Goal: Information Seeking & Learning: Compare options

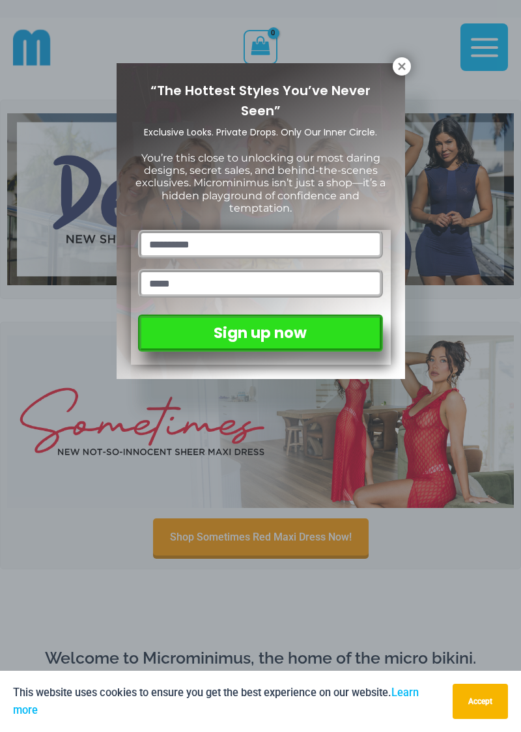
click at [404, 66] on icon at bounding box center [402, 67] width 12 height 12
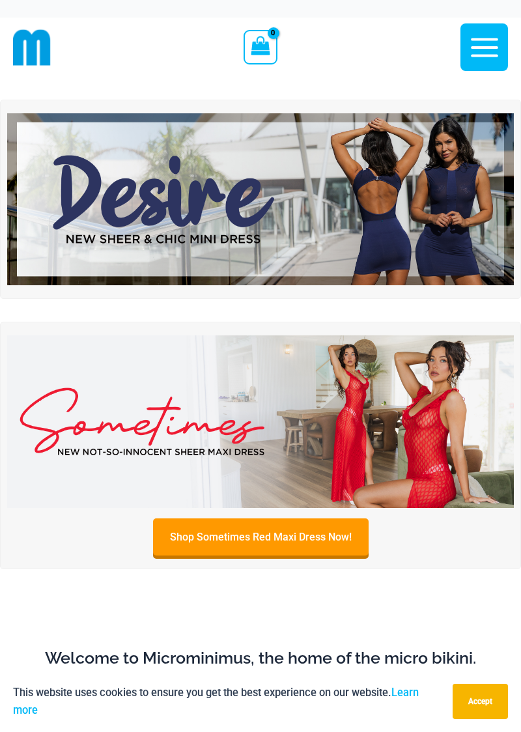
click at [303, 461] on img at bounding box center [260, 422] width 507 height 172
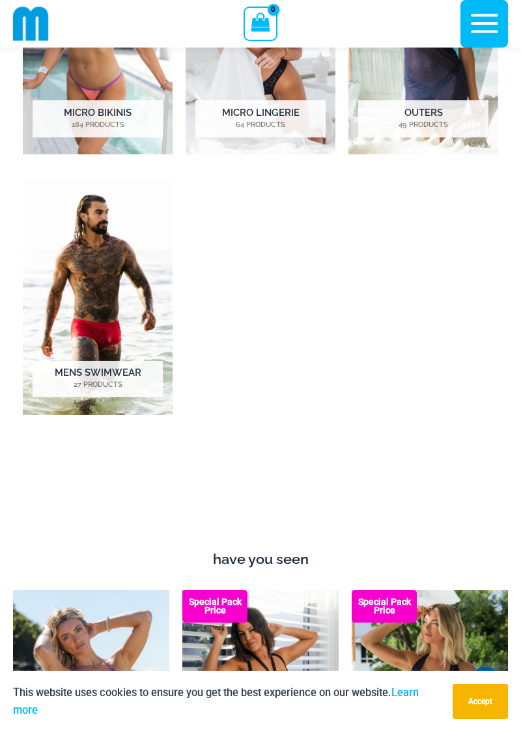
scroll to position [851, 0]
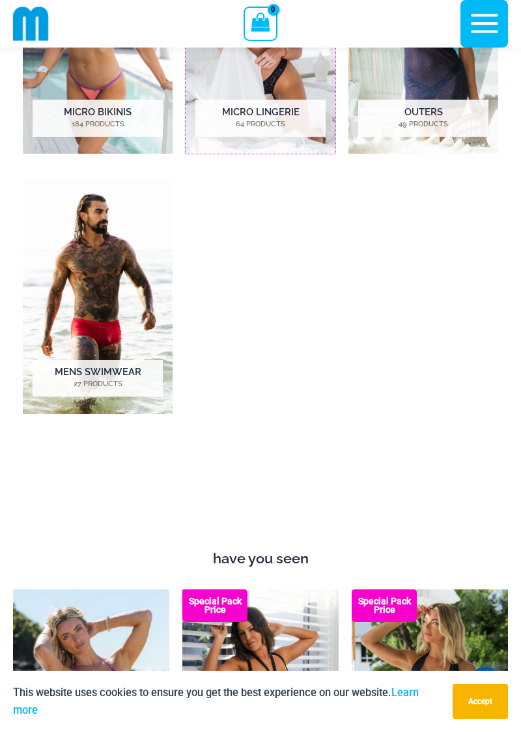
click at [278, 154] on img "Visit product category Micro Lingerie" at bounding box center [261, 37] width 150 height 233
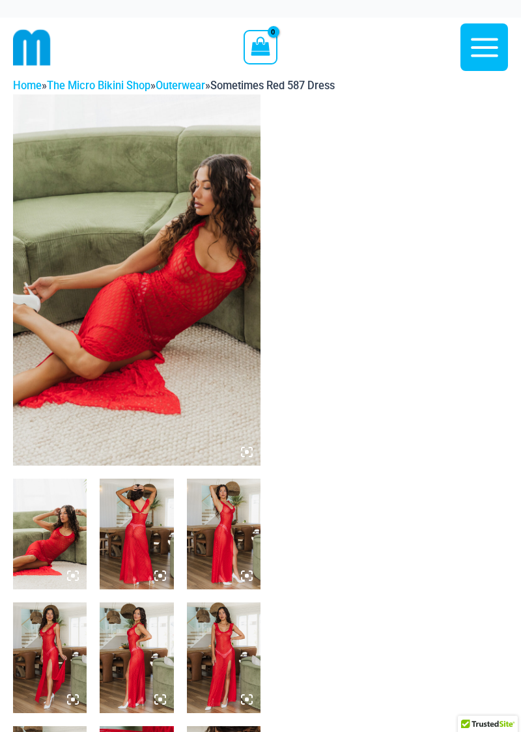
click at [191, 418] on img at bounding box center [137, 279] width 248 height 371
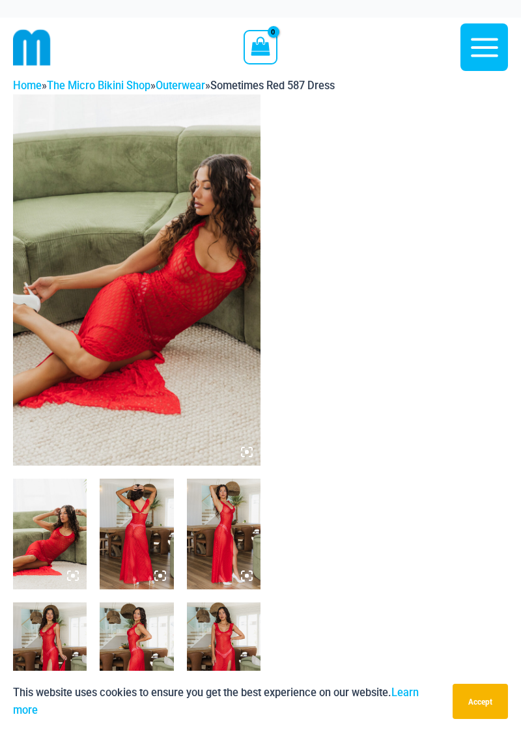
click at [233, 590] on img at bounding box center [224, 534] width 74 height 111
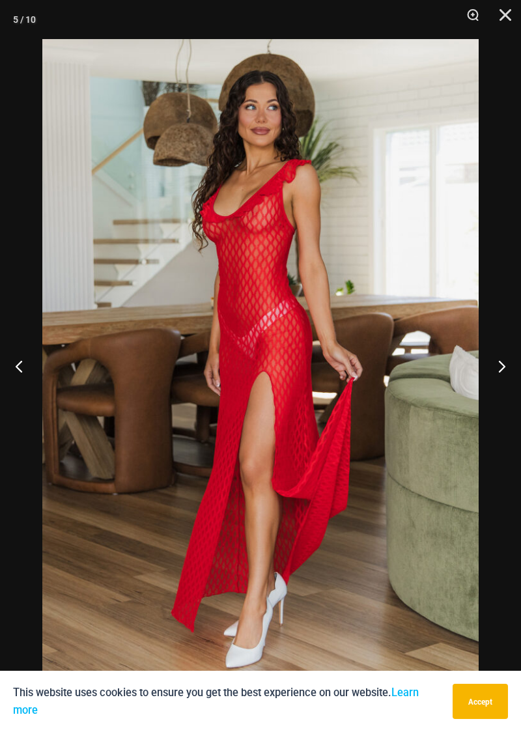
click at [504, 364] on button "Next" at bounding box center [496, 366] width 49 height 65
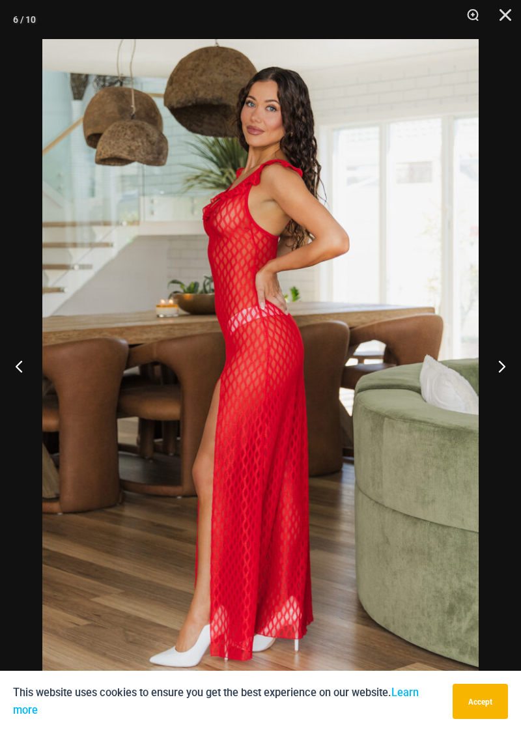
click at [506, 370] on button "Next" at bounding box center [496, 366] width 49 height 65
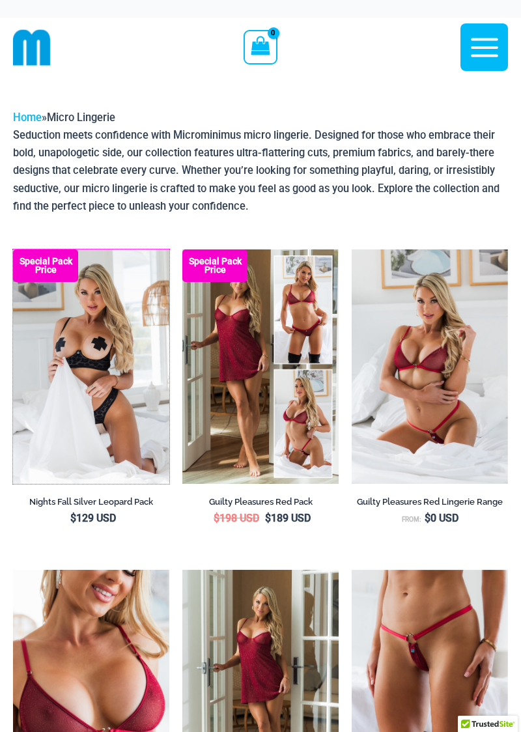
click at [13, 250] on img at bounding box center [13, 250] width 0 height 0
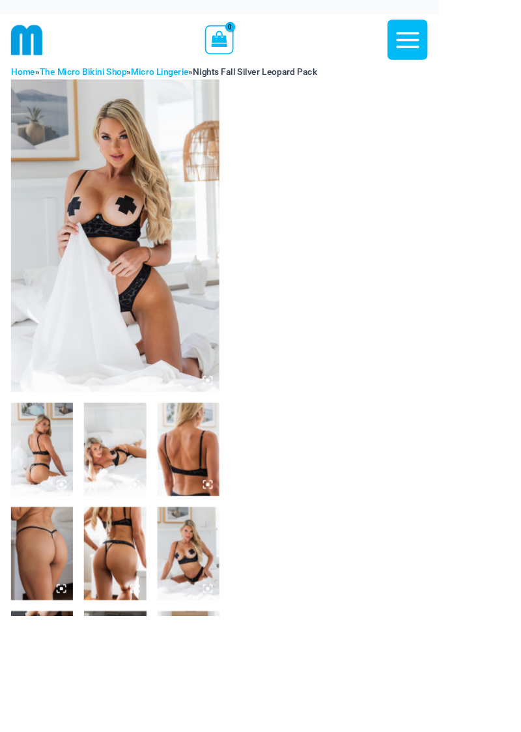
click at [150, 332] on img at bounding box center [137, 279] width 248 height 371
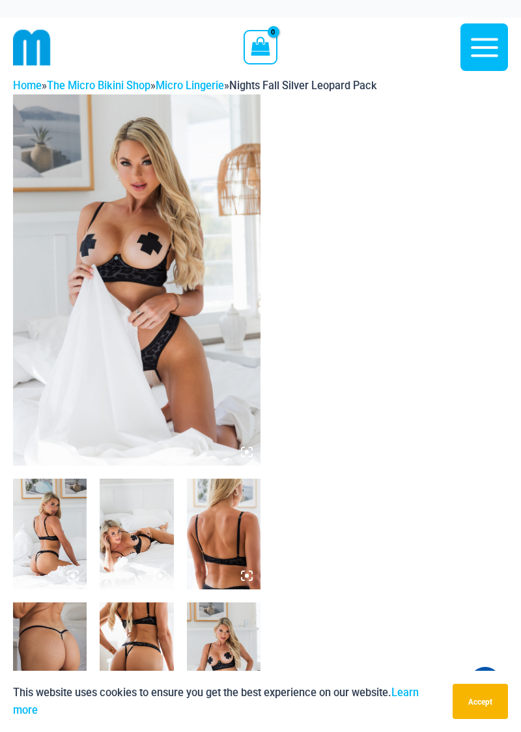
click at [66, 585] on img at bounding box center [50, 534] width 74 height 111
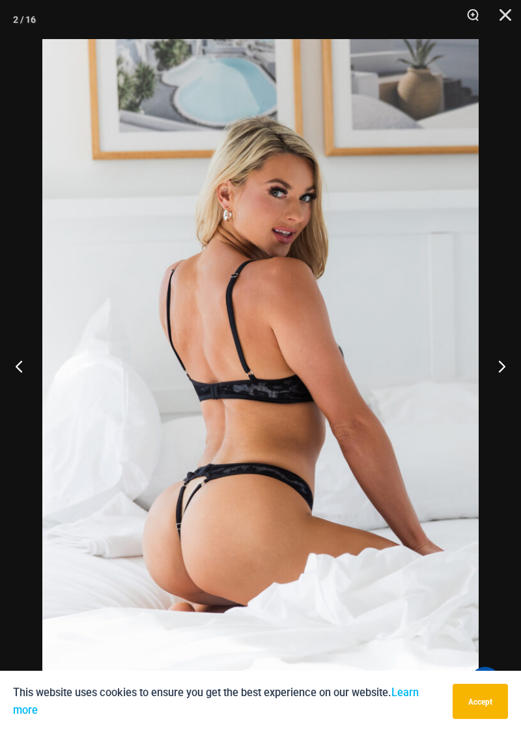
click at [492, 378] on button "Next" at bounding box center [496, 366] width 49 height 65
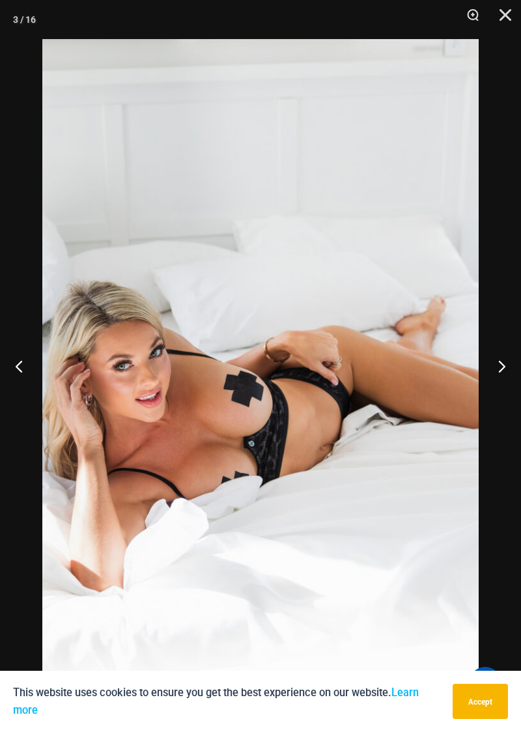
click at [505, 369] on button "Next" at bounding box center [496, 366] width 49 height 65
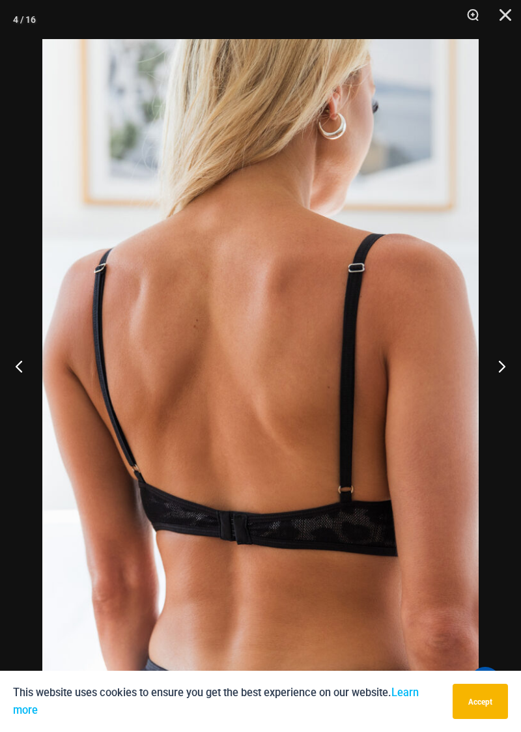
click at [507, 373] on button "Next" at bounding box center [496, 366] width 49 height 65
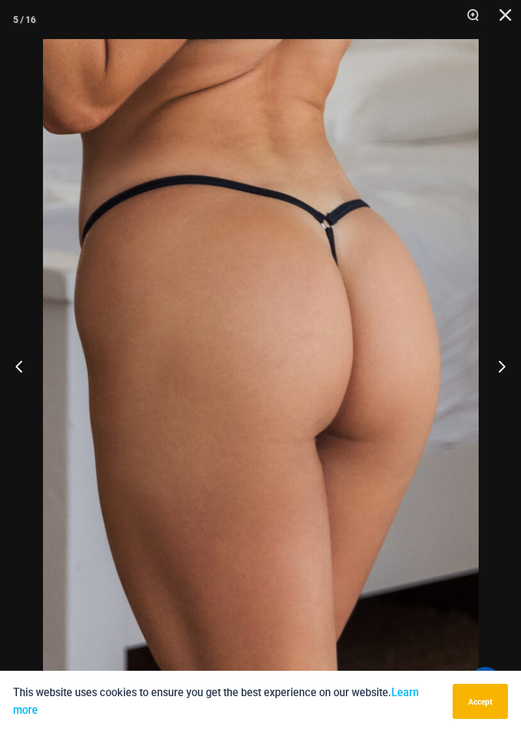
click at [502, 375] on button "Next" at bounding box center [496, 366] width 49 height 65
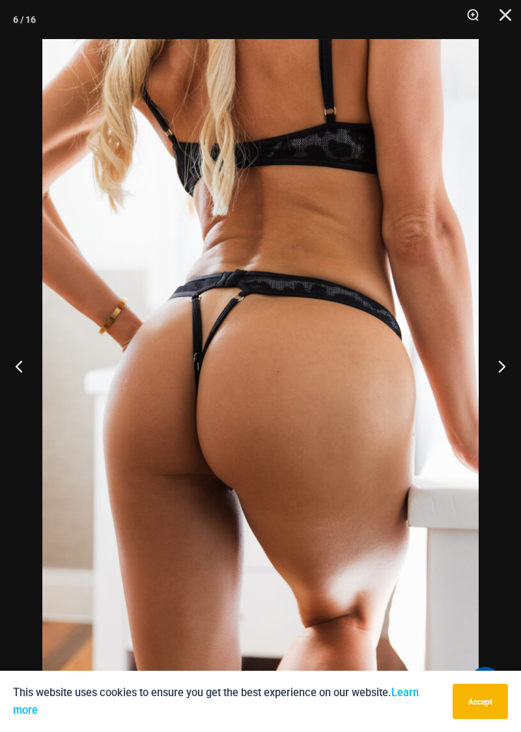
click at [508, 374] on button "Next" at bounding box center [496, 366] width 49 height 65
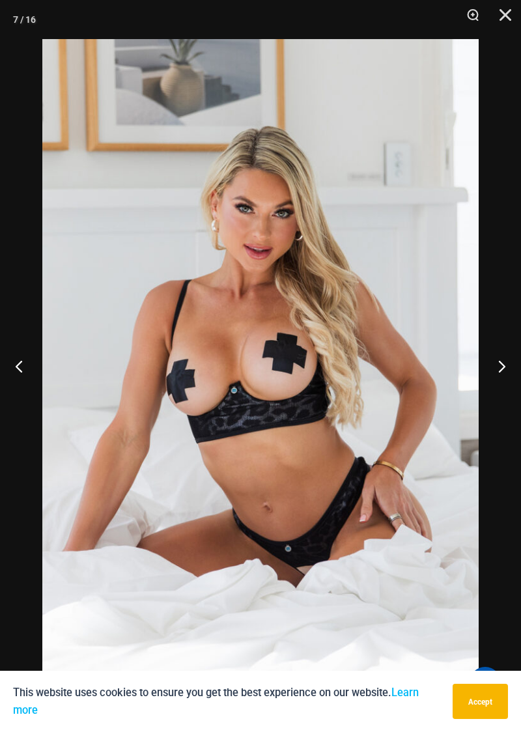
click at [513, 380] on button "Next" at bounding box center [496, 366] width 49 height 65
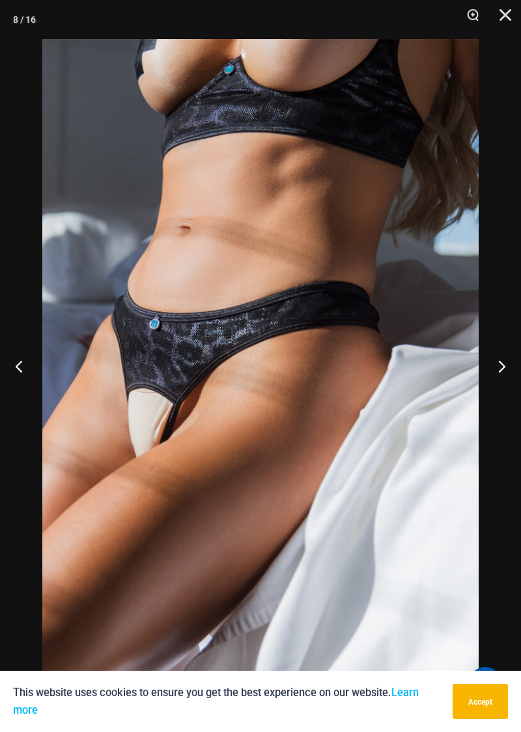
click at [518, 365] on button "Next" at bounding box center [496, 366] width 49 height 65
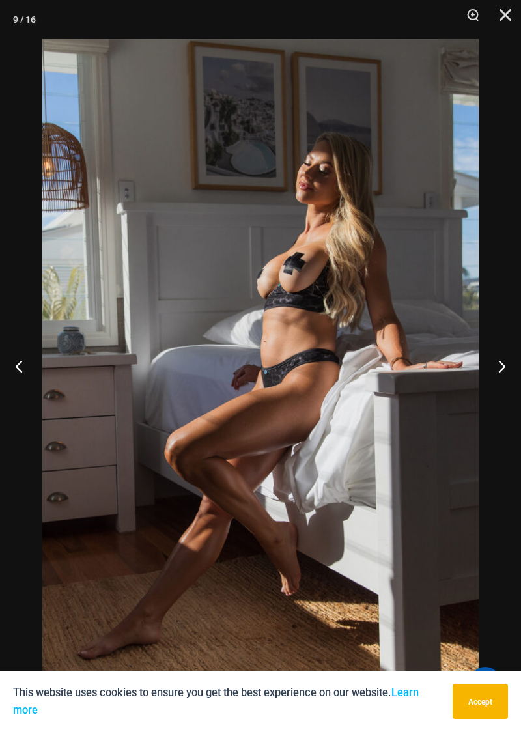
click at [506, 379] on button "Next" at bounding box center [496, 366] width 49 height 65
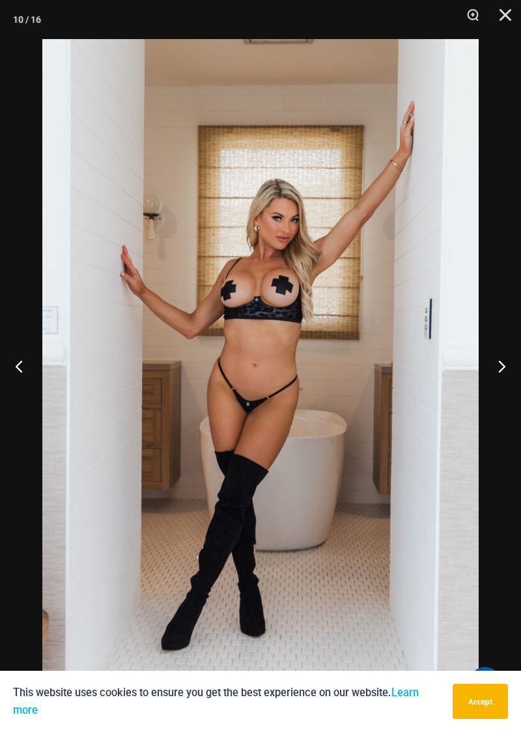
click at [503, 382] on button "Next" at bounding box center [496, 366] width 49 height 65
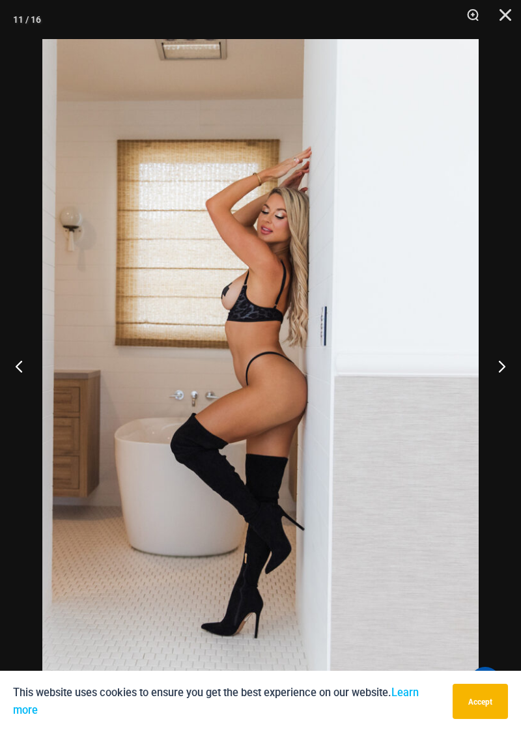
click at [502, 376] on button "Next" at bounding box center [496, 366] width 49 height 65
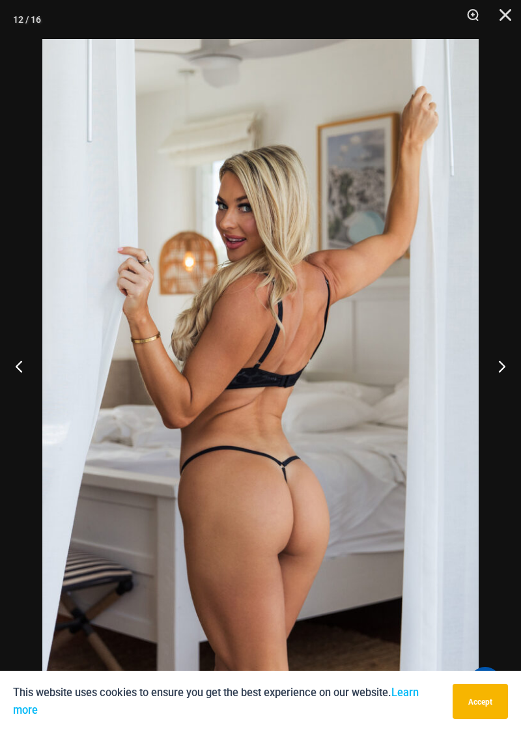
click at [504, 387] on button "Next" at bounding box center [496, 366] width 49 height 65
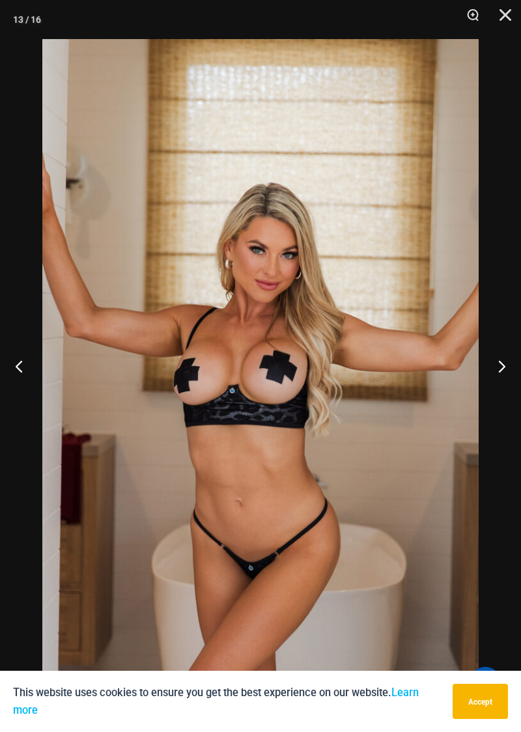
click at [500, 367] on button "Next" at bounding box center [496, 366] width 49 height 65
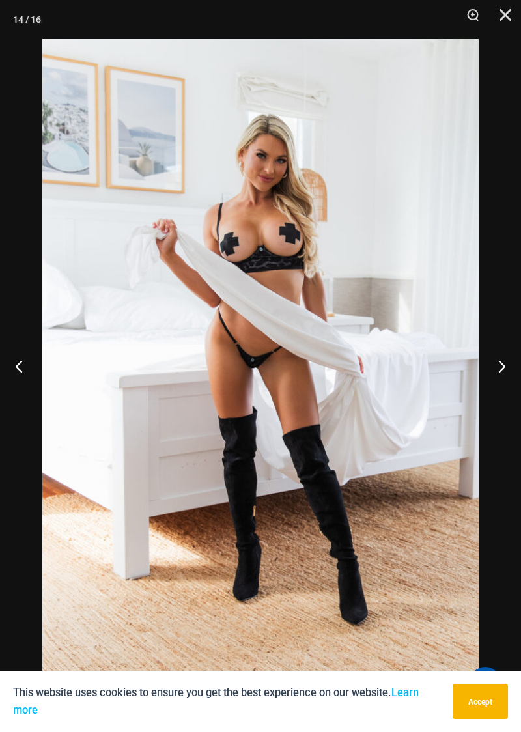
click at [510, 366] on button "Next" at bounding box center [496, 366] width 49 height 65
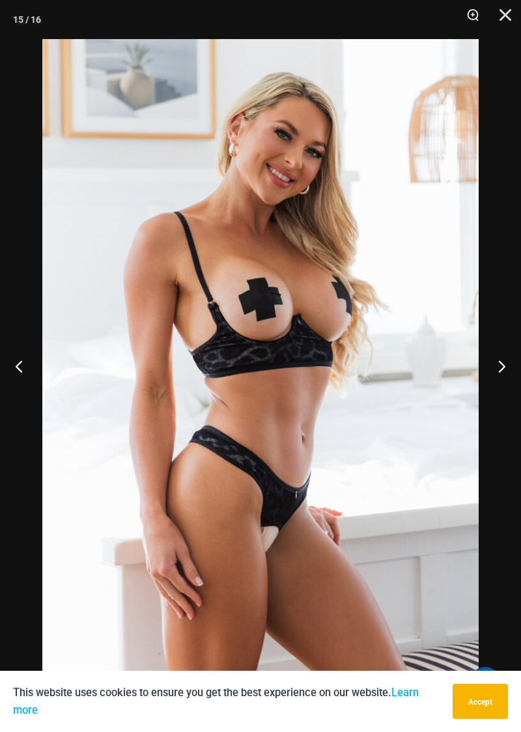
click at [509, 369] on button "Next" at bounding box center [496, 366] width 49 height 65
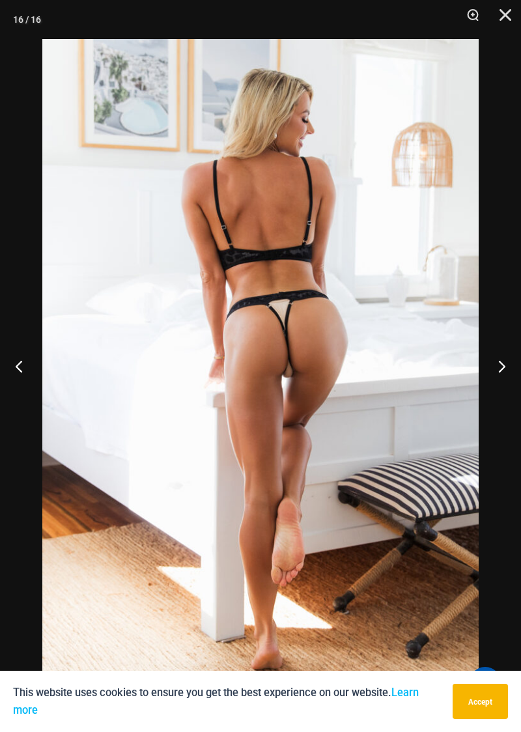
click at [506, 375] on button "Next" at bounding box center [496, 366] width 49 height 65
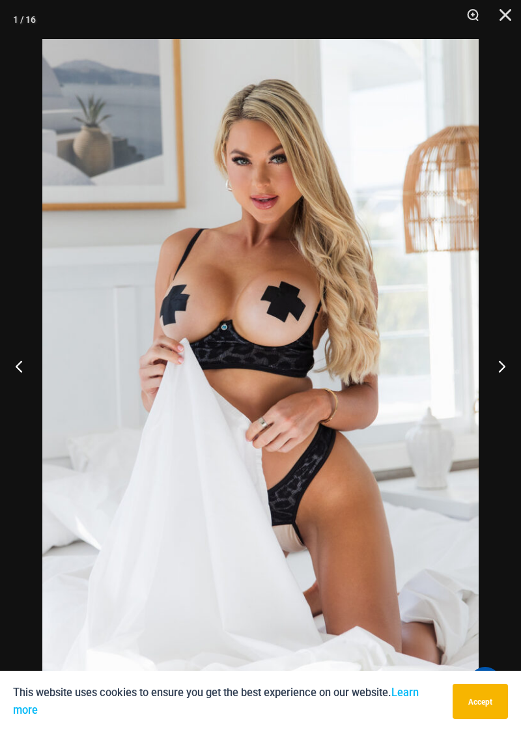
click at [518, 373] on button "Next" at bounding box center [496, 366] width 49 height 65
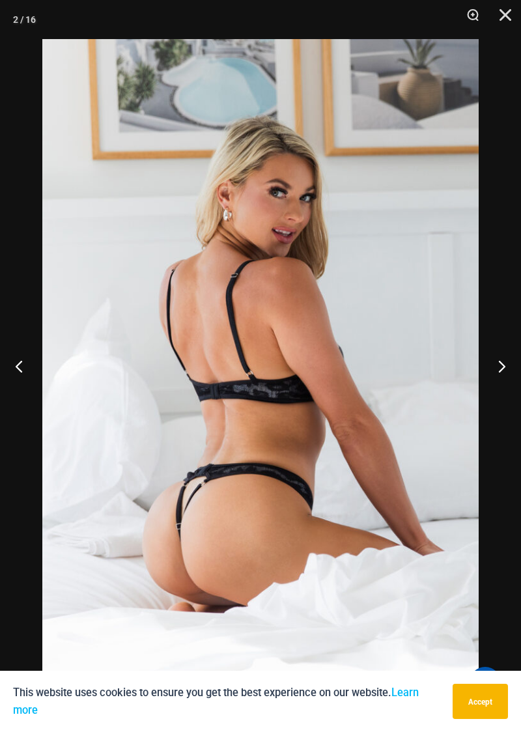
click at [512, 372] on button "Next" at bounding box center [496, 366] width 49 height 65
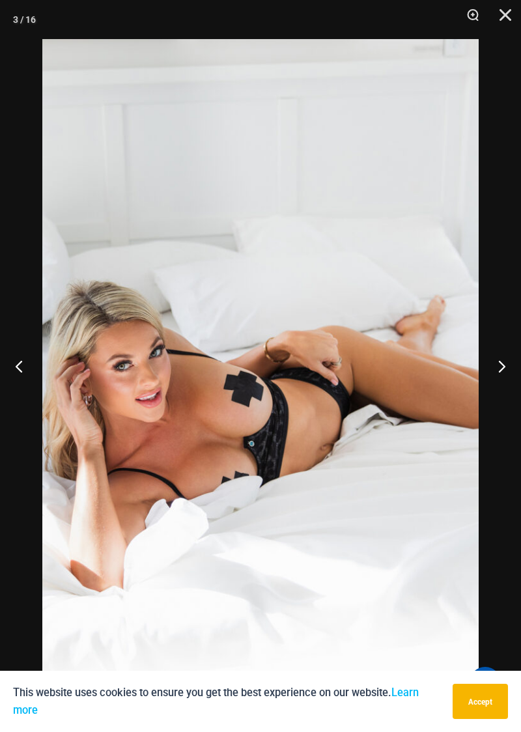
click at [507, 384] on button "Next" at bounding box center [496, 366] width 49 height 65
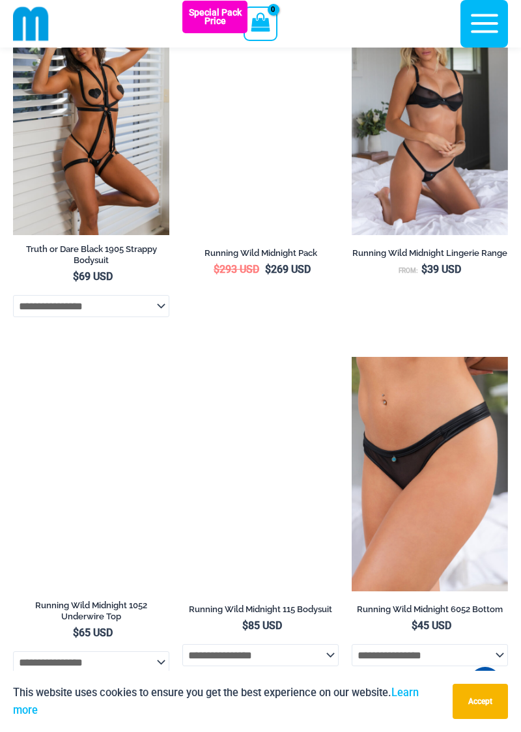
scroll to position [1287, 0]
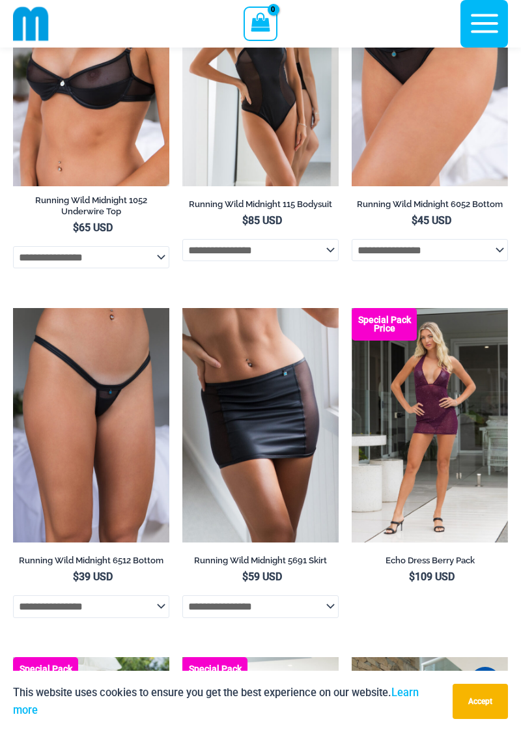
scroll to position [1666, 0]
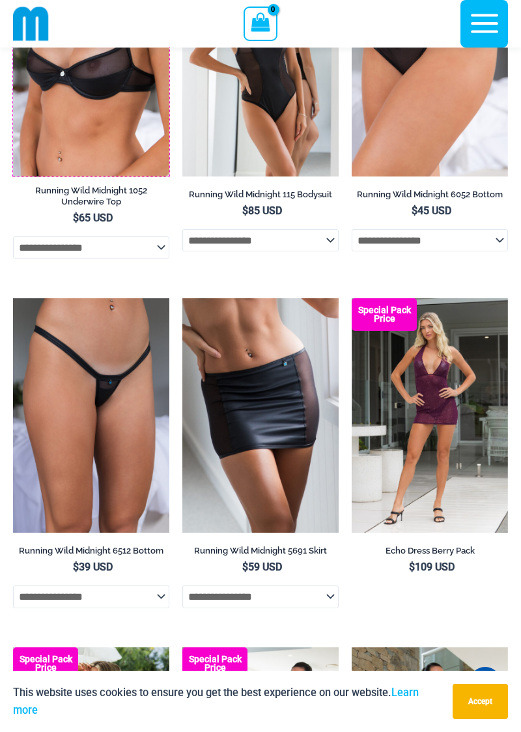
scroll to position [1721, 0]
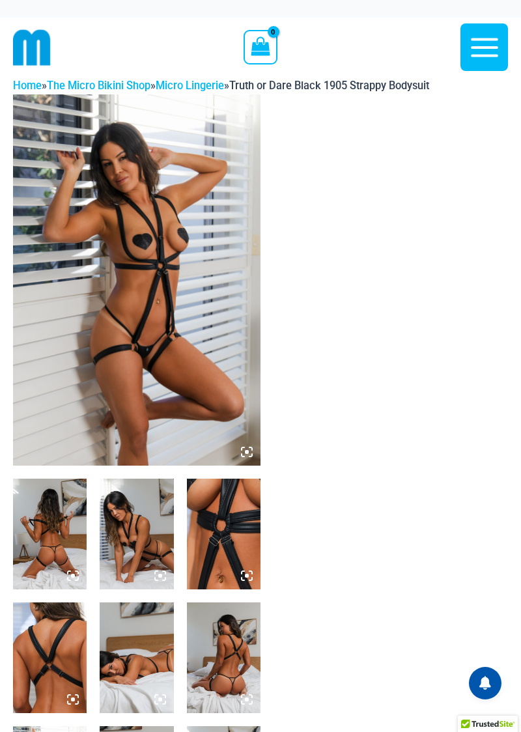
click at [179, 403] on img at bounding box center [137, 279] width 248 height 371
click at [196, 427] on img at bounding box center [137, 279] width 248 height 371
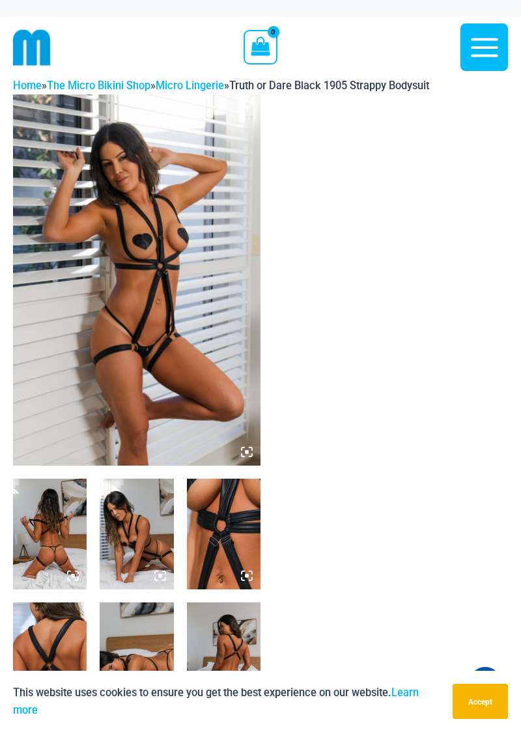
click at [53, 577] on img at bounding box center [50, 534] width 74 height 111
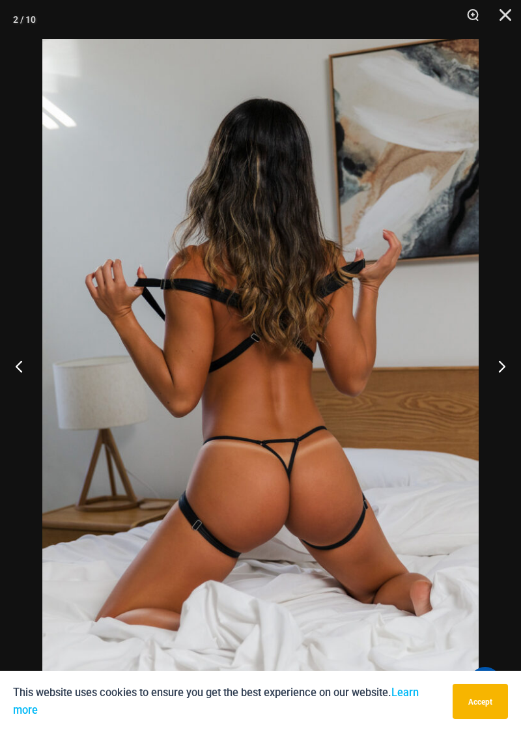
click at [507, 369] on button "Next" at bounding box center [496, 366] width 49 height 65
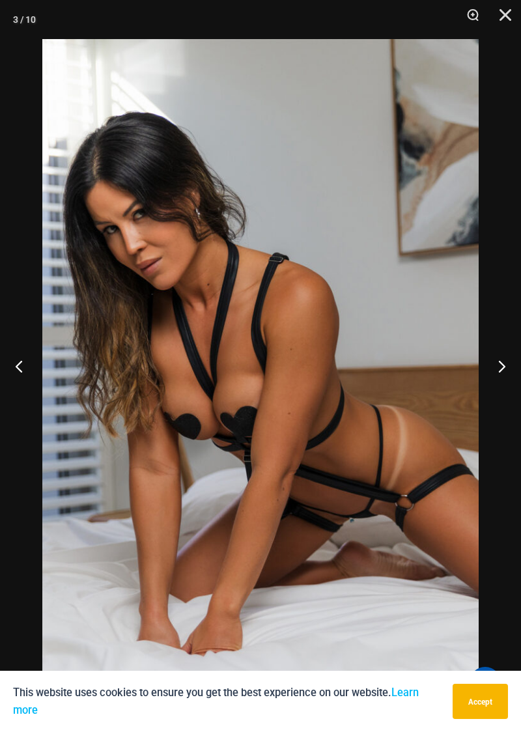
click at [507, 374] on button "Next" at bounding box center [496, 366] width 49 height 65
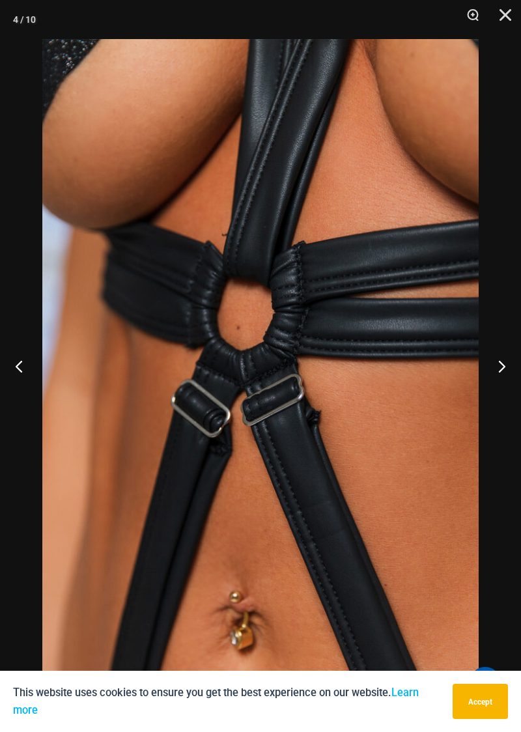
click at [517, 378] on button "Next" at bounding box center [496, 366] width 49 height 65
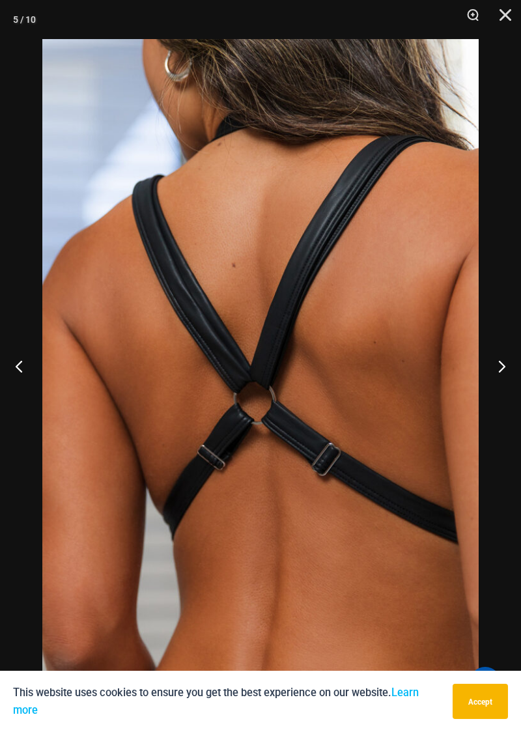
click at [517, 371] on button "Next" at bounding box center [496, 366] width 49 height 65
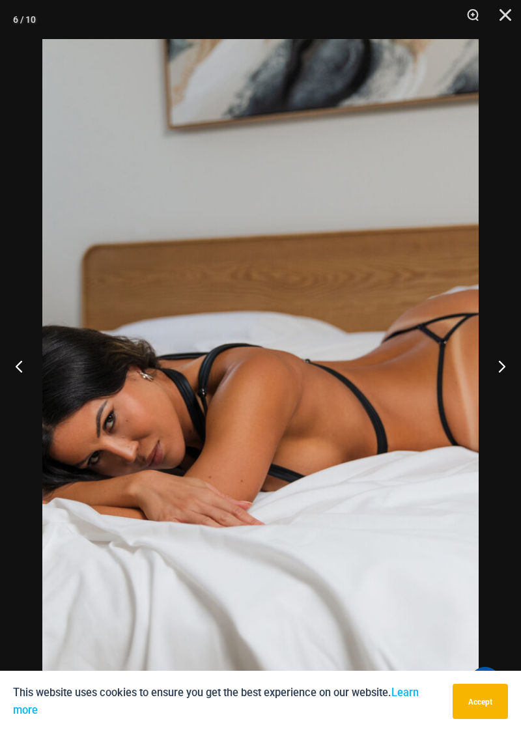
click at [514, 370] on button "Next" at bounding box center [496, 366] width 49 height 65
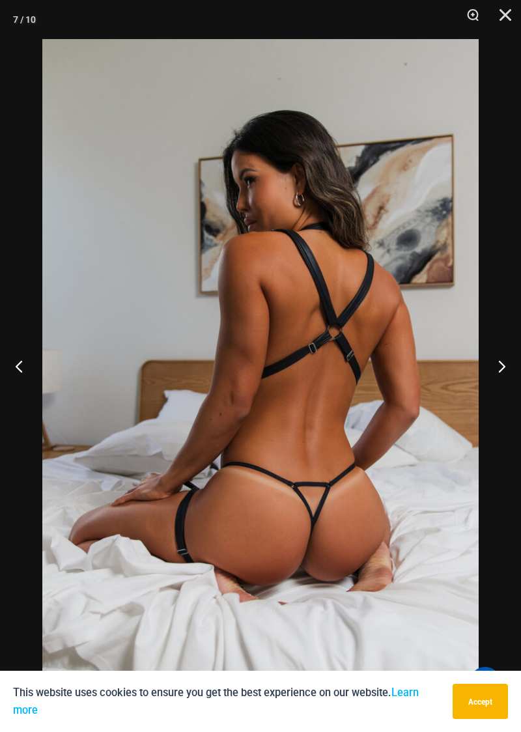
click at [502, 373] on button "Next" at bounding box center [496, 366] width 49 height 65
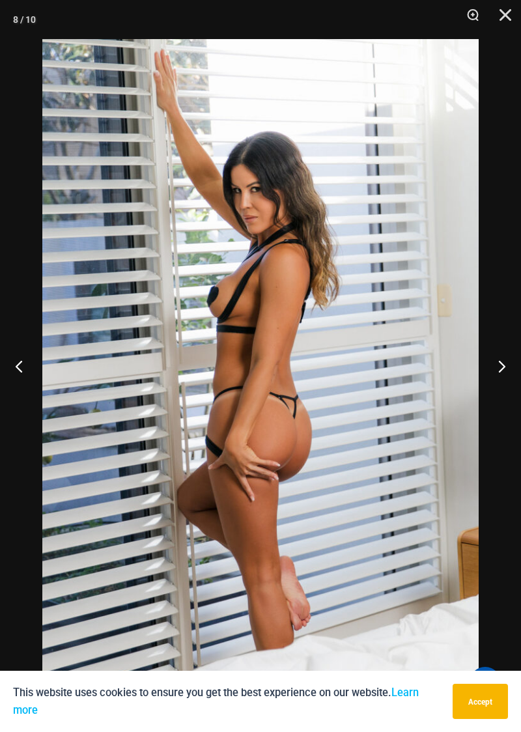
click at [510, 371] on button "Next" at bounding box center [496, 366] width 49 height 65
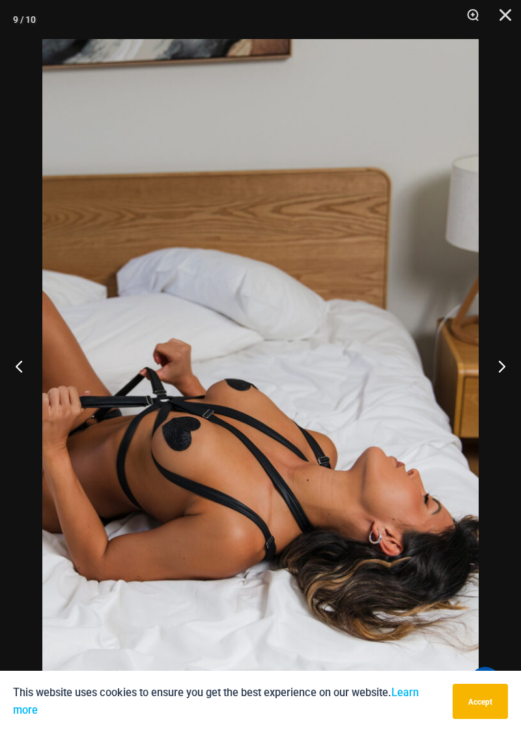
click at [511, 367] on button "Next" at bounding box center [496, 366] width 49 height 65
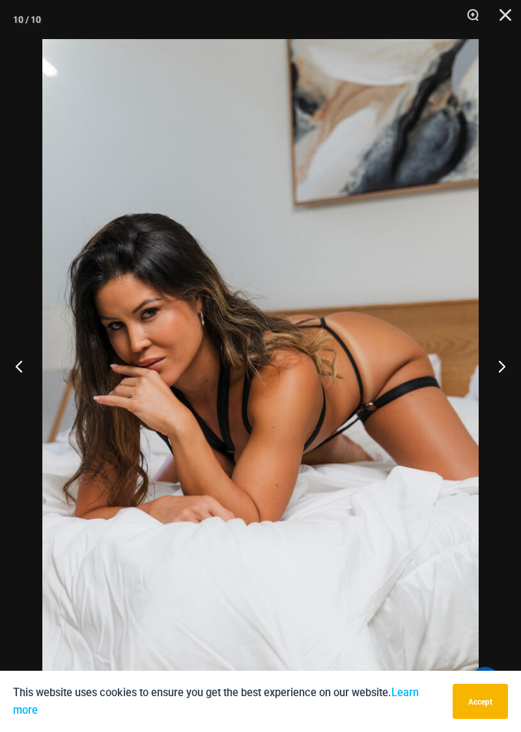
click at [504, 377] on button "Next" at bounding box center [496, 366] width 49 height 65
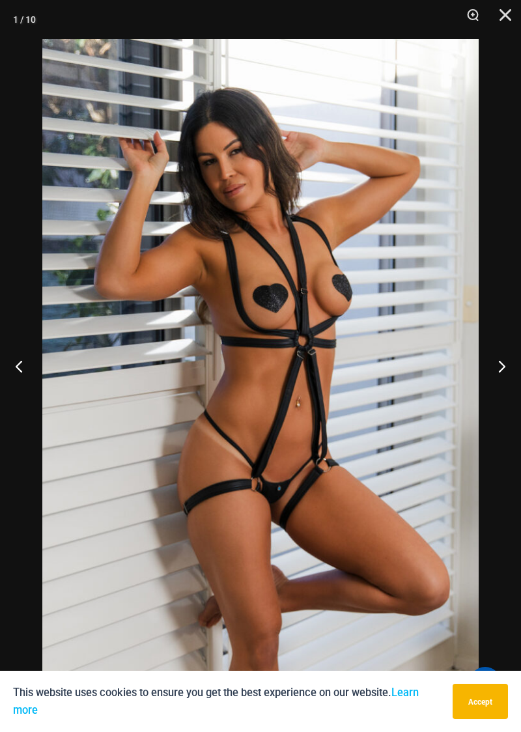
click at [519, 375] on button "Next" at bounding box center [496, 366] width 49 height 65
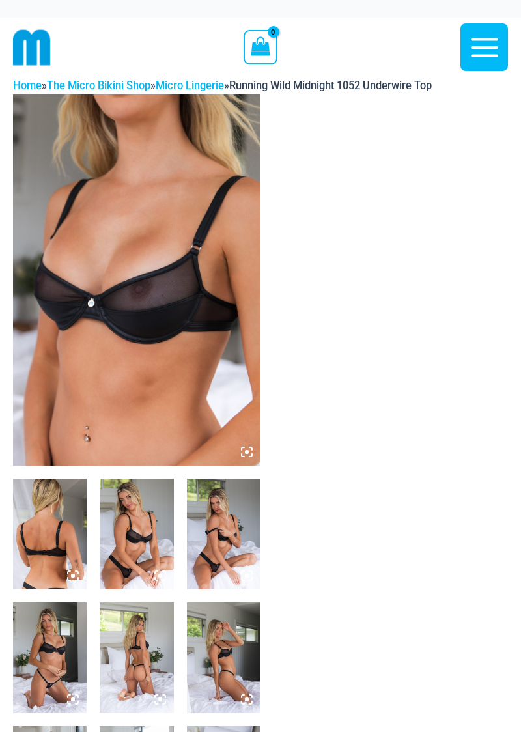
click at [50, 466] on img at bounding box center [137, 279] width 248 height 371
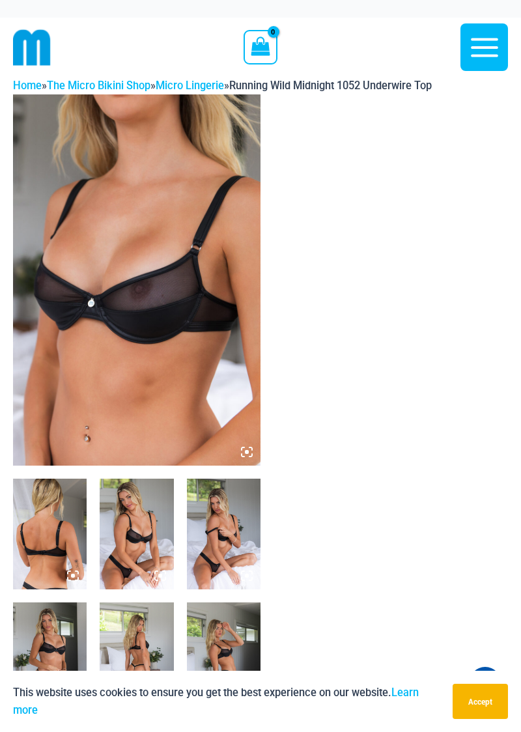
click at [249, 458] on icon at bounding box center [247, 452] width 12 height 12
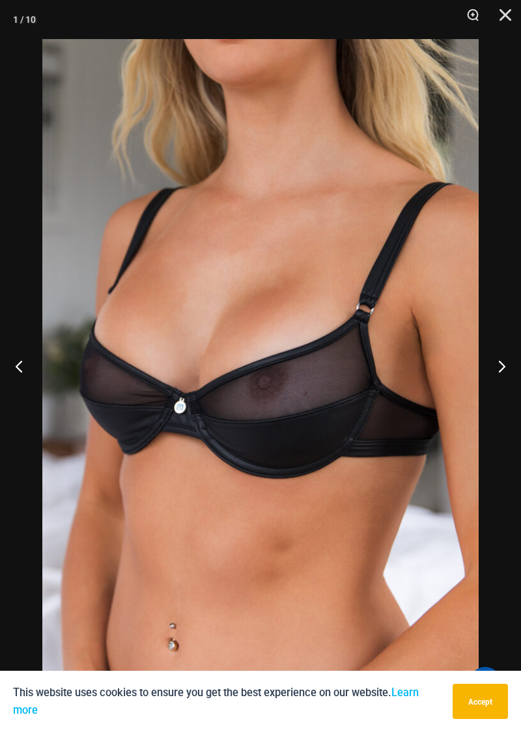
click at [429, 453] on img at bounding box center [260, 366] width 437 height 654
click at [509, 390] on div at bounding box center [260, 366] width 521 height 732
click at [508, 374] on button "Next" at bounding box center [496, 366] width 49 height 65
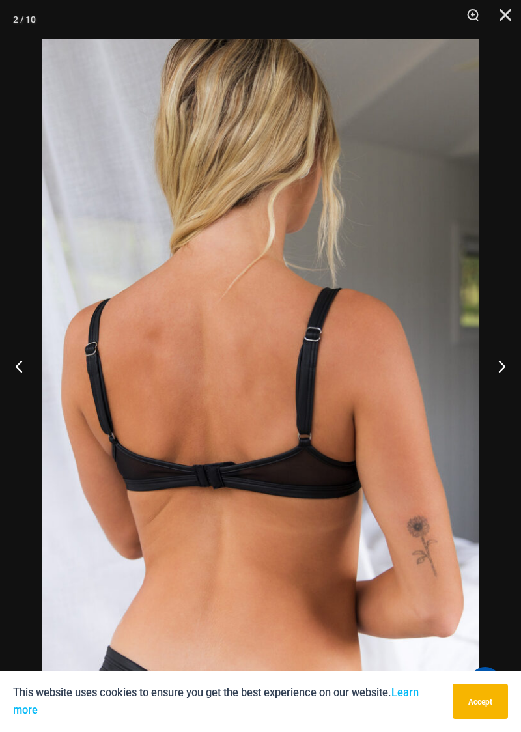
click at [498, 372] on button "Next" at bounding box center [496, 366] width 49 height 65
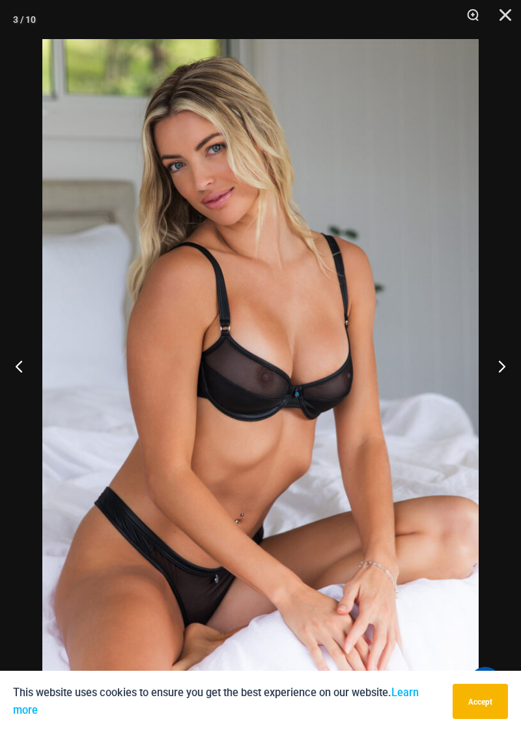
click at [513, 375] on button "Next" at bounding box center [496, 366] width 49 height 65
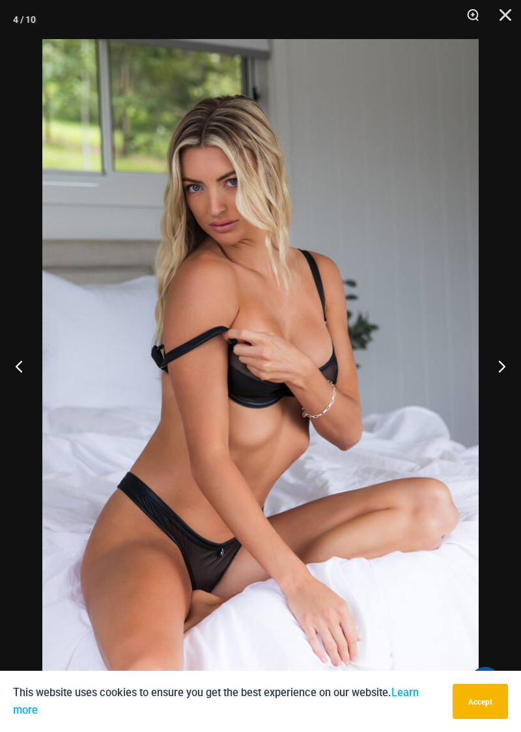
click at [495, 377] on button "Next" at bounding box center [496, 366] width 49 height 65
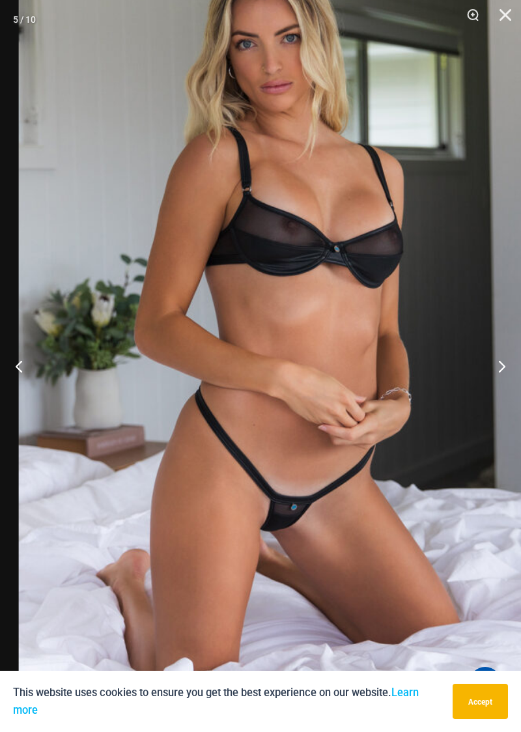
click at [500, 380] on button "Next" at bounding box center [496, 366] width 49 height 65
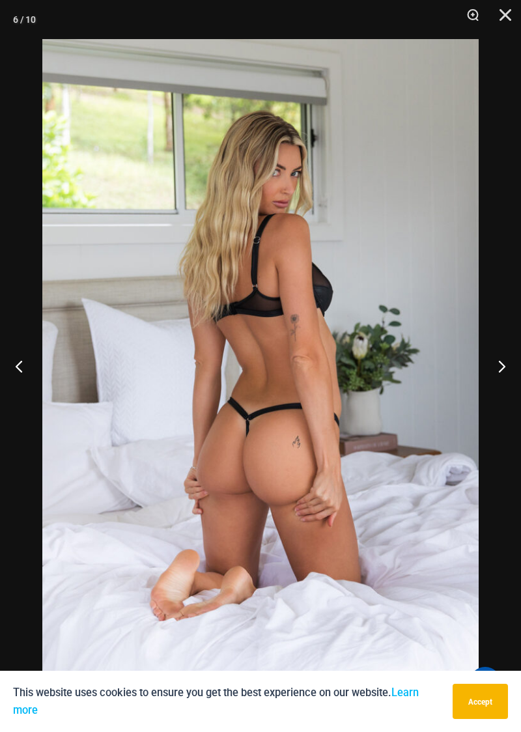
click at [504, 379] on button "Next" at bounding box center [496, 366] width 49 height 65
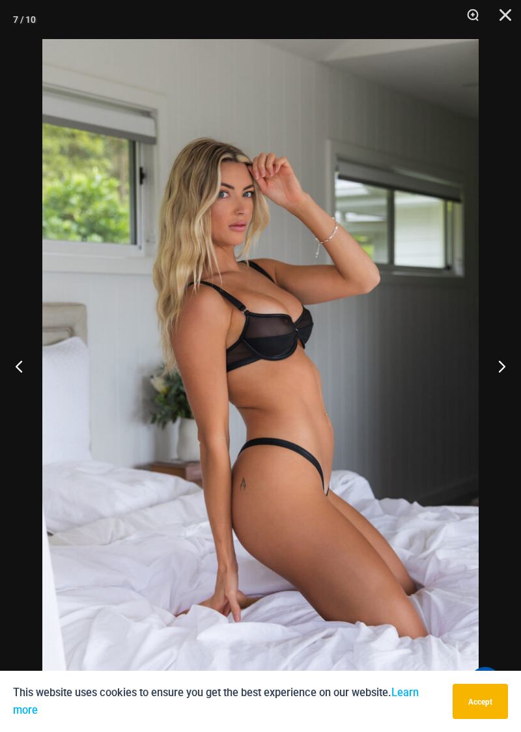
click at [506, 371] on button "Next" at bounding box center [496, 366] width 49 height 65
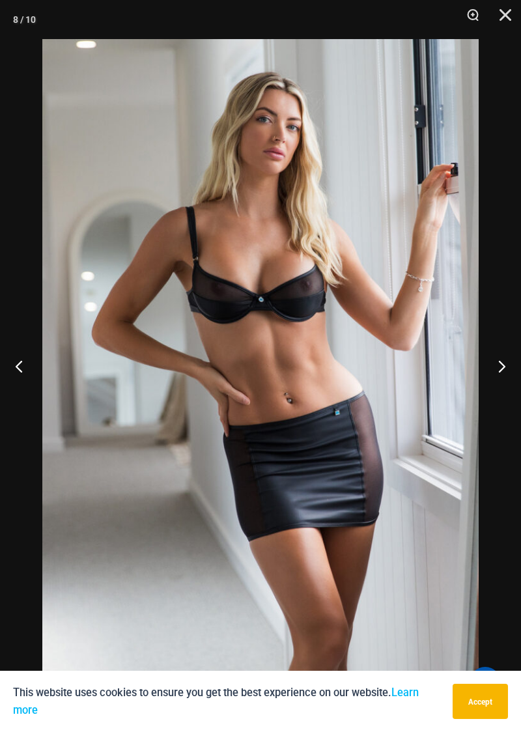
click at [506, 362] on button "Next" at bounding box center [496, 366] width 49 height 65
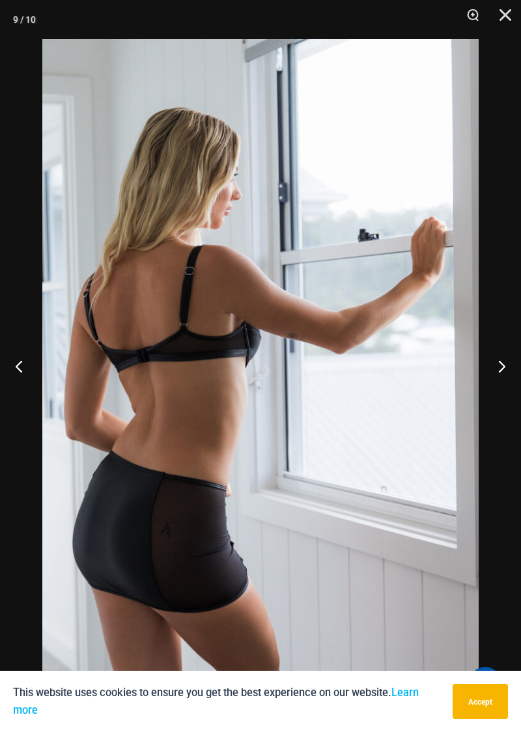
click at [499, 371] on button "Next" at bounding box center [496, 366] width 49 height 65
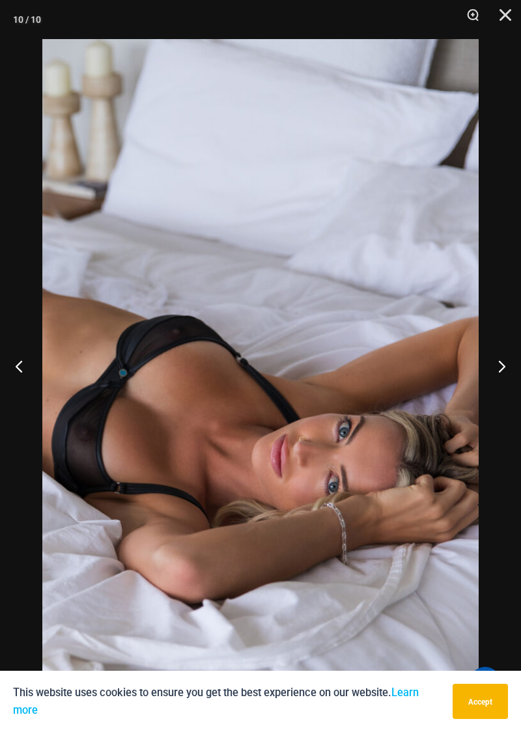
click at [502, 369] on button "Next" at bounding box center [496, 366] width 49 height 65
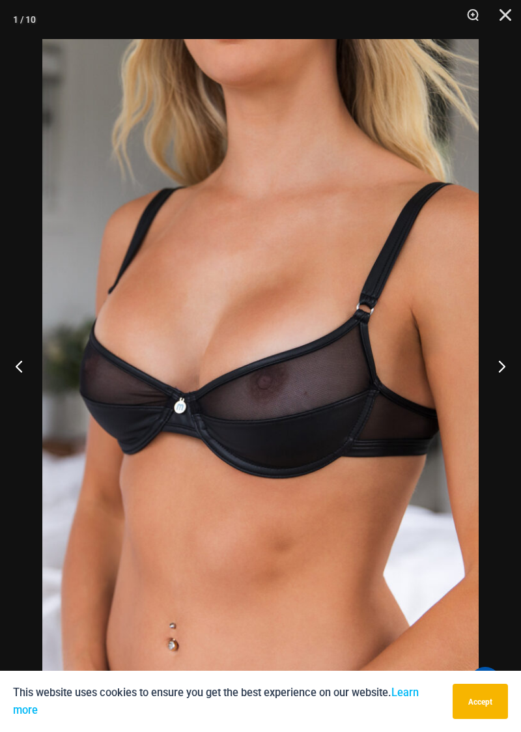
click at [506, 377] on button "Next" at bounding box center [496, 366] width 49 height 65
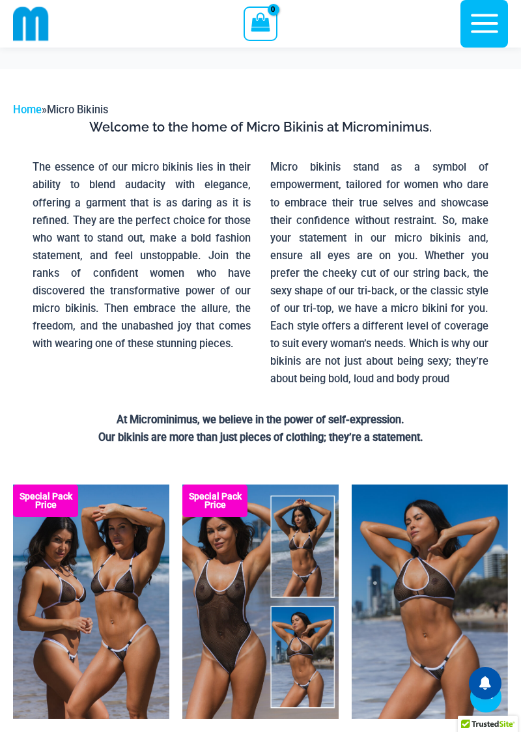
scroll to position [571, 0]
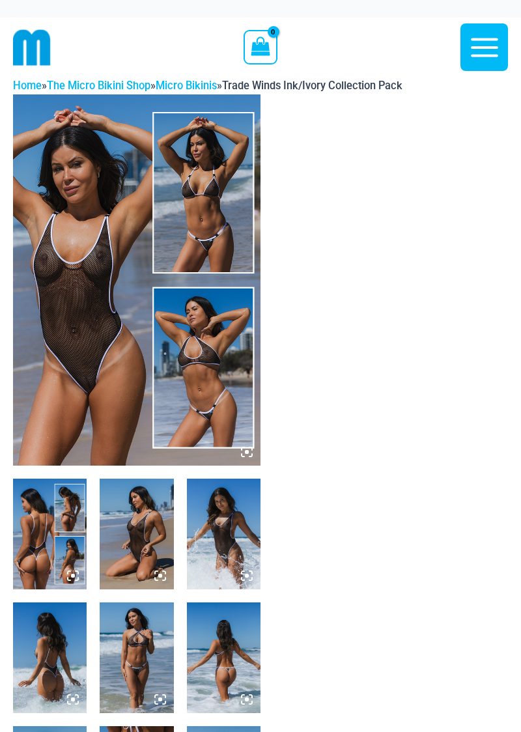
click at [93, 358] on img at bounding box center [137, 279] width 248 height 371
click at [103, 361] on img at bounding box center [137, 279] width 248 height 371
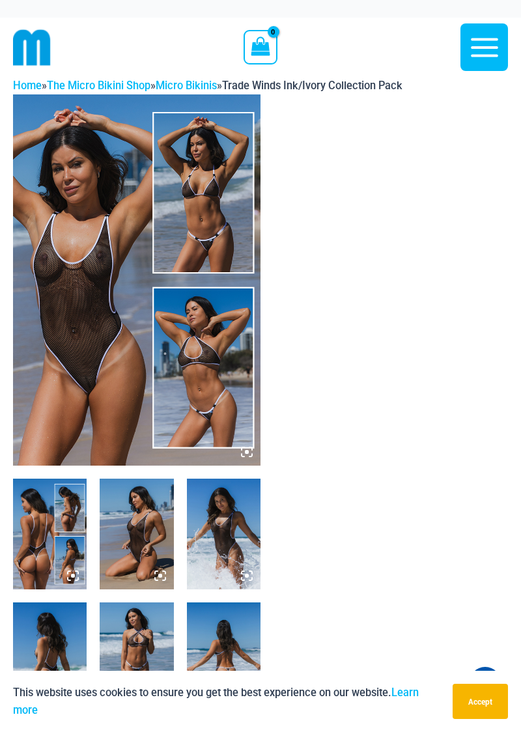
click at [95, 351] on img at bounding box center [137, 279] width 248 height 371
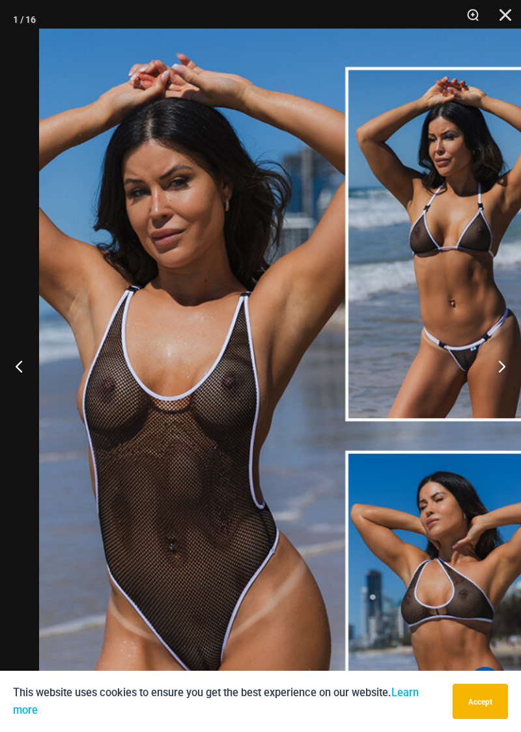
click at [382, 448] on img at bounding box center [310, 436] width 543 height 814
click at [507, 375] on img at bounding box center [310, 436] width 543 height 814
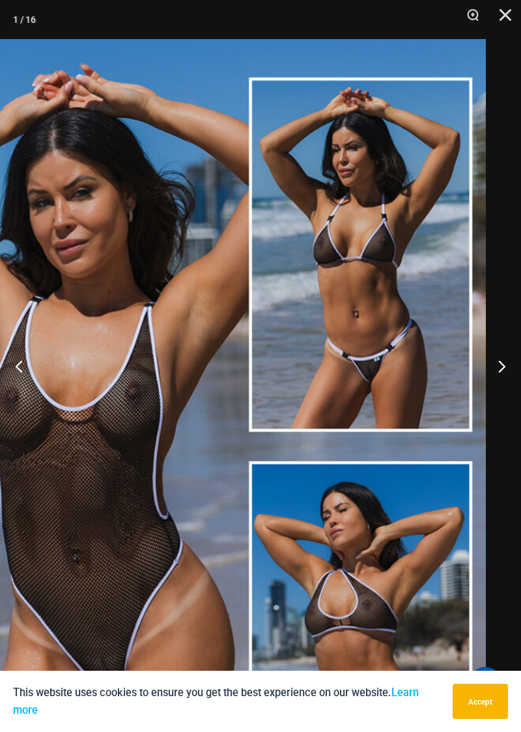
click at [420, 353] on img at bounding box center [214, 446] width 543 height 814
click at [482, 424] on img at bounding box center [214, 446] width 543 height 814
click at [507, 366] on button "Next" at bounding box center [496, 366] width 49 height 65
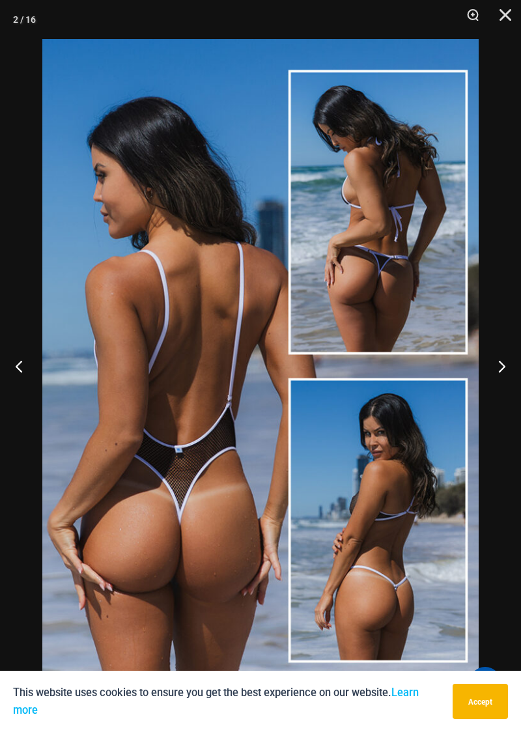
click at [521, 381] on button "Next" at bounding box center [496, 366] width 49 height 65
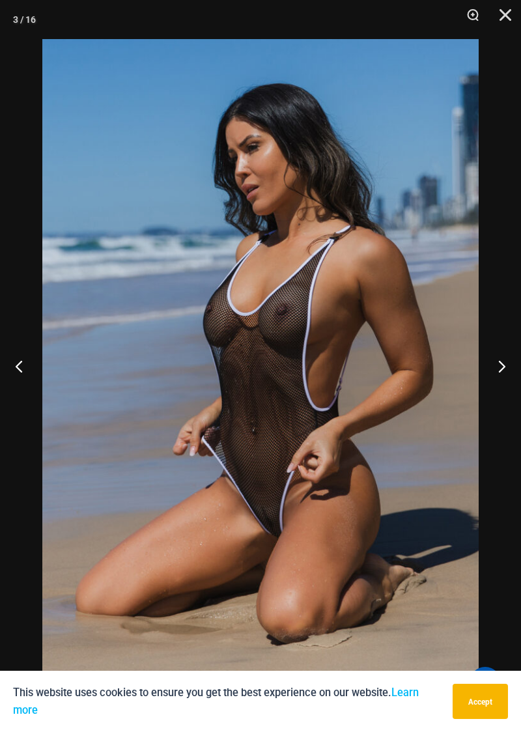
click at [506, 371] on button "Next" at bounding box center [496, 366] width 49 height 65
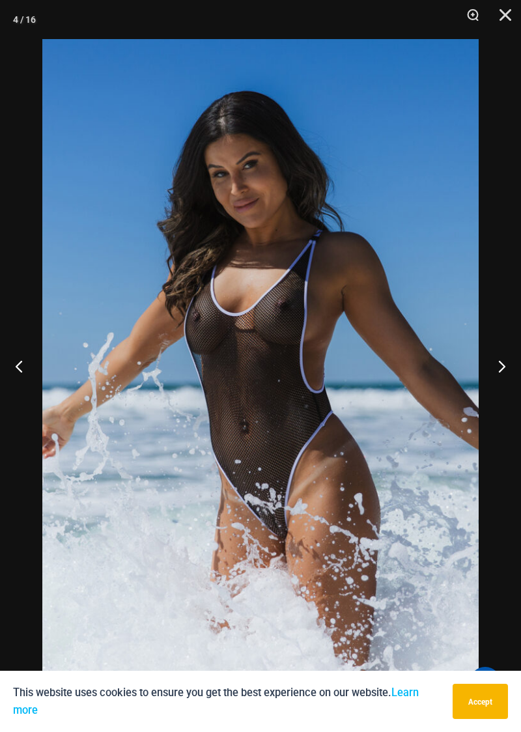
click at [506, 366] on button "Next" at bounding box center [496, 366] width 49 height 65
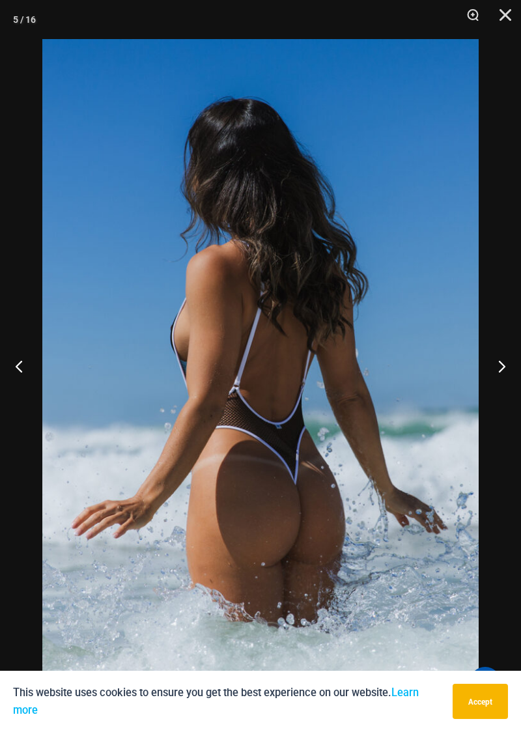
click at [508, 364] on button "Next" at bounding box center [496, 366] width 49 height 65
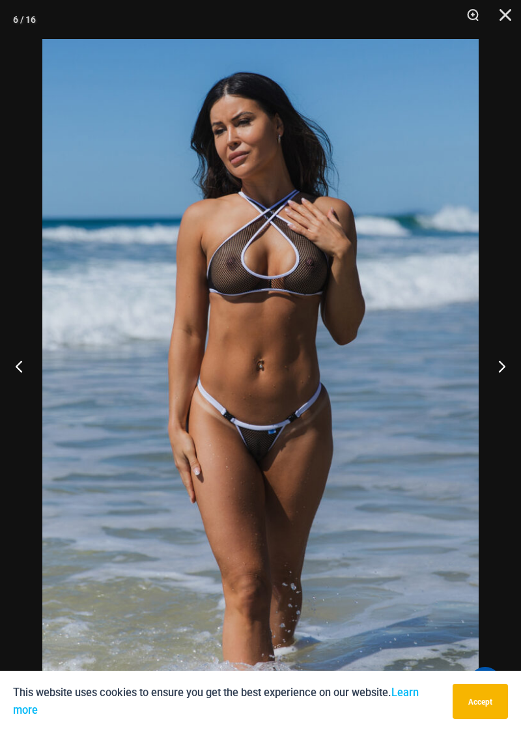
click at [448, 426] on img at bounding box center [260, 366] width 437 height 654
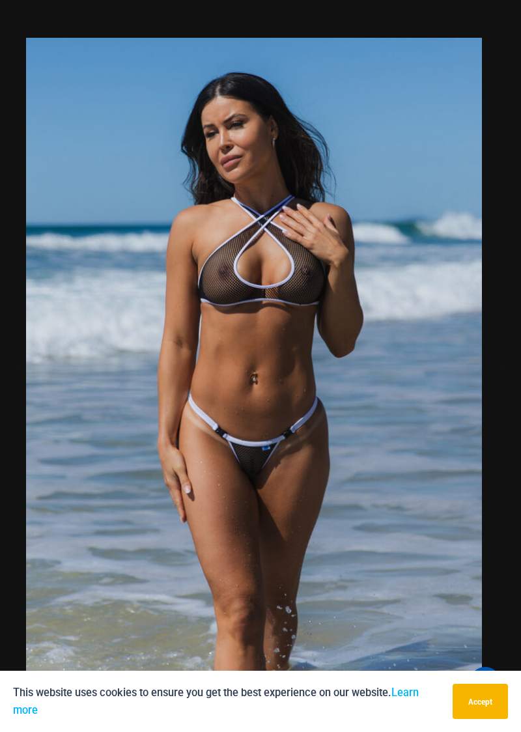
click at [469, 487] on img at bounding box center [254, 380] width 456 height 684
click at [507, 370] on button "Next" at bounding box center [496, 366] width 49 height 65
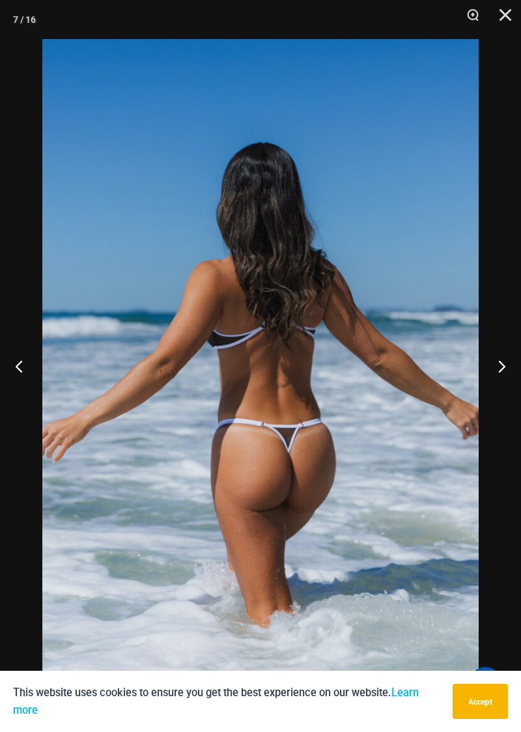
click at [502, 380] on button "Next" at bounding box center [496, 366] width 49 height 65
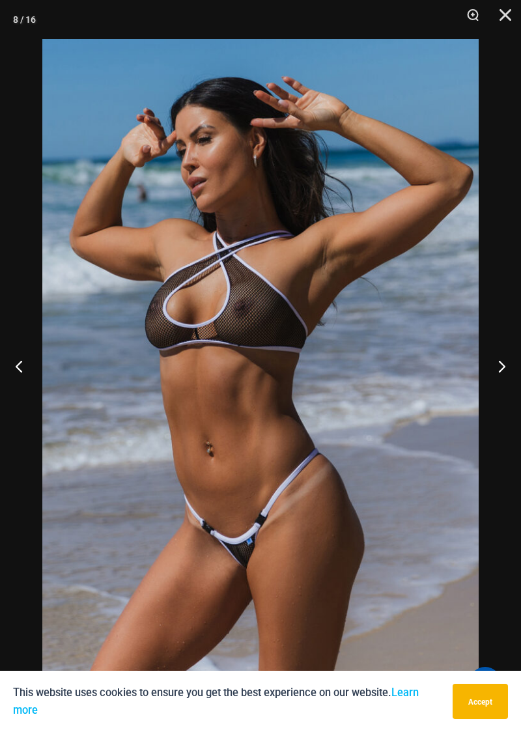
click at [504, 380] on button "Next" at bounding box center [496, 366] width 49 height 65
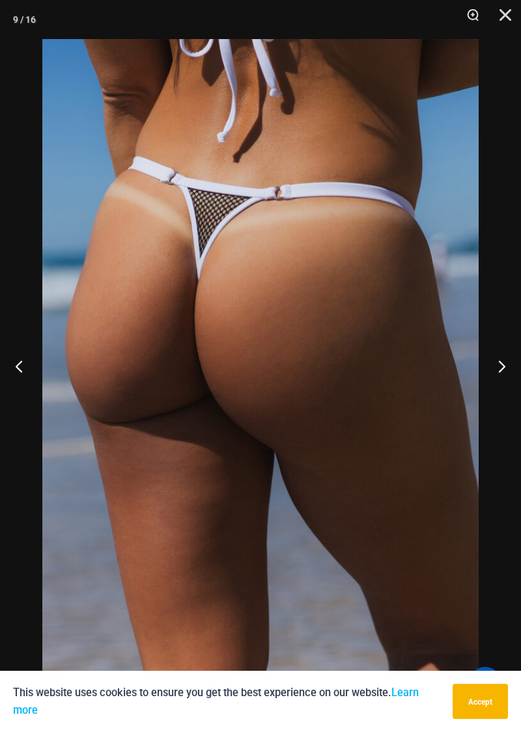
click at [506, 372] on button "Next" at bounding box center [496, 366] width 49 height 65
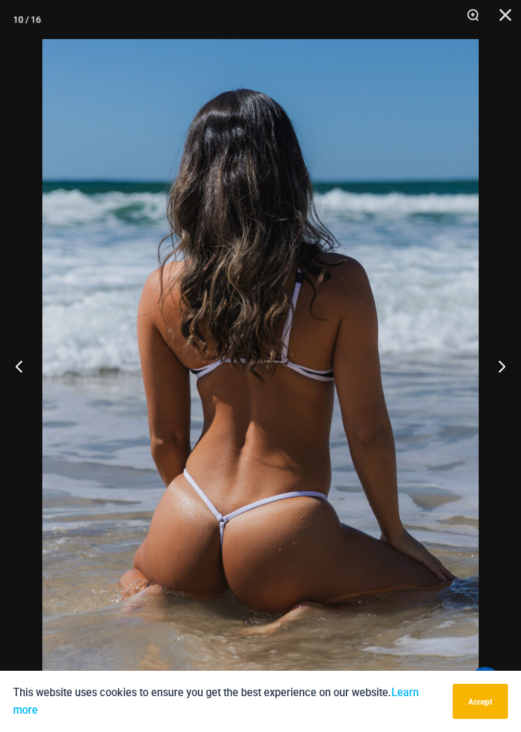
click at [506, 382] on button "Next" at bounding box center [496, 366] width 49 height 65
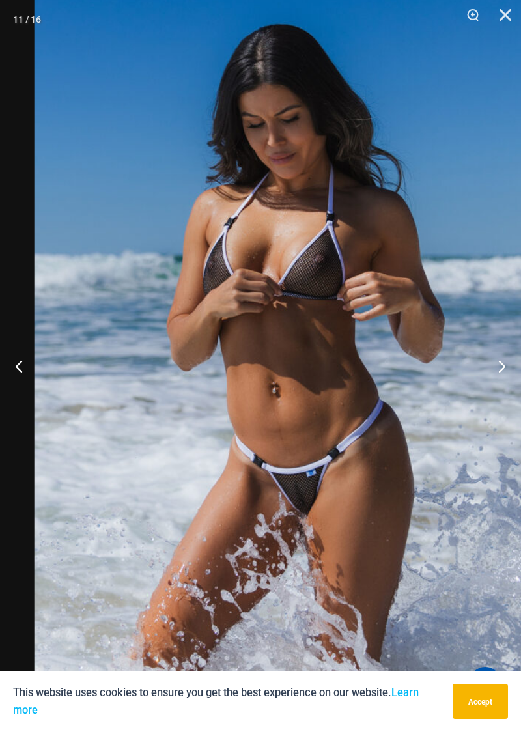
click at [503, 373] on button "Next" at bounding box center [496, 366] width 49 height 65
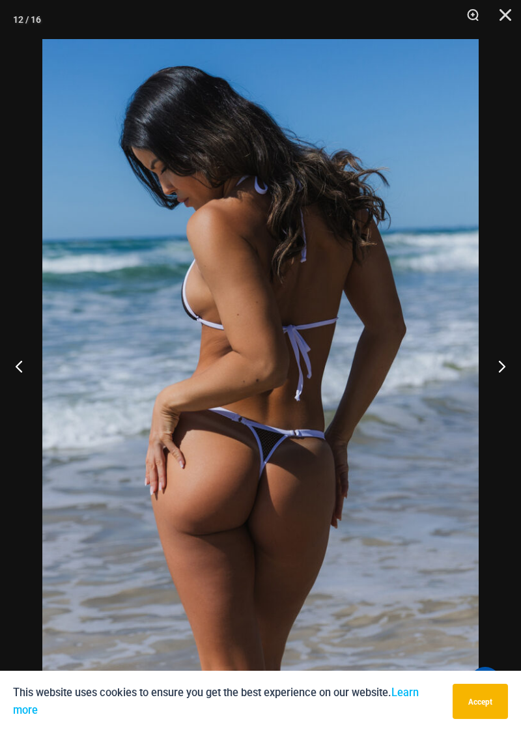
click at [507, 367] on button "Next" at bounding box center [496, 366] width 49 height 65
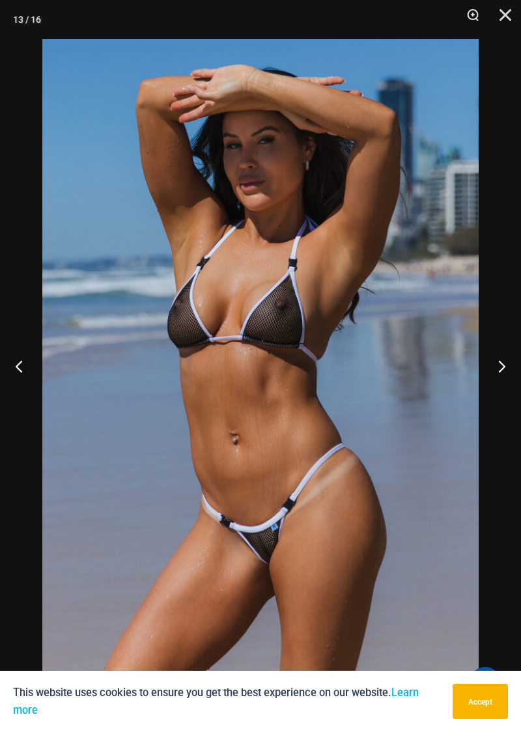
click at [504, 375] on button "Next" at bounding box center [496, 366] width 49 height 65
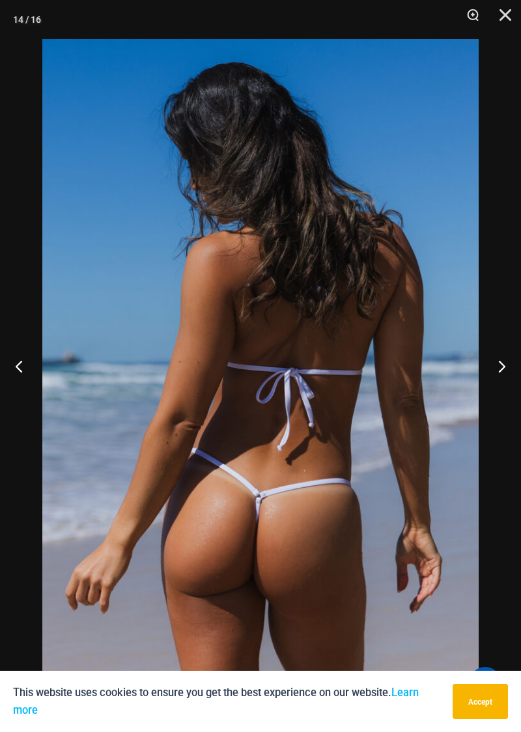
click at [511, 376] on button "Next" at bounding box center [496, 366] width 49 height 65
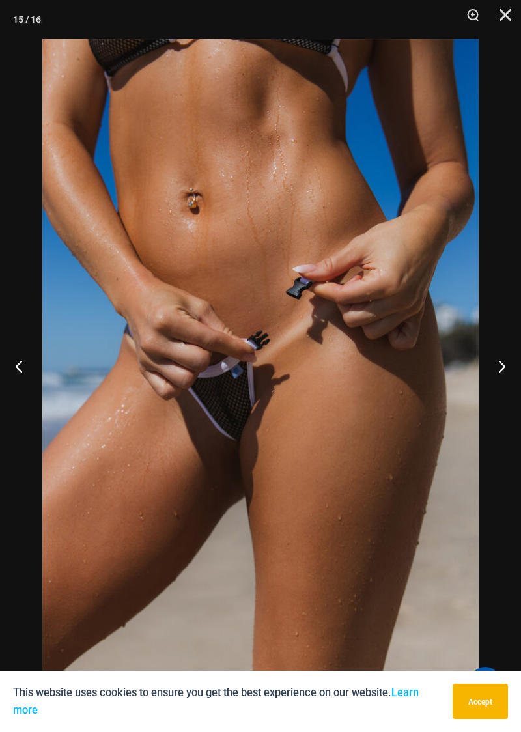
click at [506, 379] on button "Next" at bounding box center [496, 366] width 49 height 65
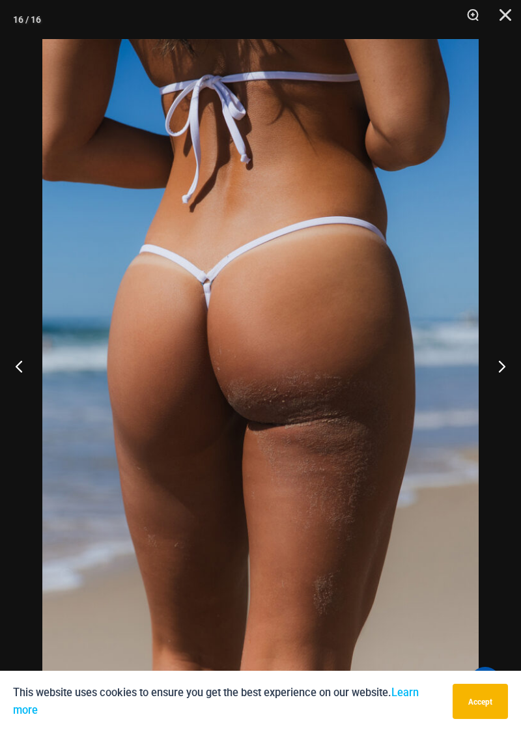
click at [510, 377] on button "Next" at bounding box center [496, 366] width 49 height 65
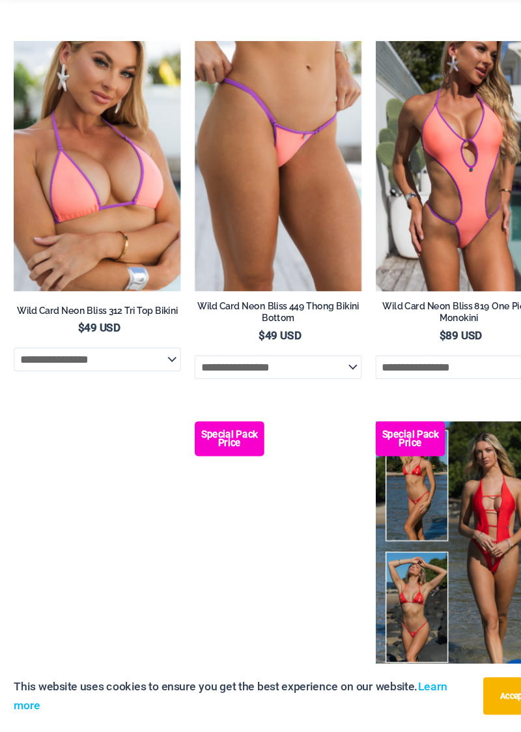
scroll to position [2875, 0]
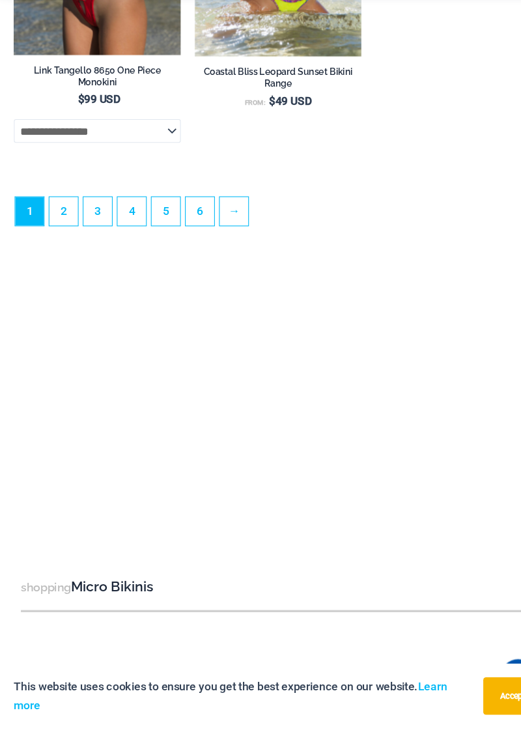
scroll to position [4111, 0]
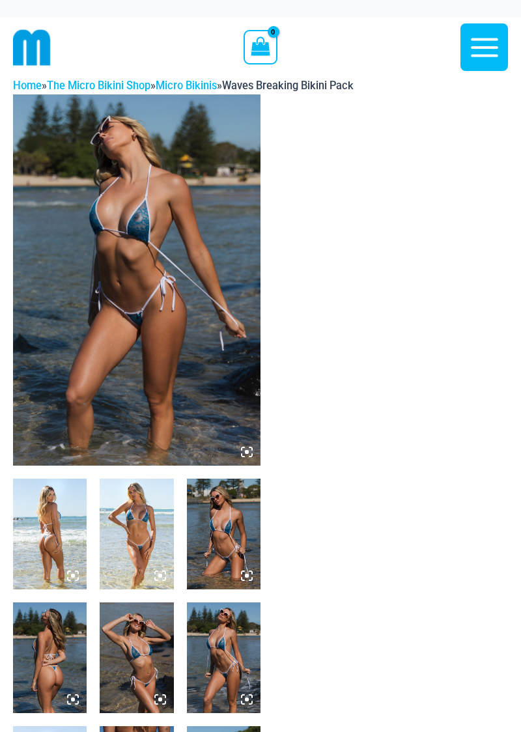
click at [156, 300] on img at bounding box center [137, 279] width 248 height 371
click at [152, 298] on img at bounding box center [137, 279] width 248 height 371
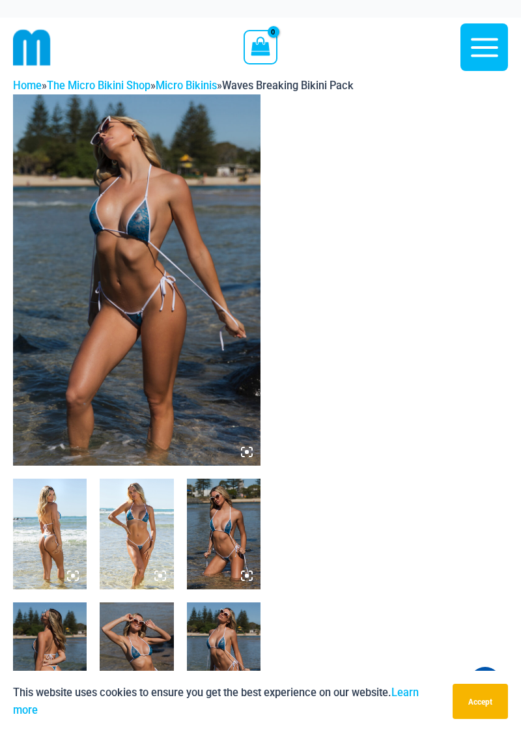
click at [202, 401] on img at bounding box center [137, 279] width 248 height 371
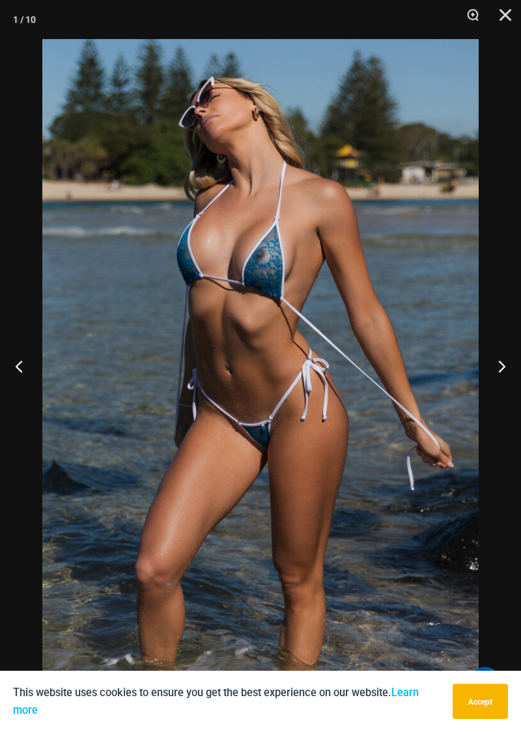
click at [512, 373] on button "Next" at bounding box center [496, 366] width 49 height 65
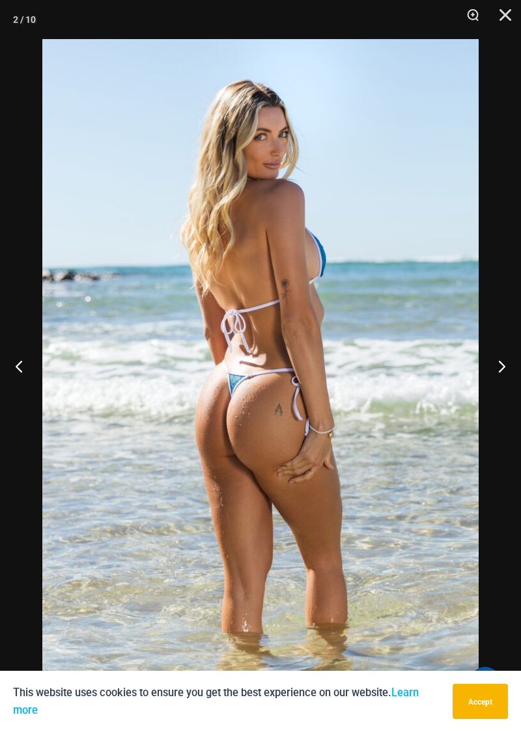
click at [500, 360] on button "Next" at bounding box center [496, 366] width 49 height 65
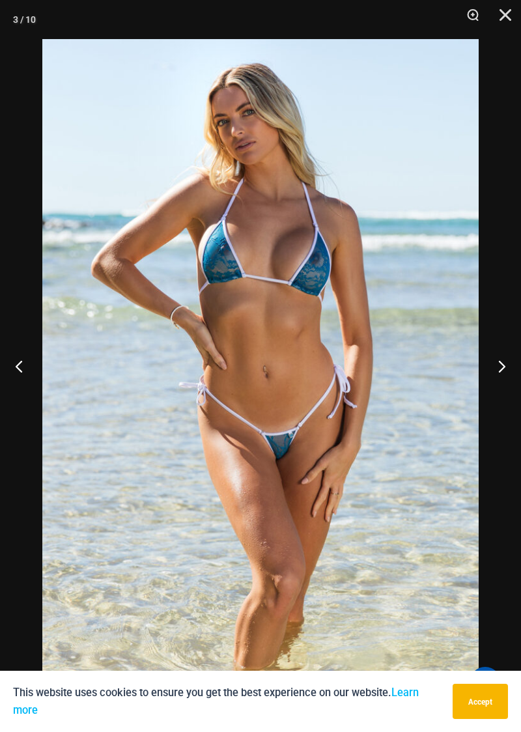
click at [503, 366] on button "Next" at bounding box center [496, 366] width 49 height 65
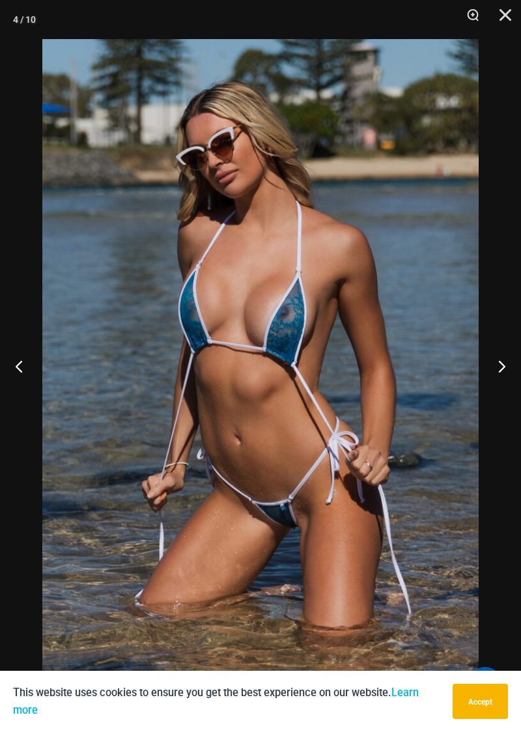
click at [504, 364] on button "Next" at bounding box center [496, 366] width 49 height 65
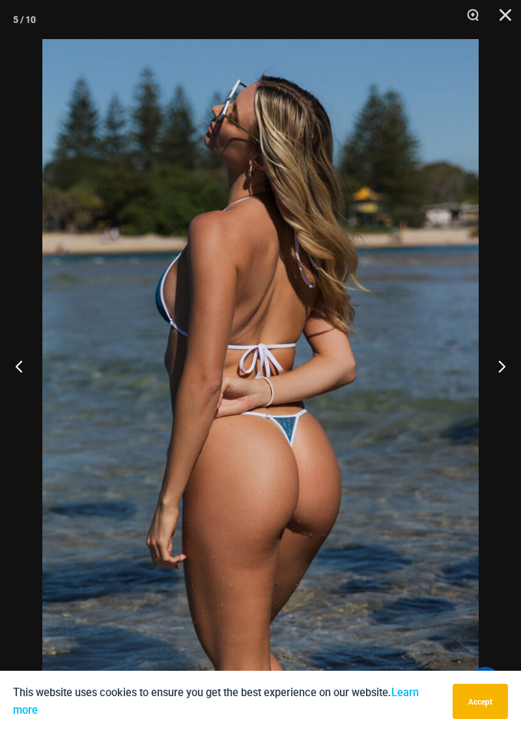
click at [508, 366] on button "Next" at bounding box center [496, 366] width 49 height 65
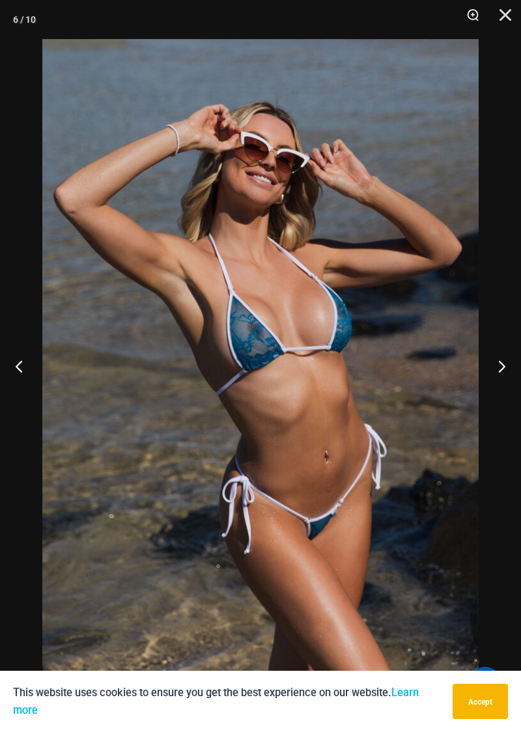
click at [507, 369] on button "Next" at bounding box center [496, 366] width 49 height 65
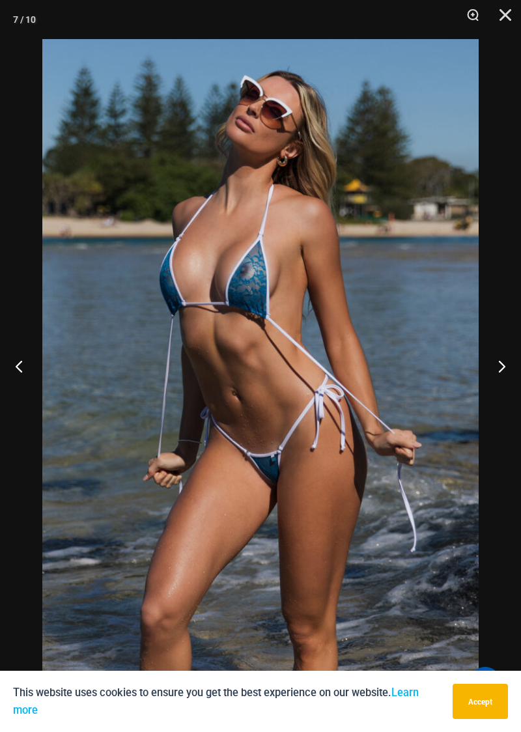
click at [465, 684] on button "Accept" at bounding box center [480, 701] width 55 height 35
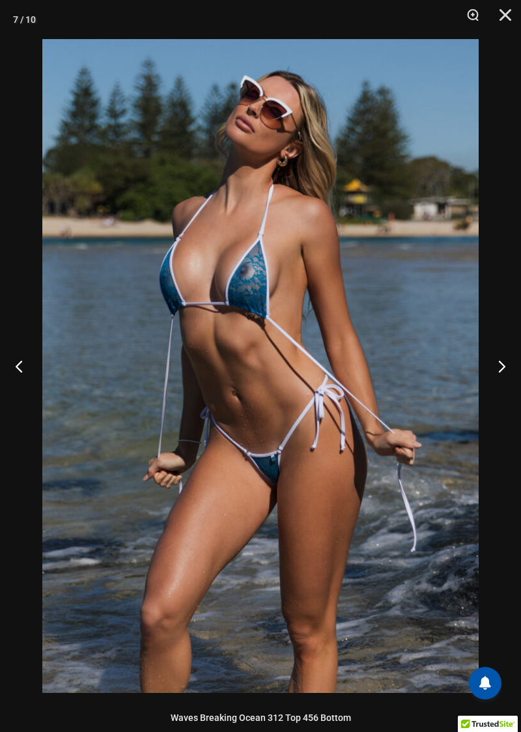
click at [506, 369] on button "Next" at bounding box center [496, 366] width 49 height 65
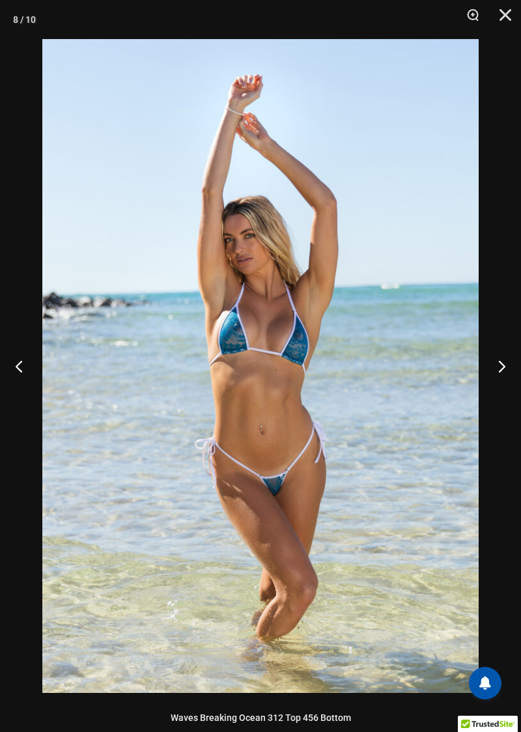
click at [503, 366] on button "Next" at bounding box center [496, 366] width 49 height 65
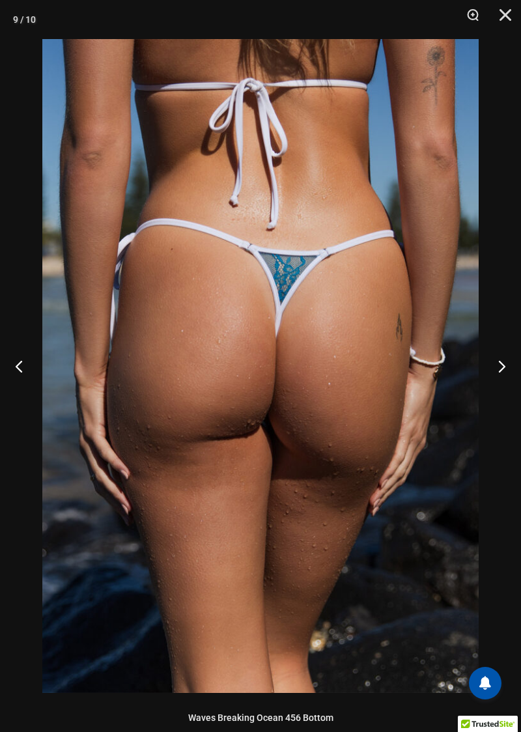
click at [497, 376] on button "Next" at bounding box center [496, 366] width 49 height 65
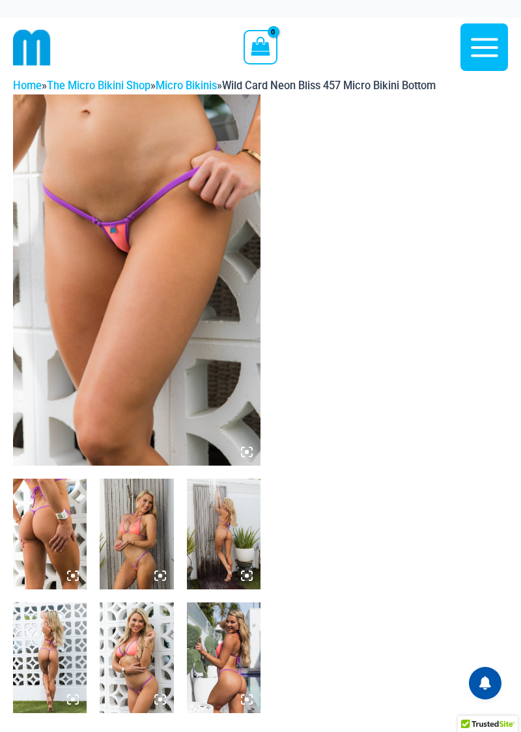
click at [172, 355] on img at bounding box center [137, 279] width 248 height 371
click at [152, 384] on img at bounding box center [137, 279] width 248 height 371
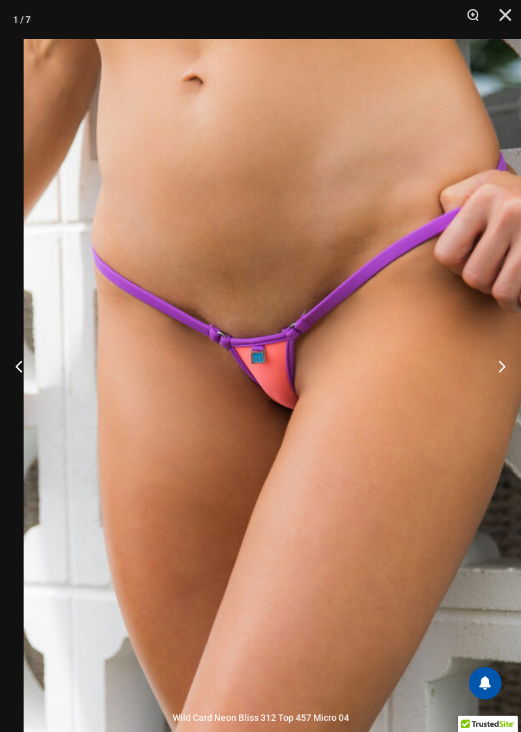
click at [506, 373] on button "Next" at bounding box center [496, 366] width 49 height 65
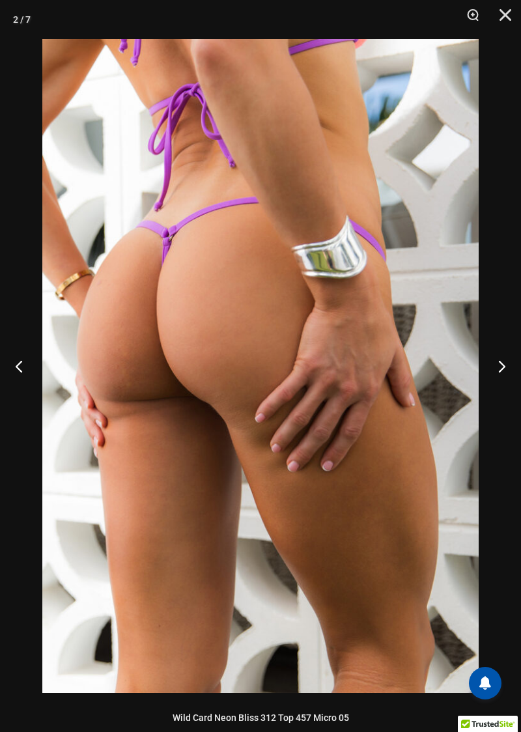
click at [494, 381] on button "Next" at bounding box center [496, 366] width 49 height 65
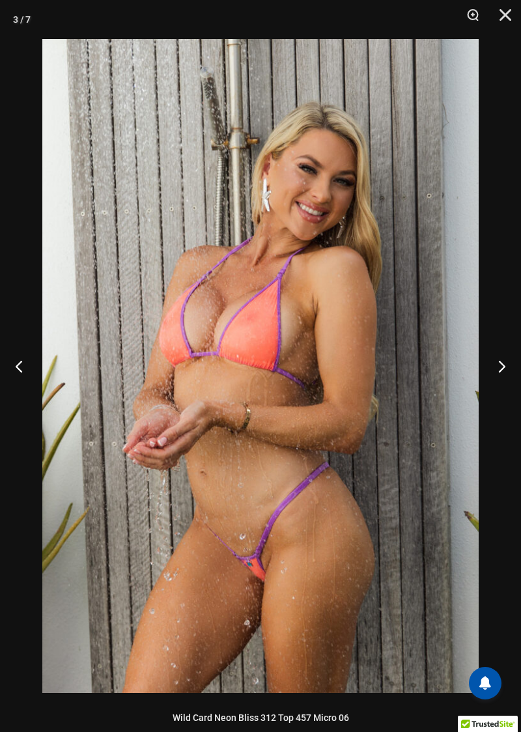
click at [500, 379] on button "Next" at bounding box center [496, 366] width 49 height 65
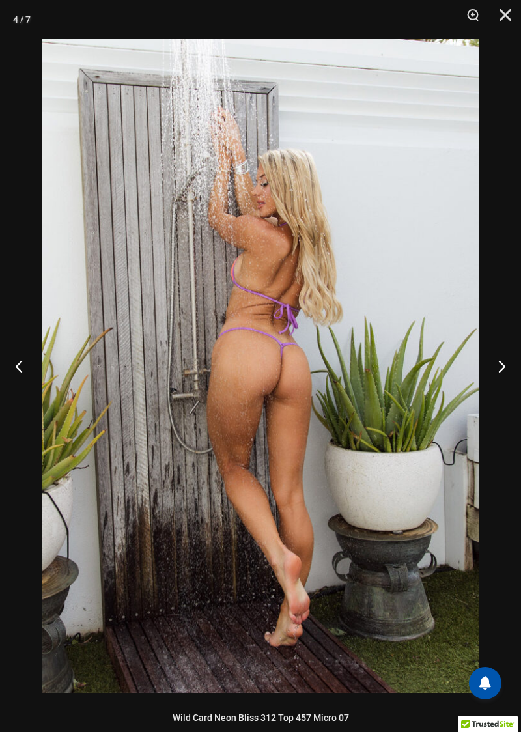
click at [500, 379] on button "Next" at bounding box center [496, 366] width 49 height 65
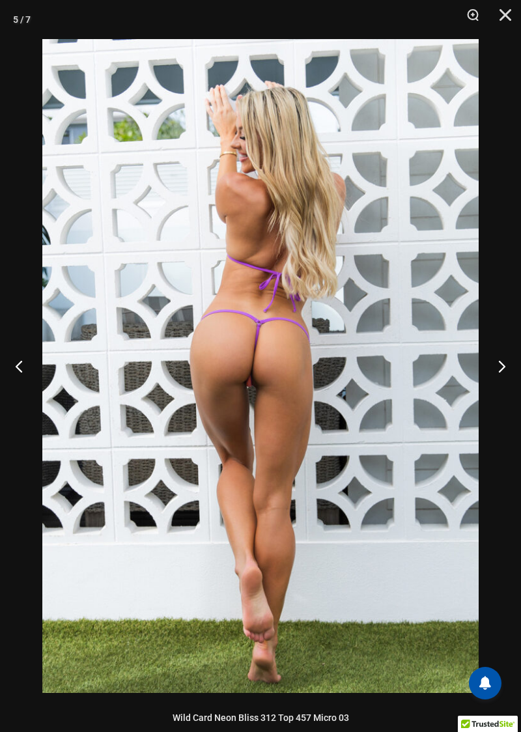
click at [506, 372] on button "Next" at bounding box center [496, 366] width 49 height 65
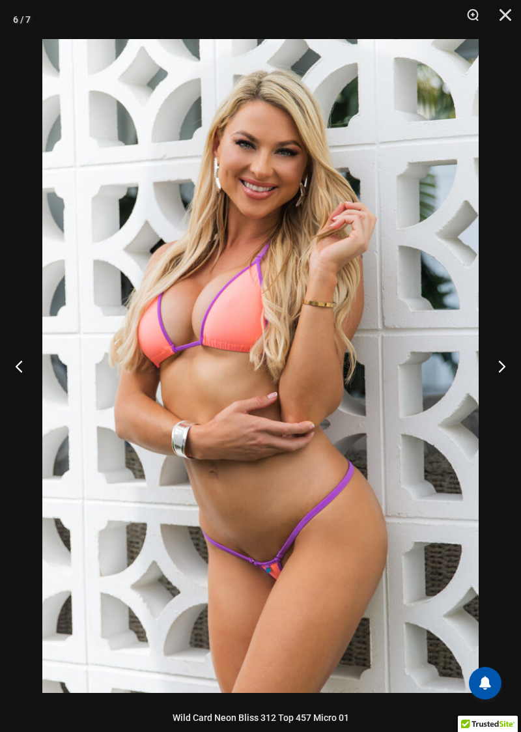
click at [504, 378] on button "Next" at bounding box center [496, 366] width 49 height 65
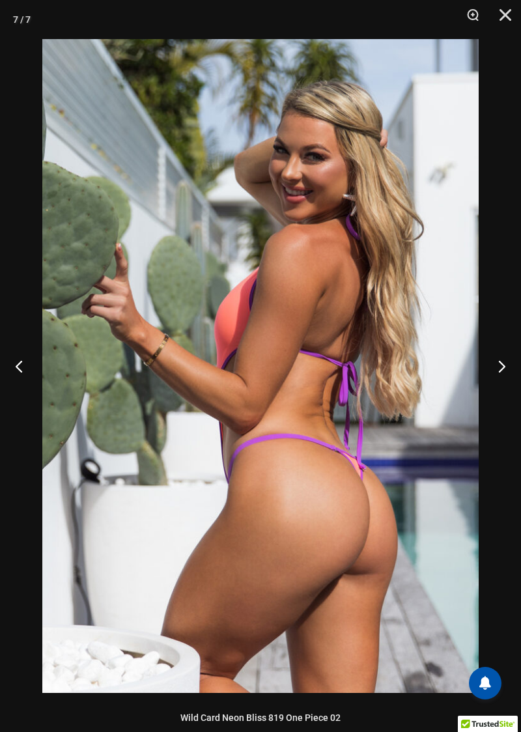
click at [503, 378] on button "Next" at bounding box center [496, 366] width 49 height 65
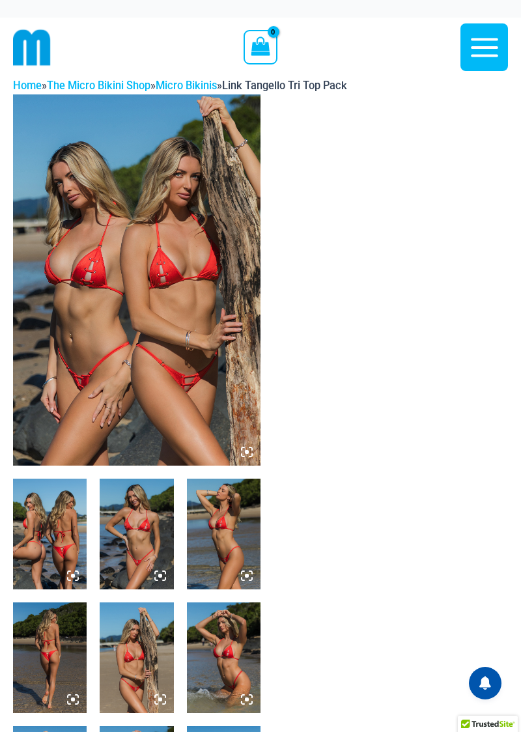
click at [151, 342] on img at bounding box center [137, 279] width 248 height 371
click at [182, 388] on img at bounding box center [137, 279] width 248 height 371
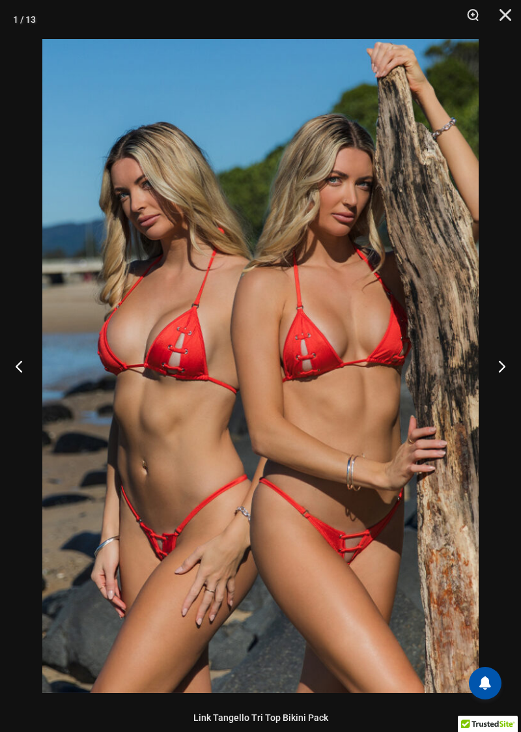
click at [508, 364] on button "Next" at bounding box center [496, 366] width 49 height 65
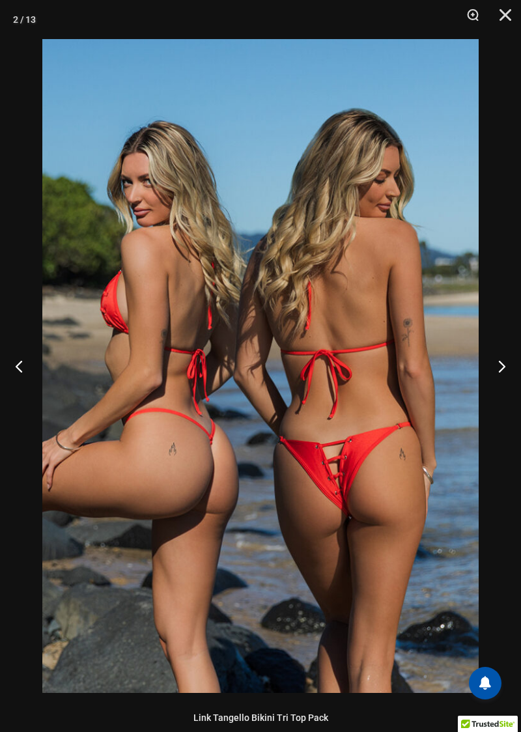
click at [503, 369] on button "Next" at bounding box center [496, 366] width 49 height 65
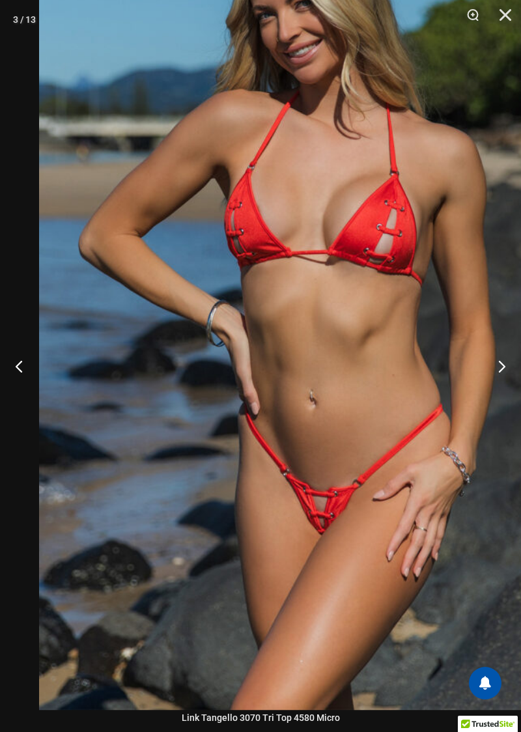
click at [508, 382] on button "Next" at bounding box center [496, 366] width 49 height 65
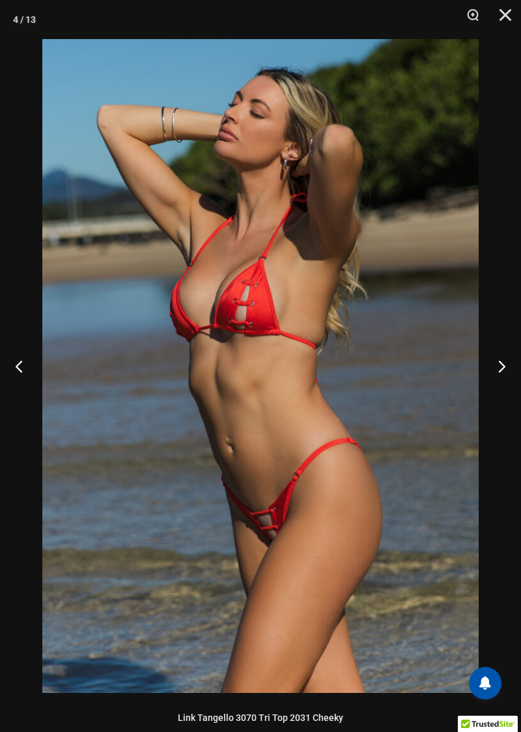
click at [497, 374] on button "Next" at bounding box center [496, 366] width 49 height 65
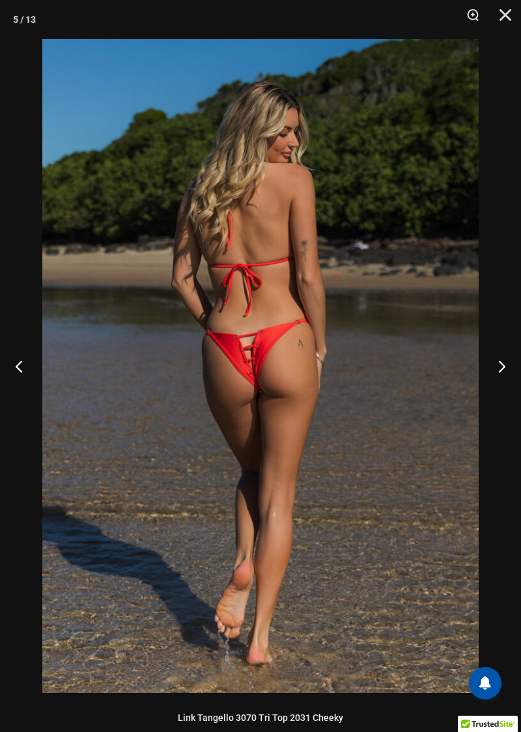
click at [496, 378] on button "Next" at bounding box center [496, 366] width 49 height 65
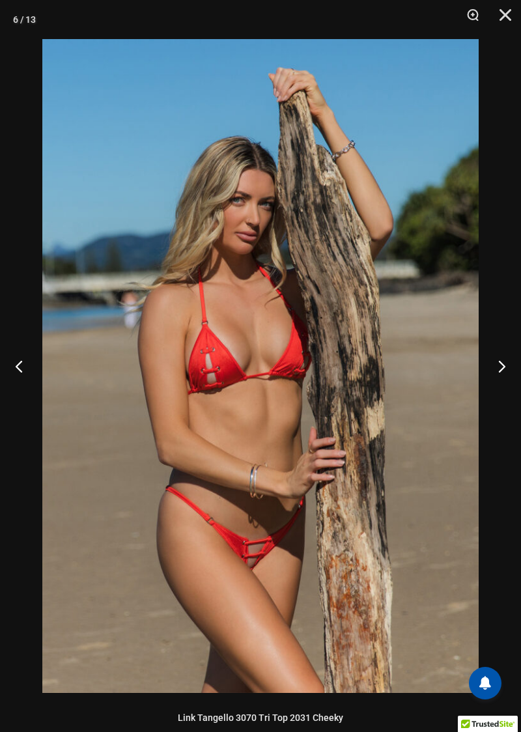
click at [494, 373] on button "Next" at bounding box center [496, 366] width 49 height 65
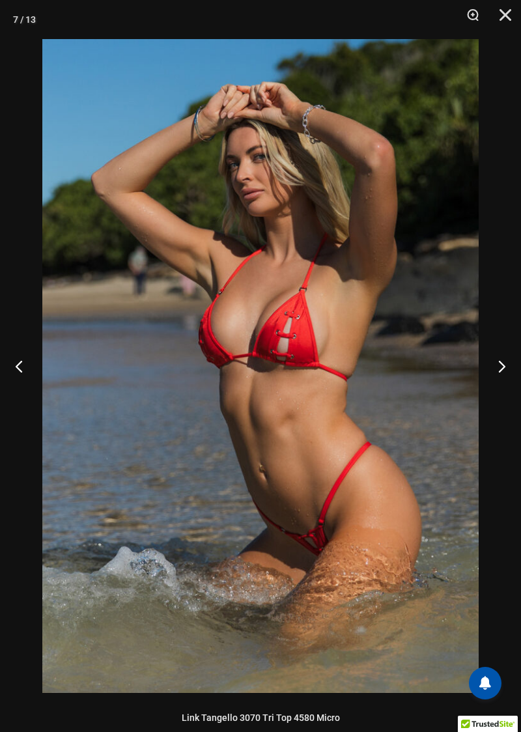
click at [490, 380] on button "Next" at bounding box center [496, 366] width 49 height 65
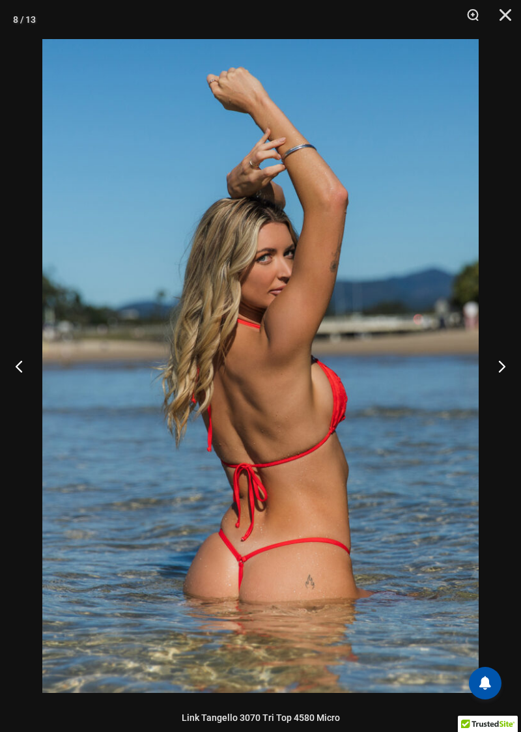
click at [490, 373] on button "Next" at bounding box center [496, 366] width 49 height 65
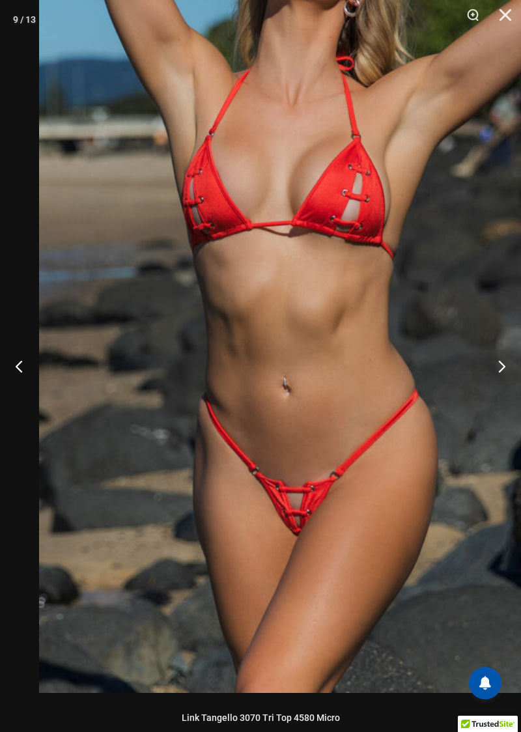
click at [498, 358] on button "Next" at bounding box center [496, 366] width 49 height 65
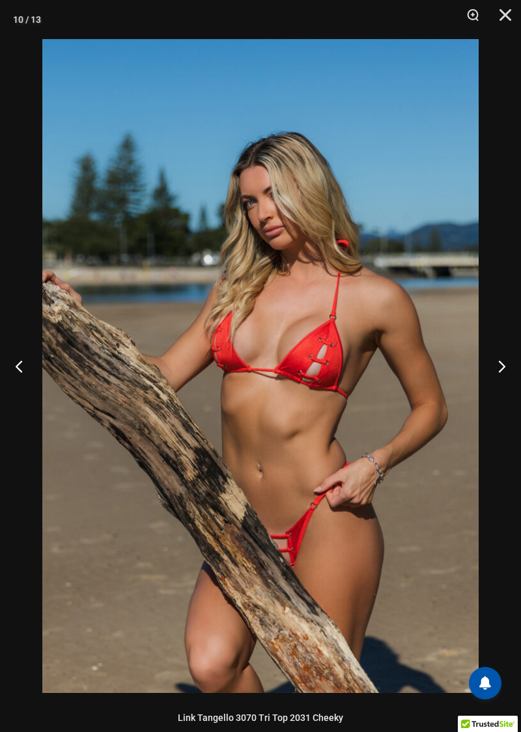
click at [506, 371] on button "Next" at bounding box center [496, 366] width 49 height 65
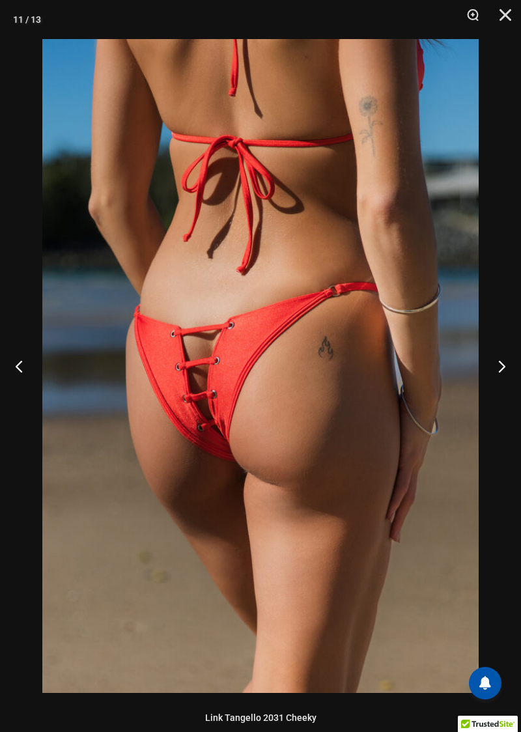
click at [493, 369] on button "Next" at bounding box center [496, 366] width 49 height 65
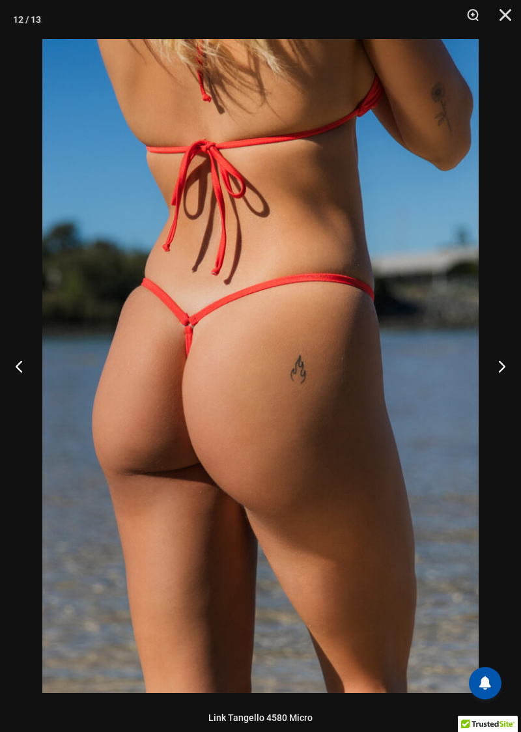
click at [495, 366] on button "Next" at bounding box center [496, 366] width 49 height 65
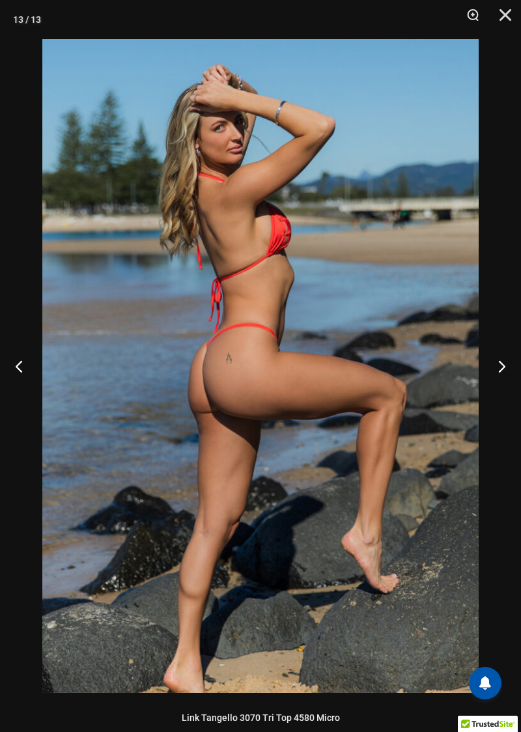
click at [497, 374] on button "Next" at bounding box center [496, 366] width 49 height 65
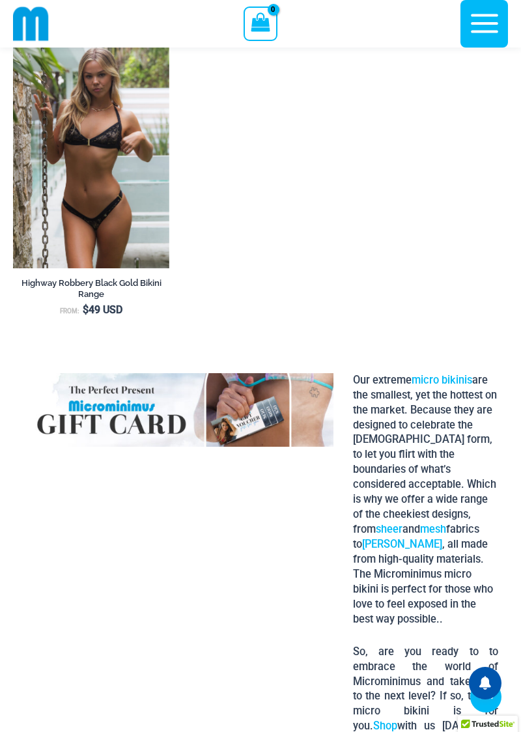
scroll to position [1741, 0]
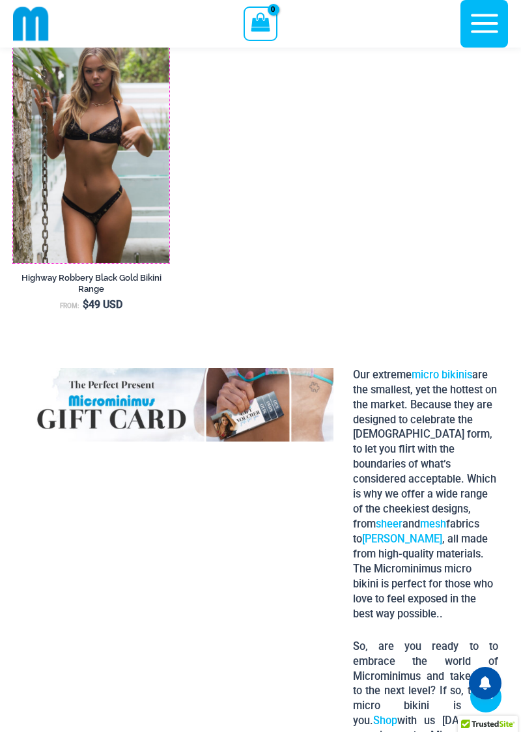
click at [13, 29] on img at bounding box center [13, 29] width 0 height 0
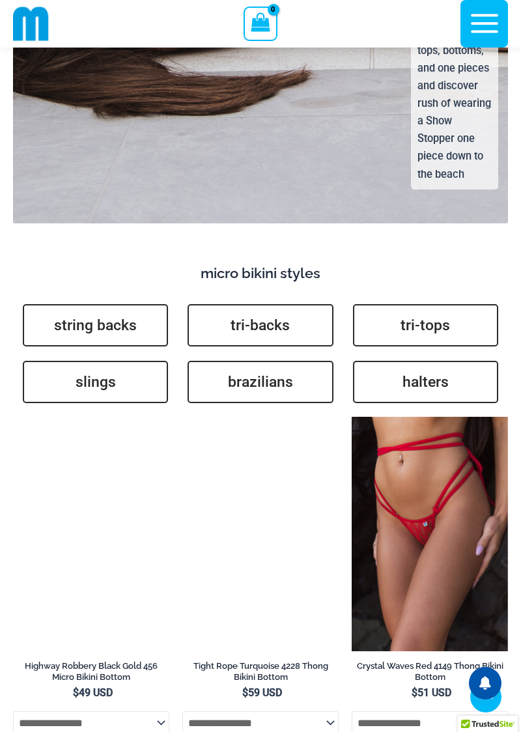
scroll to position [3671, 0]
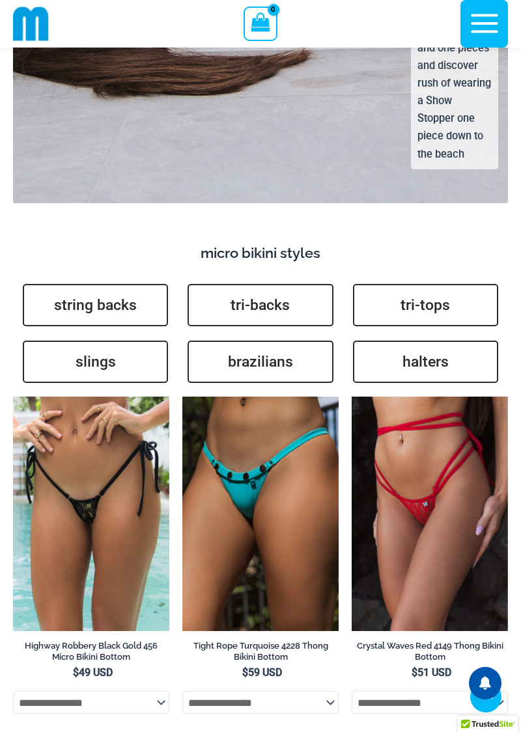
scroll to position [3726, 0]
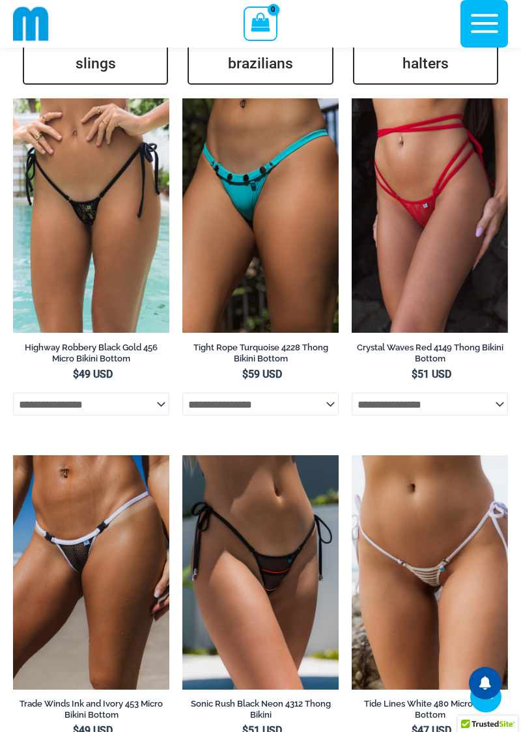
scroll to position [3987, 0]
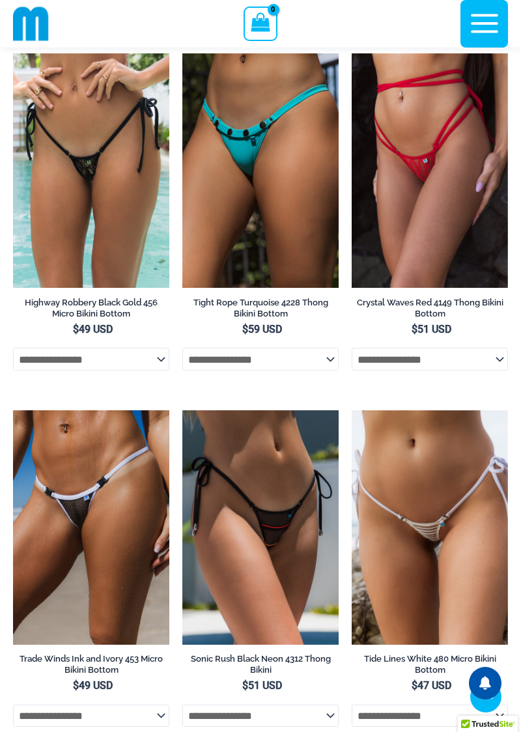
scroll to position [4042, 0]
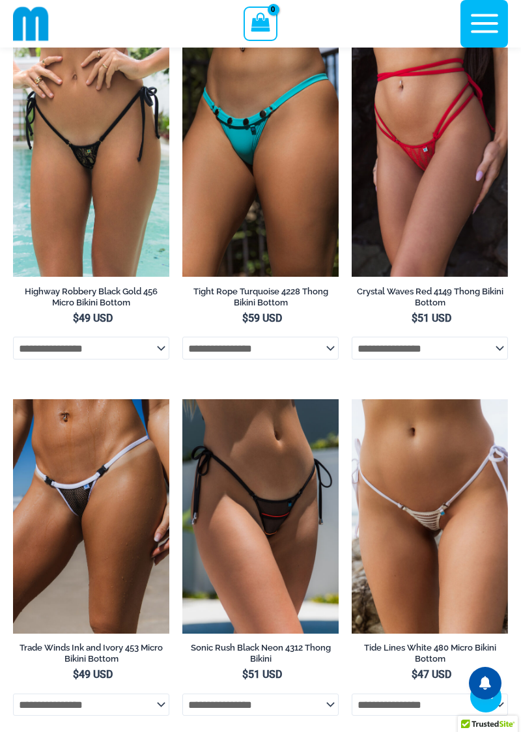
scroll to position [4045, 0]
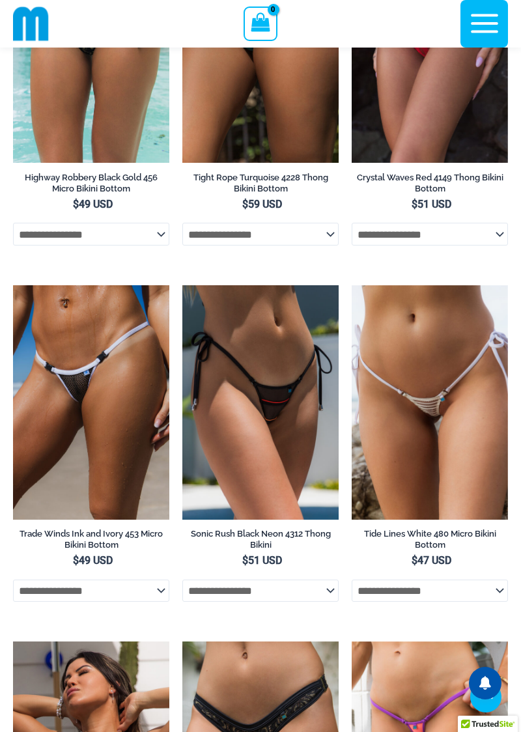
scroll to position [4156, 0]
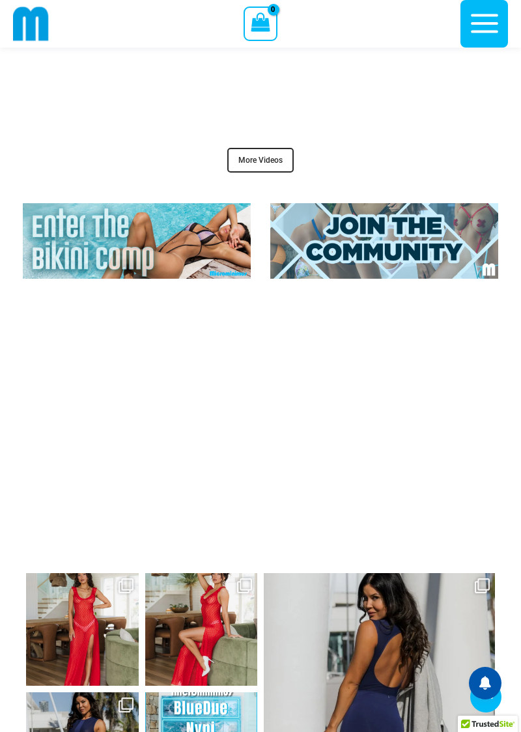
scroll to position [7036, 0]
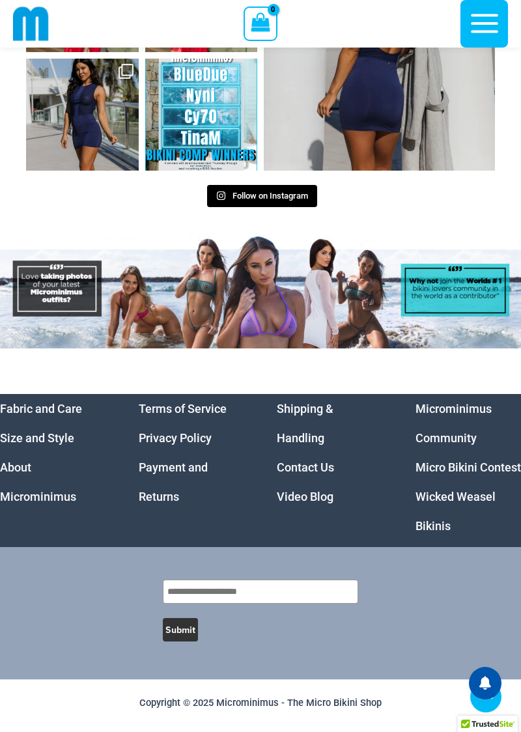
scroll to position [8143, 0]
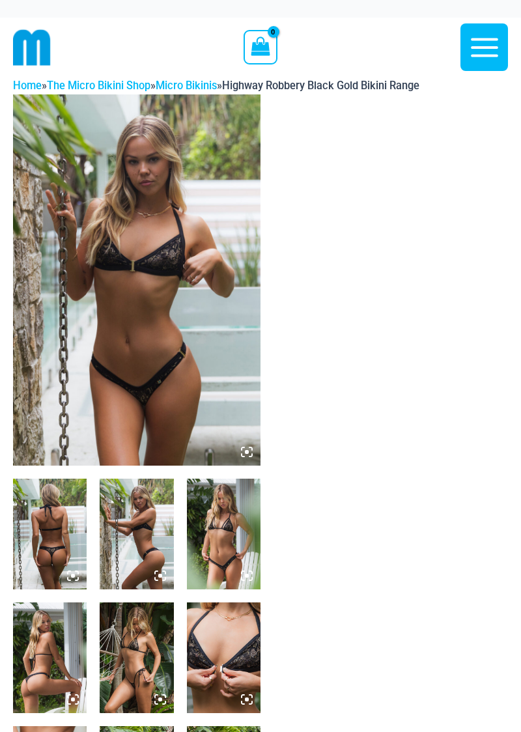
click at [179, 357] on img at bounding box center [137, 279] width 248 height 371
click at [192, 427] on img at bounding box center [137, 279] width 248 height 371
click at [251, 458] on icon at bounding box center [247, 452] width 12 height 12
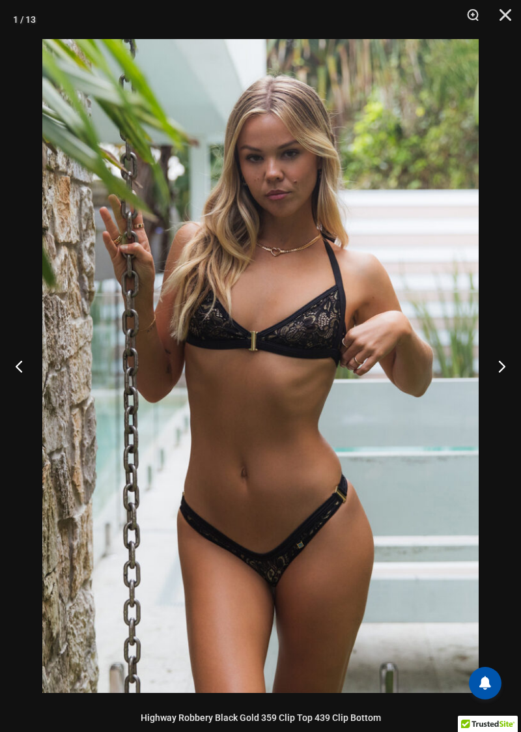
click at [499, 374] on button "Next" at bounding box center [496, 366] width 49 height 65
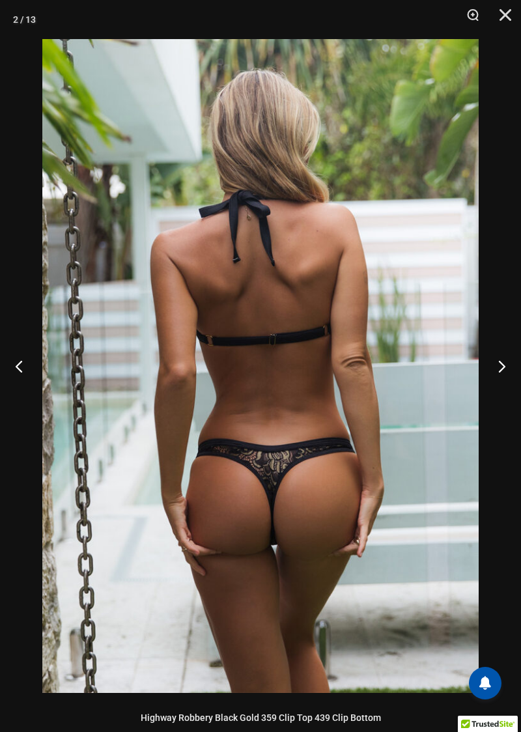
click at [503, 378] on button "Next" at bounding box center [496, 366] width 49 height 65
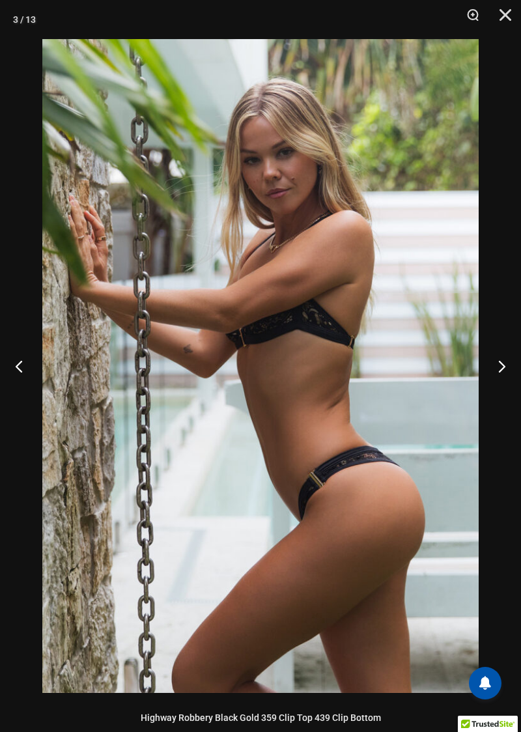
click at [501, 379] on button "Next" at bounding box center [496, 366] width 49 height 65
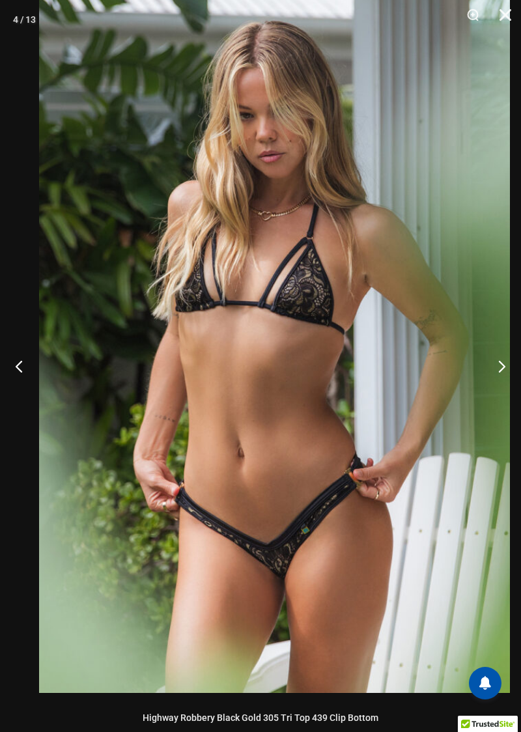
click at [506, 375] on button "Next" at bounding box center [496, 366] width 49 height 65
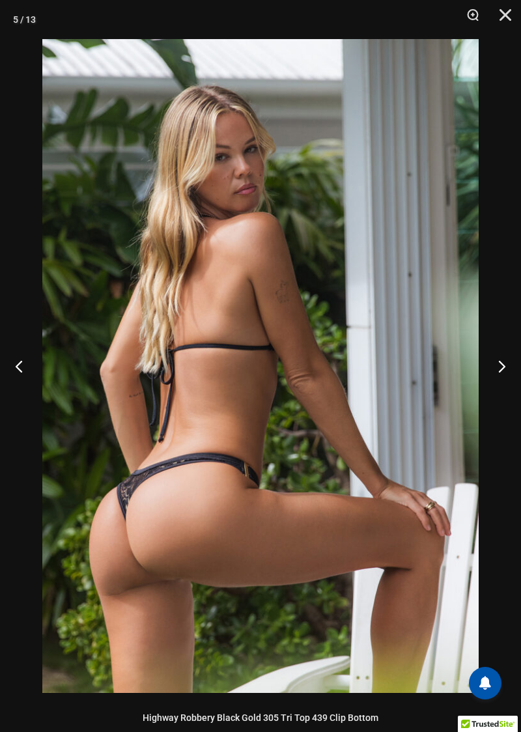
click at [496, 380] on button "Next" at bounding box center [496, 366] width 49 height 65
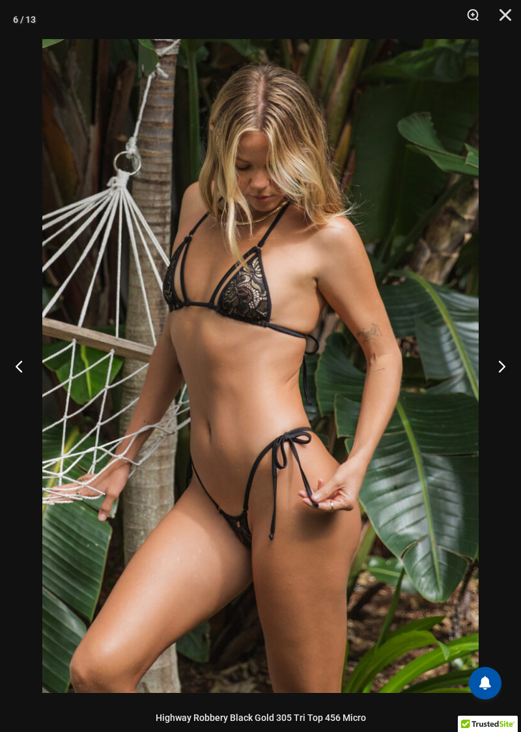
click at [500, 384] on button "Next" at bounding box center [496, 366] width 49 height 65
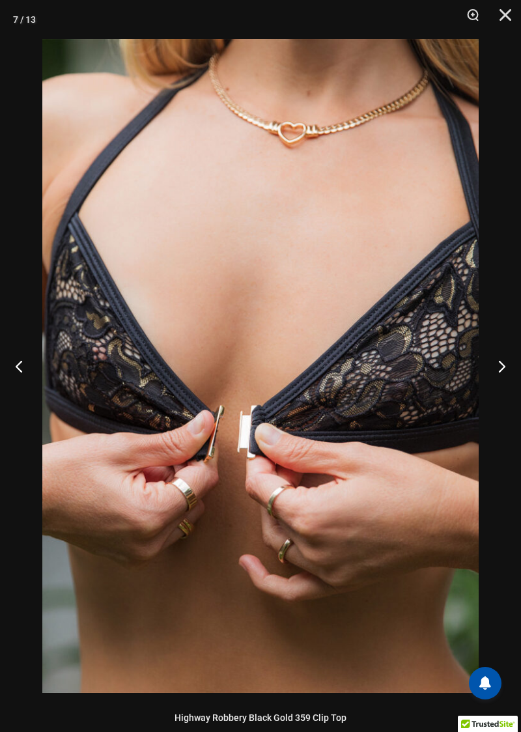
click at [497, 382] on button "Next" at bounding box center [496, 366] width 49 height 65
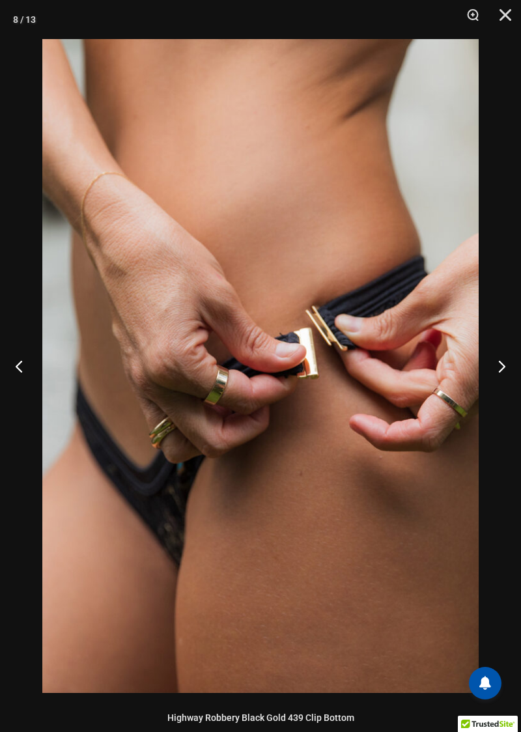
click at [506, 358] on button "Next" at bounding box center [496, 366] width 49 height 65
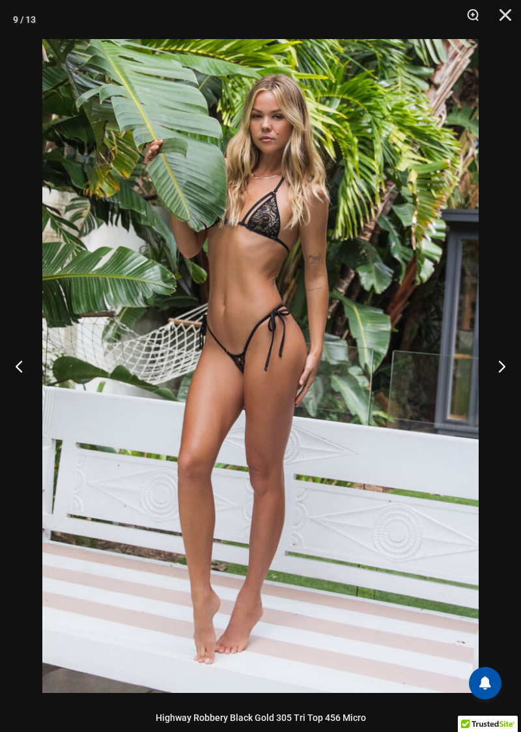
click at [502, 369] on button "Next" at bounding box center [496, 366] width 49 height 65
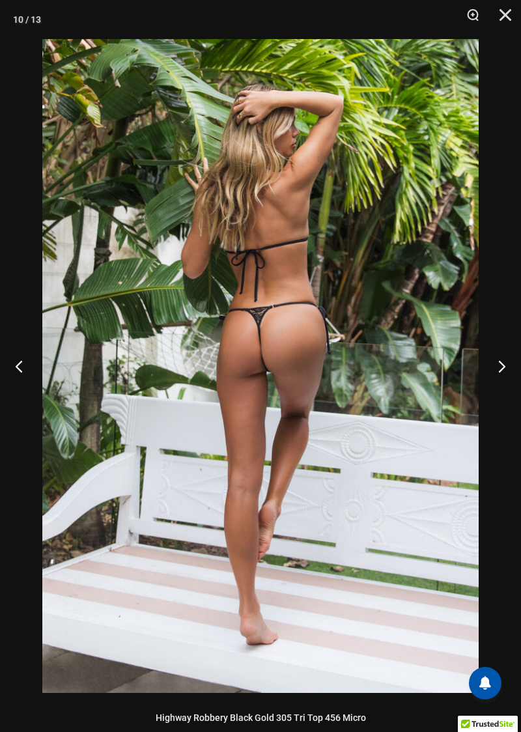
click at [498, 379] on button "Next" at bounding box center [496, 366] width 49 height 65
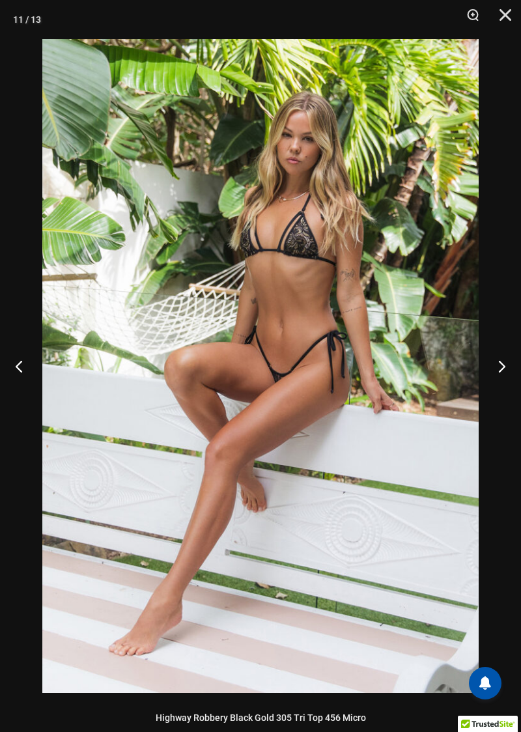
click at [498, 381] on button "Next" at bounding box center [496, 366] width 49 height 65
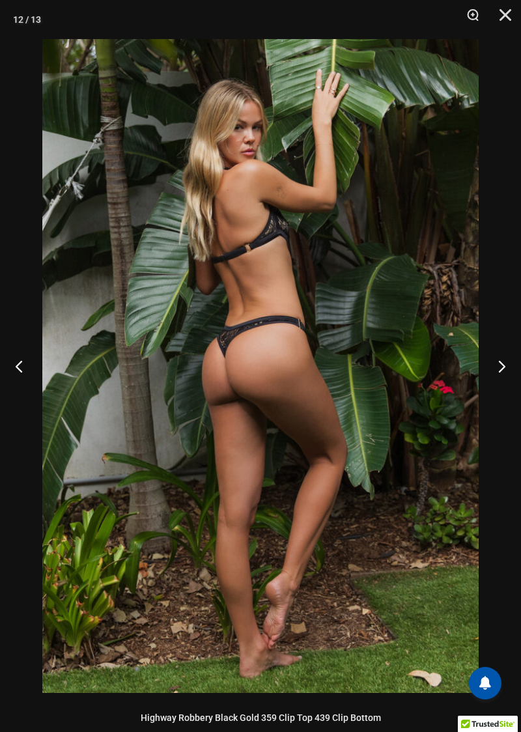
click at [496, 381] on button "Next" at bounding box center [496, 366] width 49 height 65
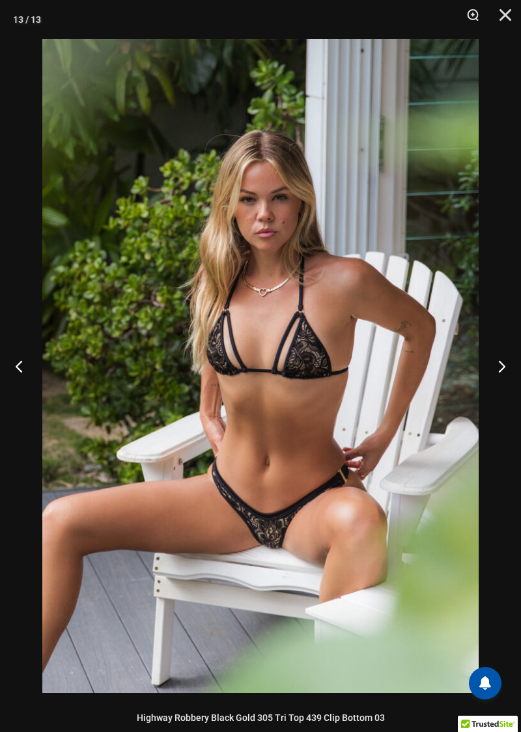
click at [468, 555] on img at bounding box center [260, 366] width 437 height 654
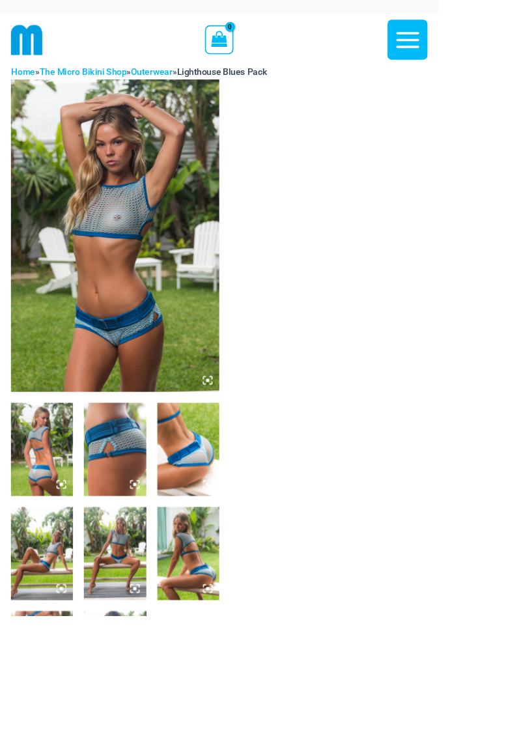
click at [176, 320] on img at bounding box center [137, 279] width 248 height 371
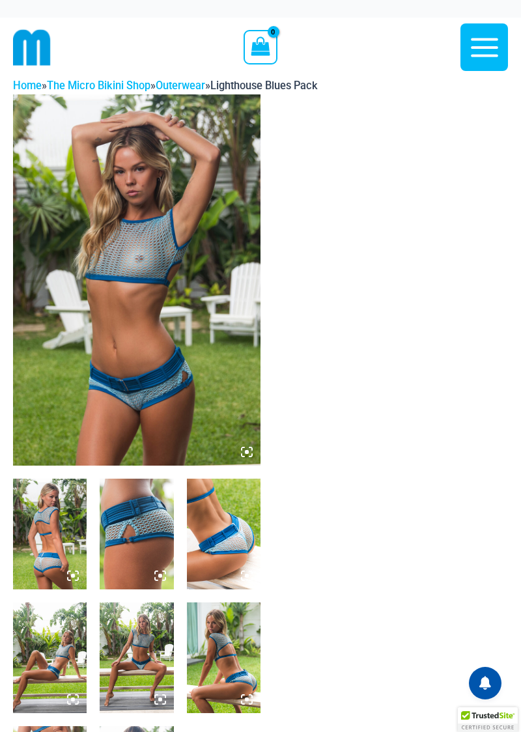
click at [184, 361] on img at bounding box center [137, 279] width 248 height 371
click at [152, 318] on img at bounding box center [137, 279] width 248 height 371
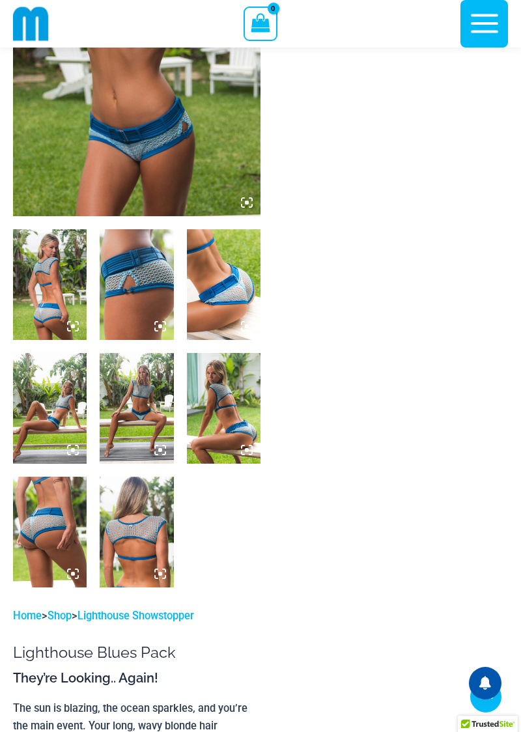
scroll to position [244, 0]
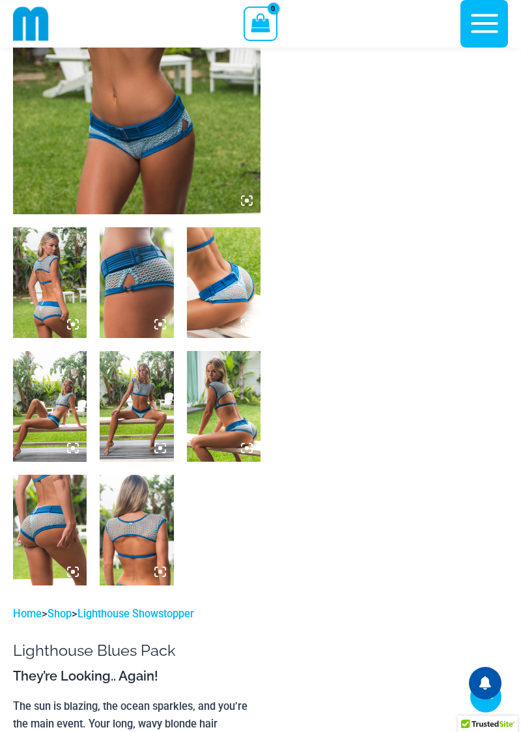
click at [152, 447] on img at bounding box center [137, 406] width 74 height 111
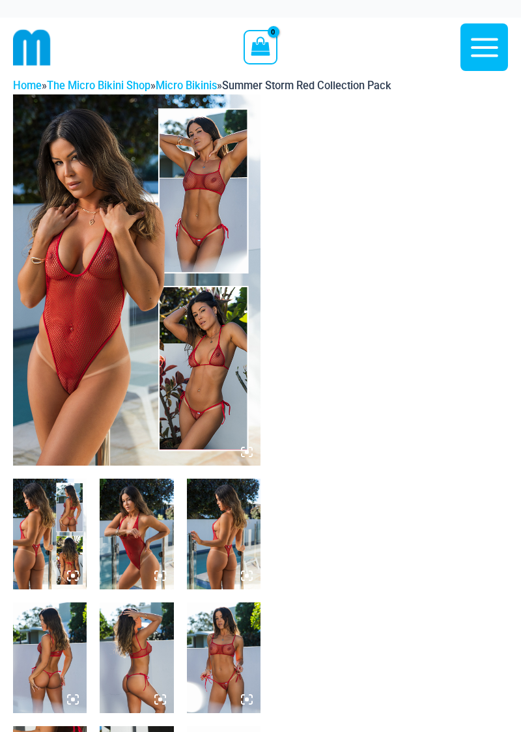
click at [250, 458] on icon at bounding box center [247, 452] width 12 height 12
click at [251, 458] on icon at bounding box center [247, 452] width 12 height 12
click at [252, 450] on icon at bounding box center [251, 449] width 3 height 3
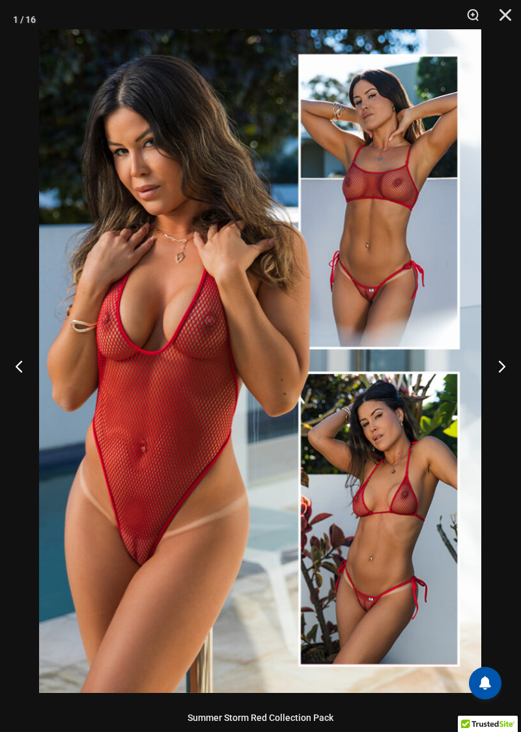
click at [201, 502] on img at bounding box center [260, 361] width 442 height 664
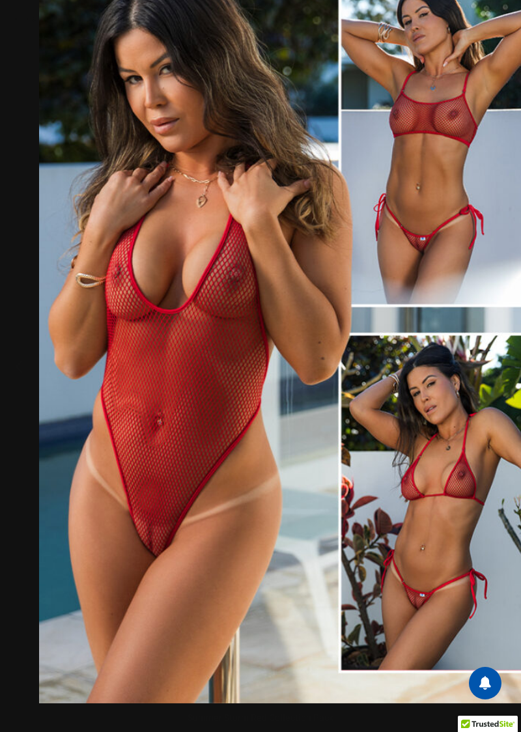
click at [455, 274] on img at bounding box center [294, 321] width 511 height 766
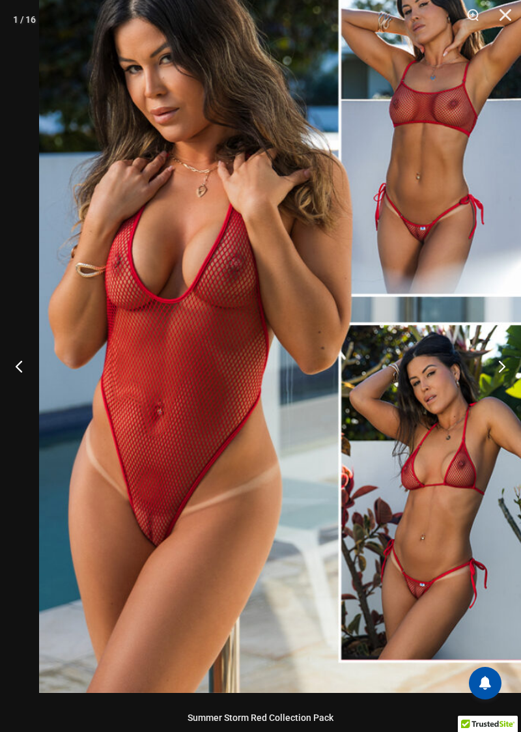
click at [503, 378] on button "Next" at bounding box center [496, 366] width 49 height 65
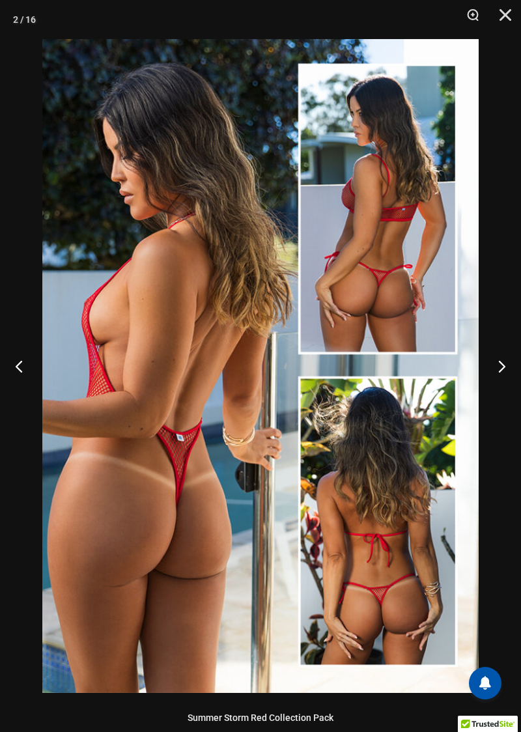
click at [498, 365] on button "Next" at bounding box center [496, 366] width 49 height 65
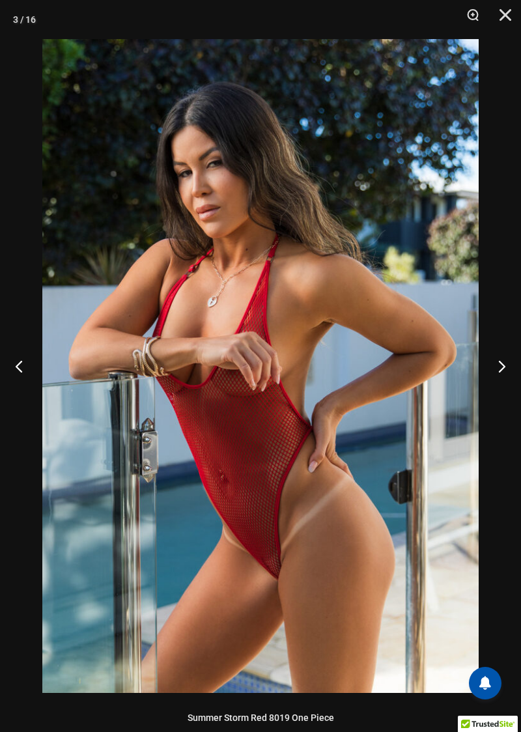
click at [495, 379] on button "Next" at bounding box center [496, 366] width 49 height 65
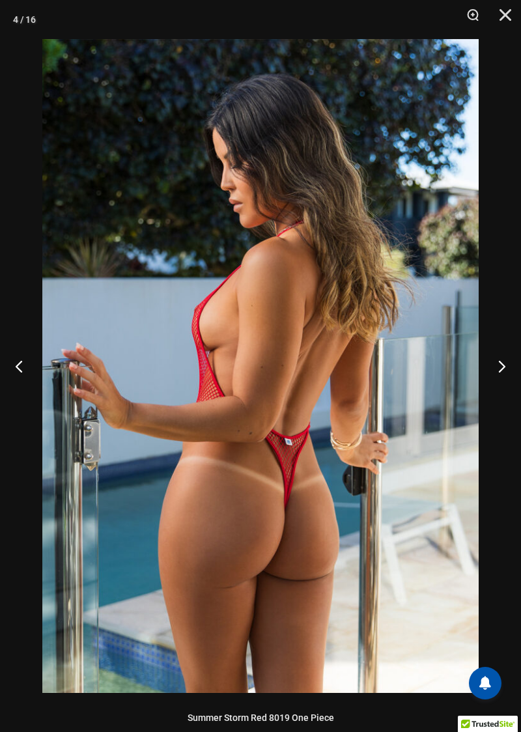
click at [498, 370] on button "Next" at bounding box center [496, 366] width 49 height 65
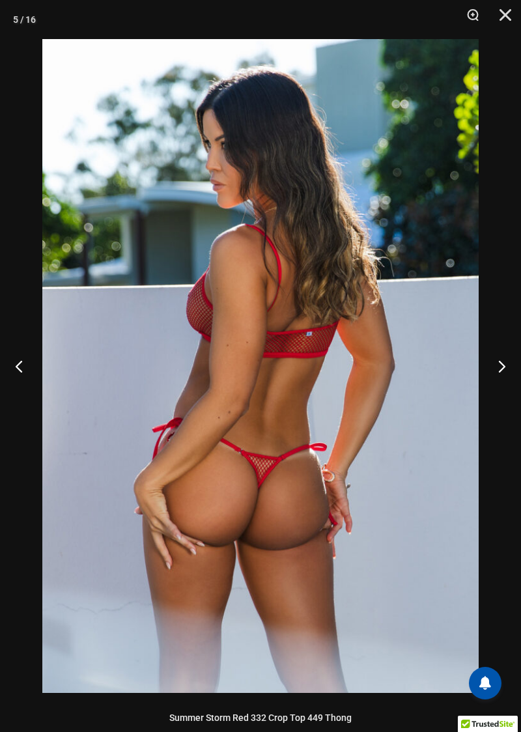
click at [495, 372] on button "Next" at bounding box center [496, 366] width 49 height 65
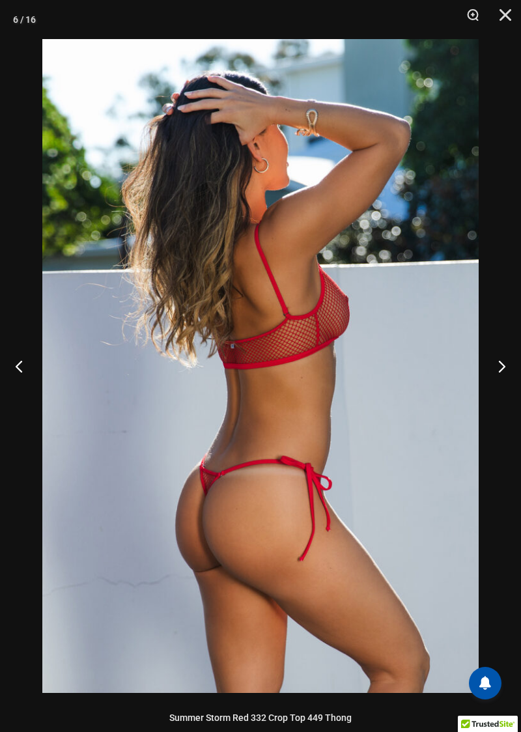
click at [497, 378] on button "Next" at bounding box center [496, 366] width 49 height 65
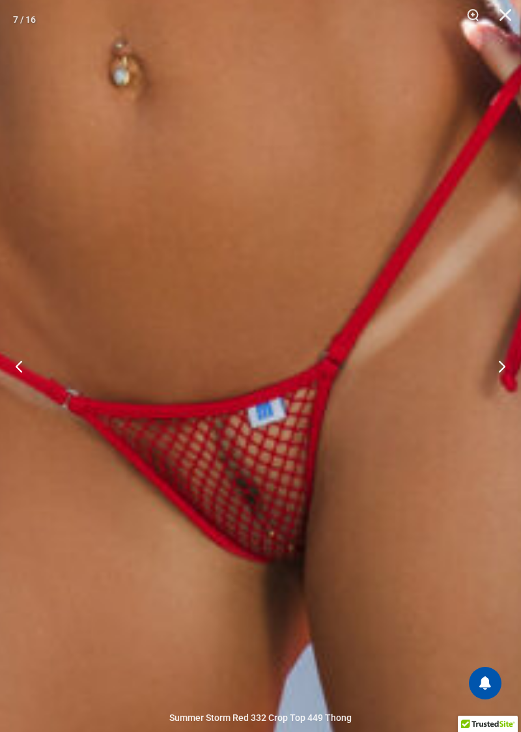
click at [504, 367] on button "Next" at bounding box center [496, 366] width 49 height 65
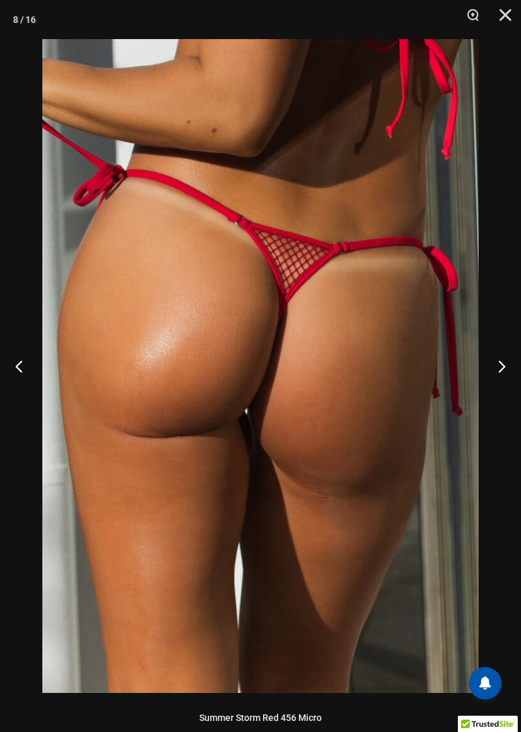
click at [498, 366] on button "Next" at bounding box center [496, 366] width 49 height 65
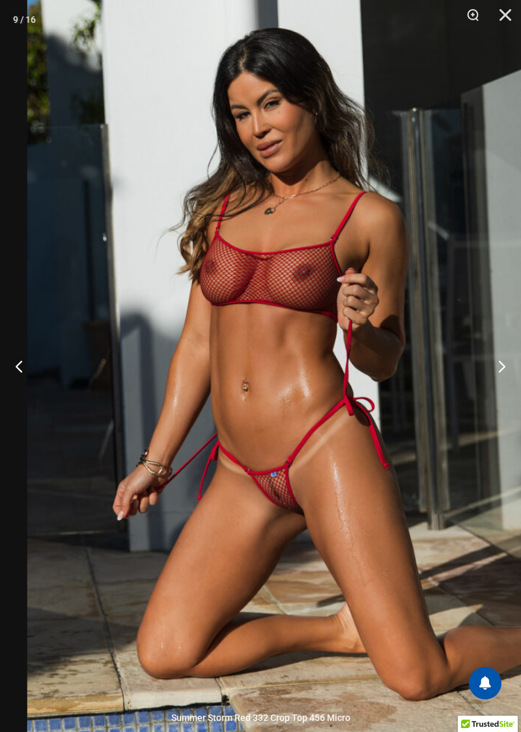
click at [502, 370] on button "Next" at bounding box center [496, 366] width 49 height 65
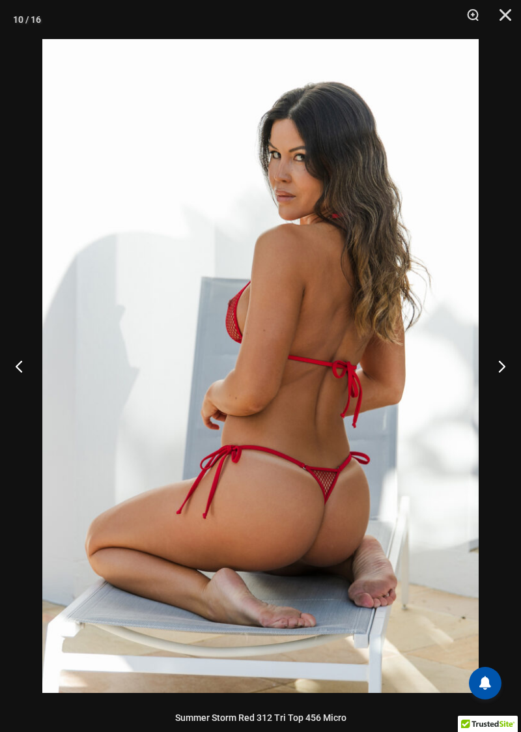
click at [500, 366] on button "Next" at bounding box center [496, 366] width 49 height 65
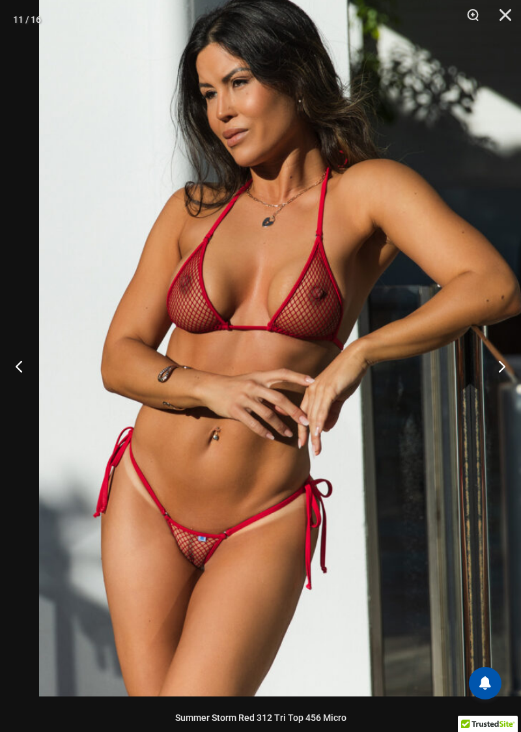
click at [495, 372] on button "Next" at bounding box center [496, 366] width 49 height 65
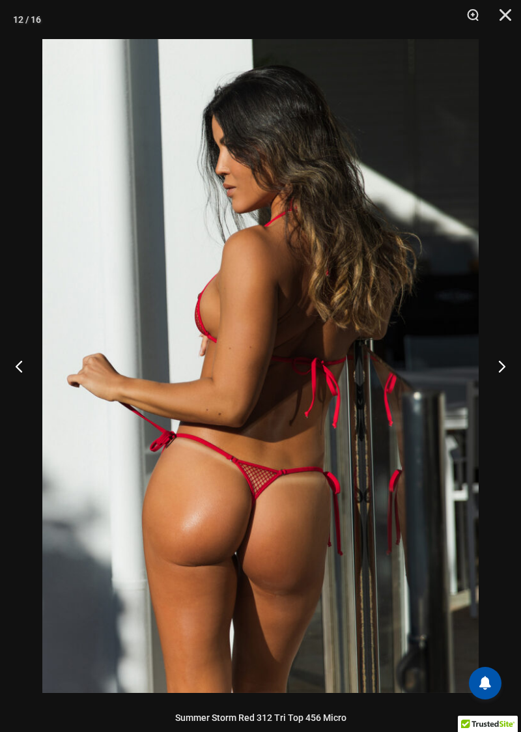
click at [494, 370] on button "Next" at bounding box center [496, 366] width 49 height 65
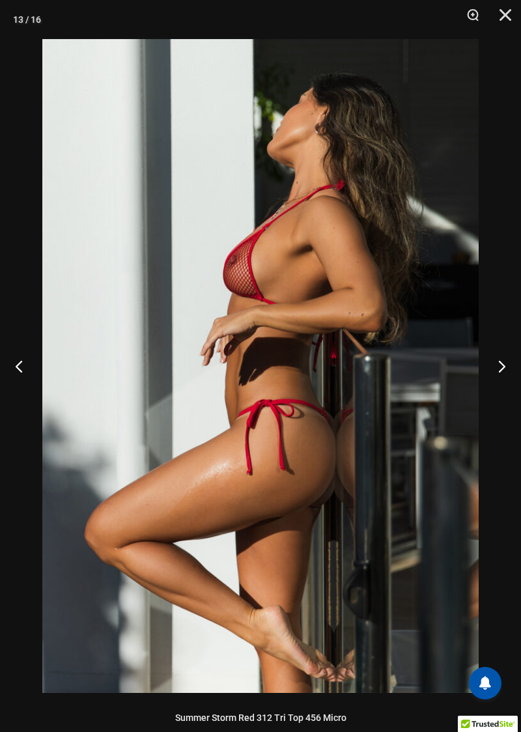
click at [493, 370] on button "Next" at bounding box center [496, 366] width 49 height 65
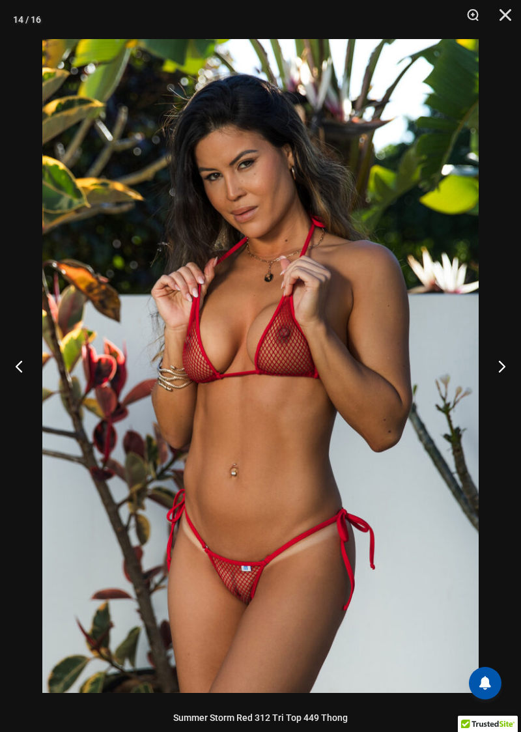
click at [494, 373] on button "Next" at bounding box center [496, 366] width 49 height 65
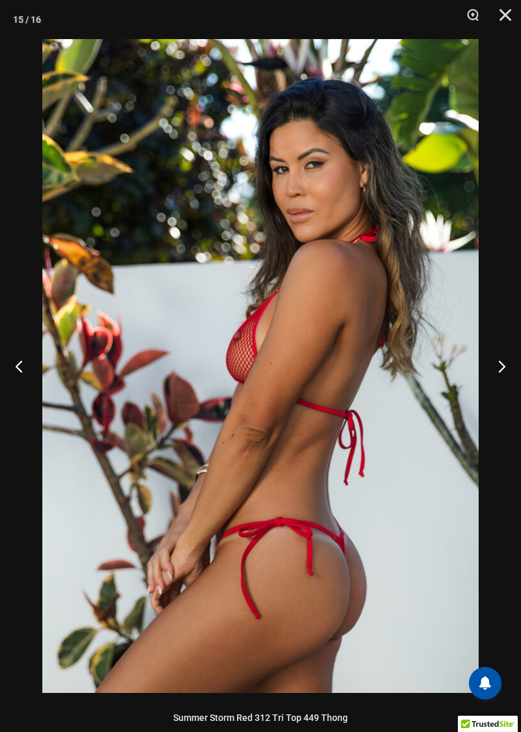
click at [490, 375] on button "Next" at bounding box center [496, 366] width 49 height 65
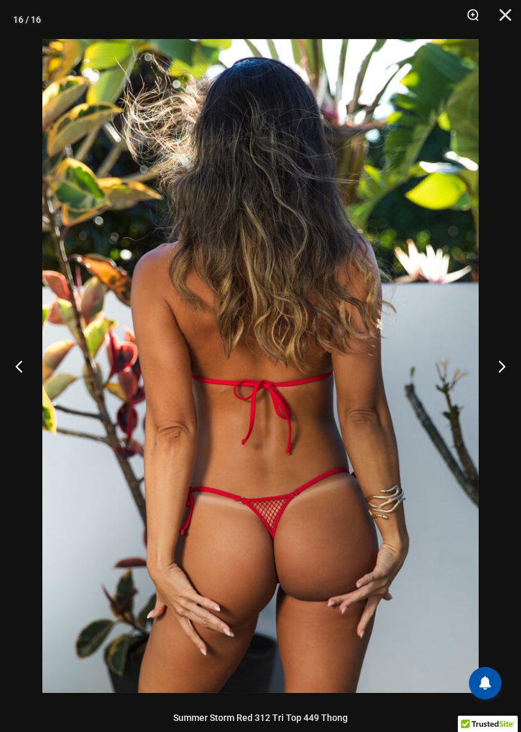
click at [17, 377] on button "Previous" at bounding box center [24, 366] width 49 height 65
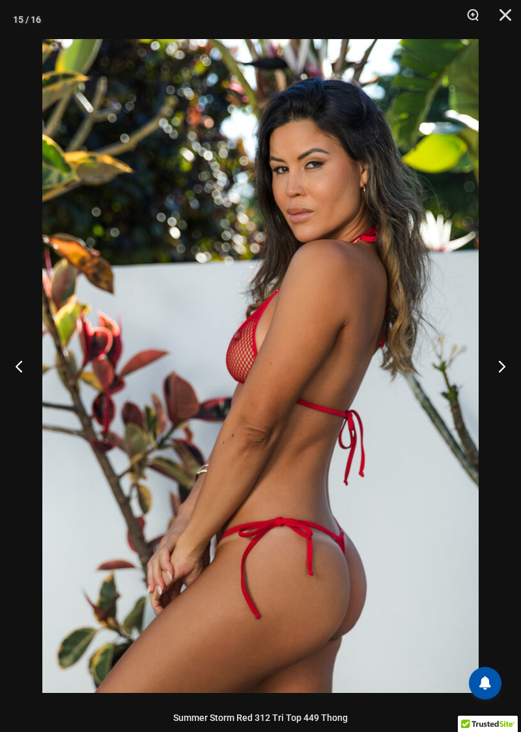
click at [41, 372] on button "Previous" at bounding box center [24, 366] width 49 height 65
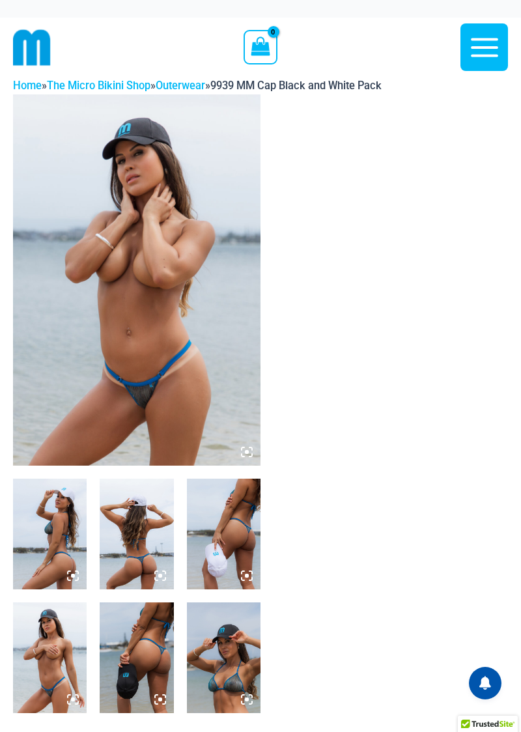
click at [164, 364] on img at bounding box center [137, 279] width 248 height 371
click at [254, 502] on div at bounding box center [137, 403] width 248 height 619
click at [250, 458] on icon at bounding box center [247, 452] width 12 height 12
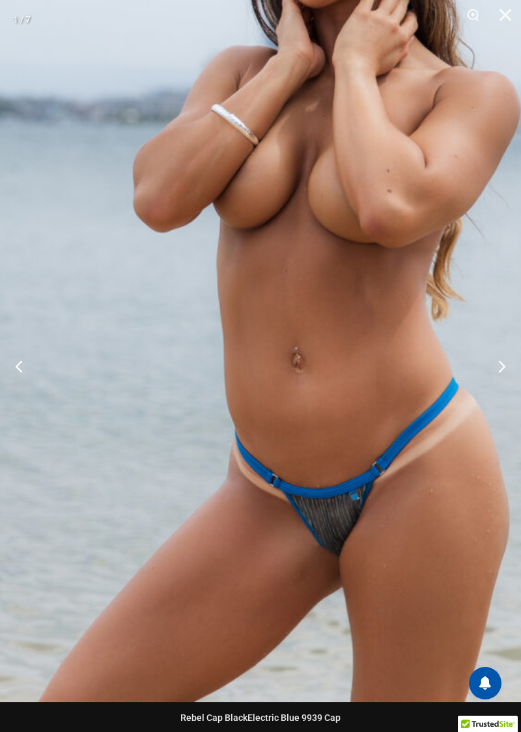
click at [507, 384] on button "Next" at bounding box center [496, 366] width 49 height 65
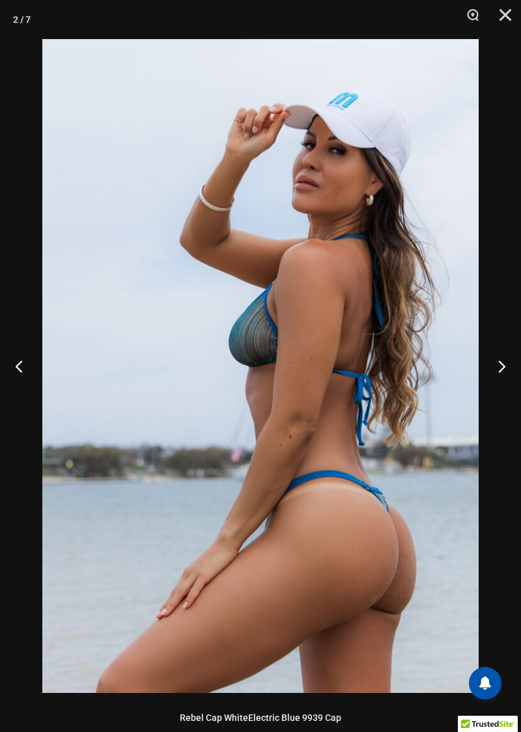
click at [493, 366] on button "Next" at bounding box center [496, 366] width 49 height 65
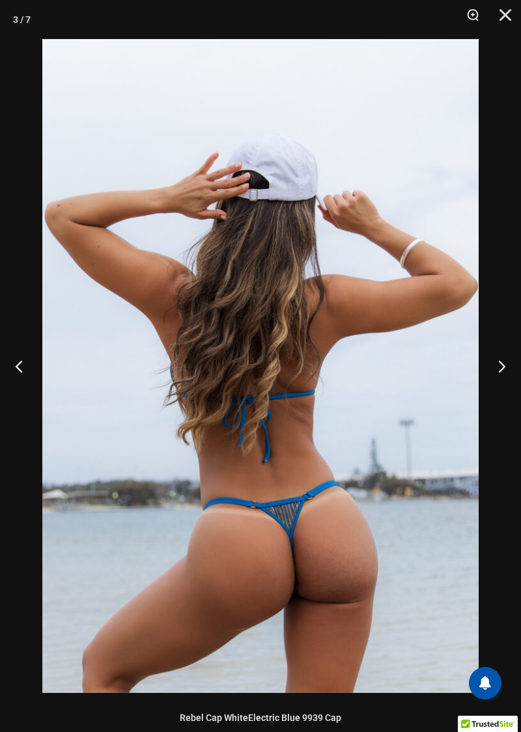
click at [491, 376] on button "Next" at bounding box center [496, 366] width 49 height 65
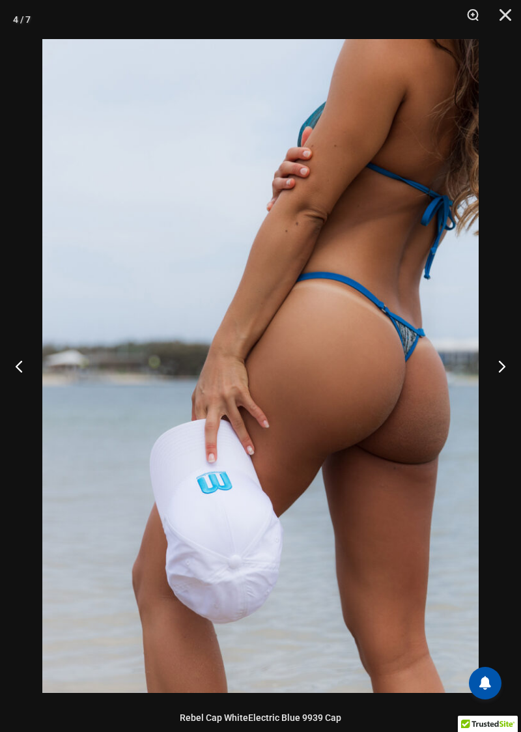
click at [494, 373] on button "Next" at bounding box center [496, 366] width 49 height 65
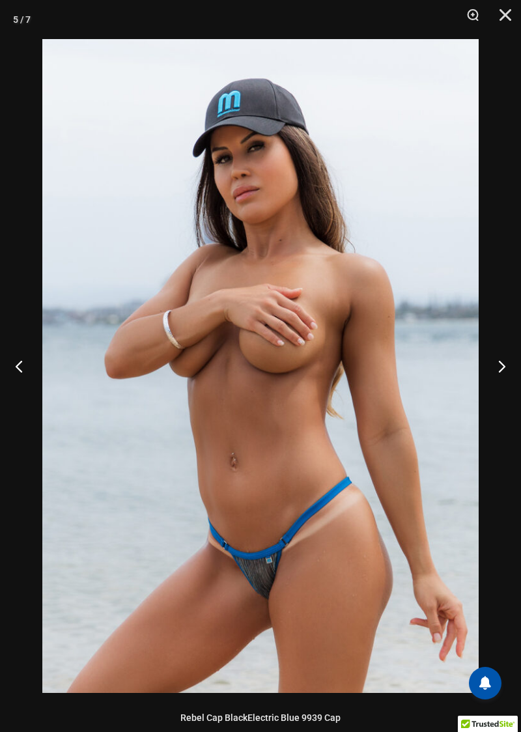
click at [504, 372] on button "Next" at bounding box center [496, 366] width 49 height 65
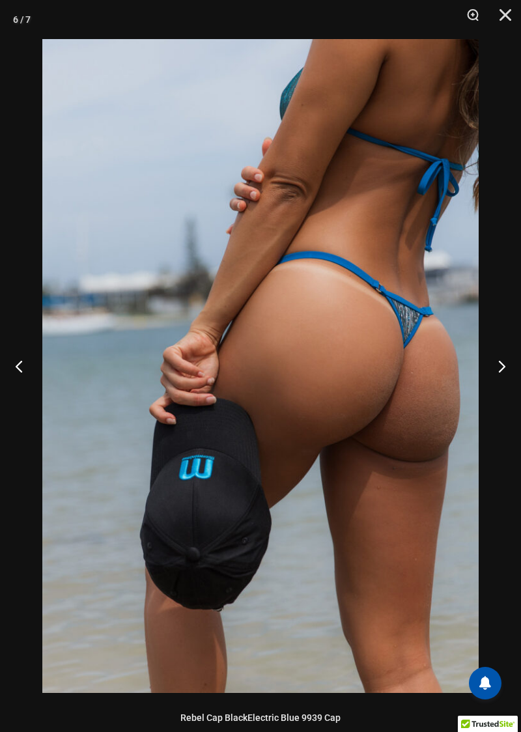
click at [491, 371] on button "Next" at bounding box center [496, 366] width 49 height 65
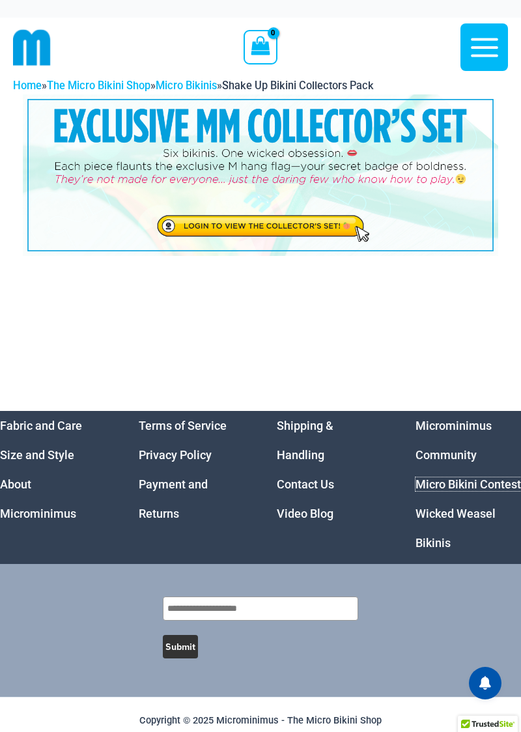
click at [455, 491] on link "Micro Bikini Contest" at bounding box center [469, 485] width 106 height 14
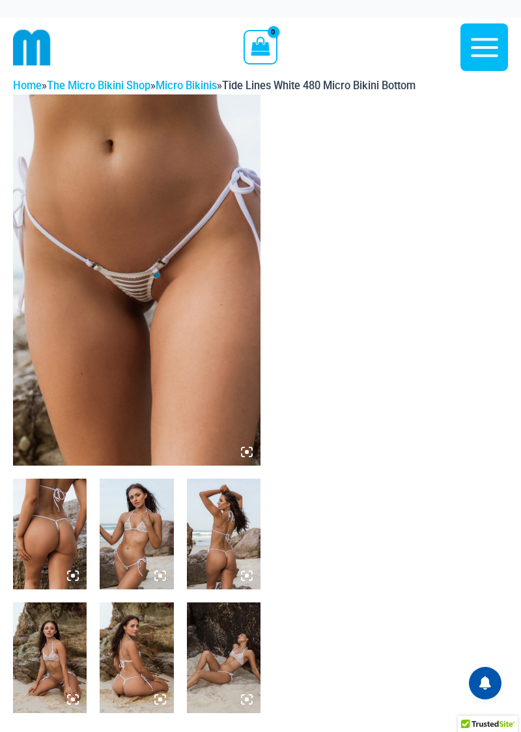
click at [70, 568] on img at bounding box center [50, 534] width 74 height 111
